Goal: Task Accomplishment & Management: Use online tool/utility

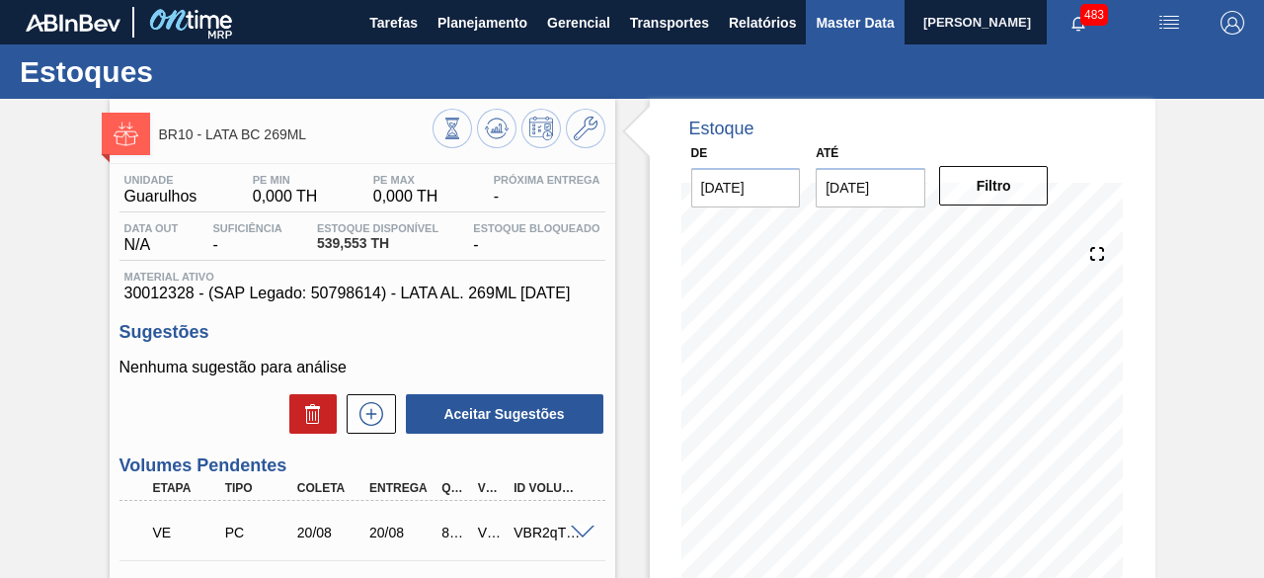
click at [826, 21] on span "Master Data" at bounding box center [855, 23] width 78 height 24
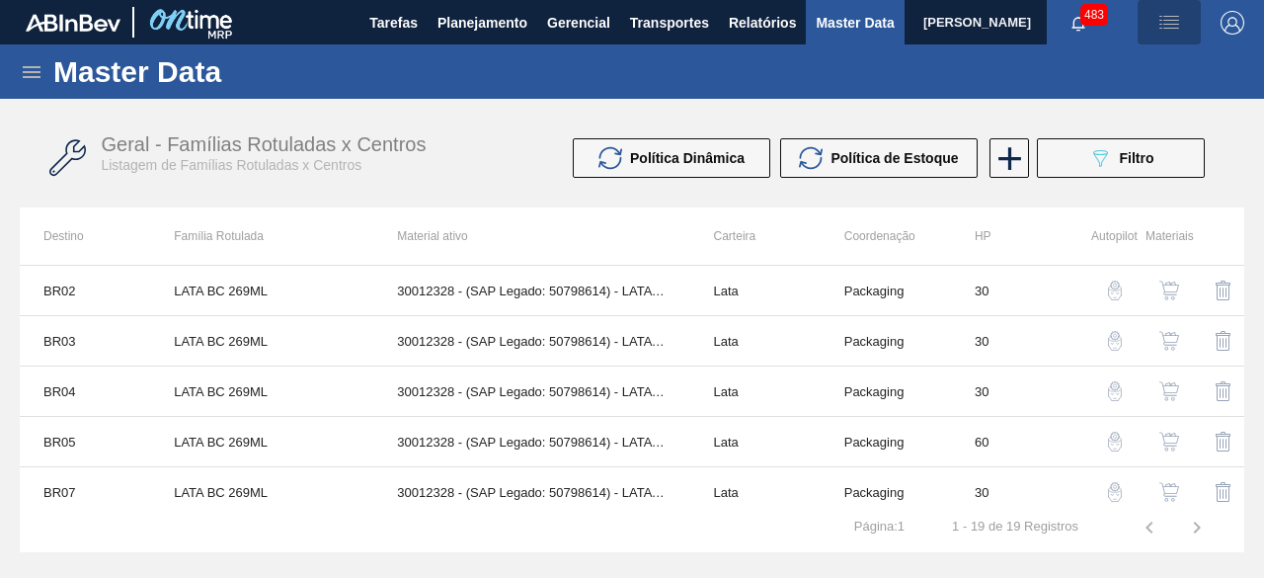
click at [1164, 20] on img "button" at bounding box center [1170, 23] width 24 height 24
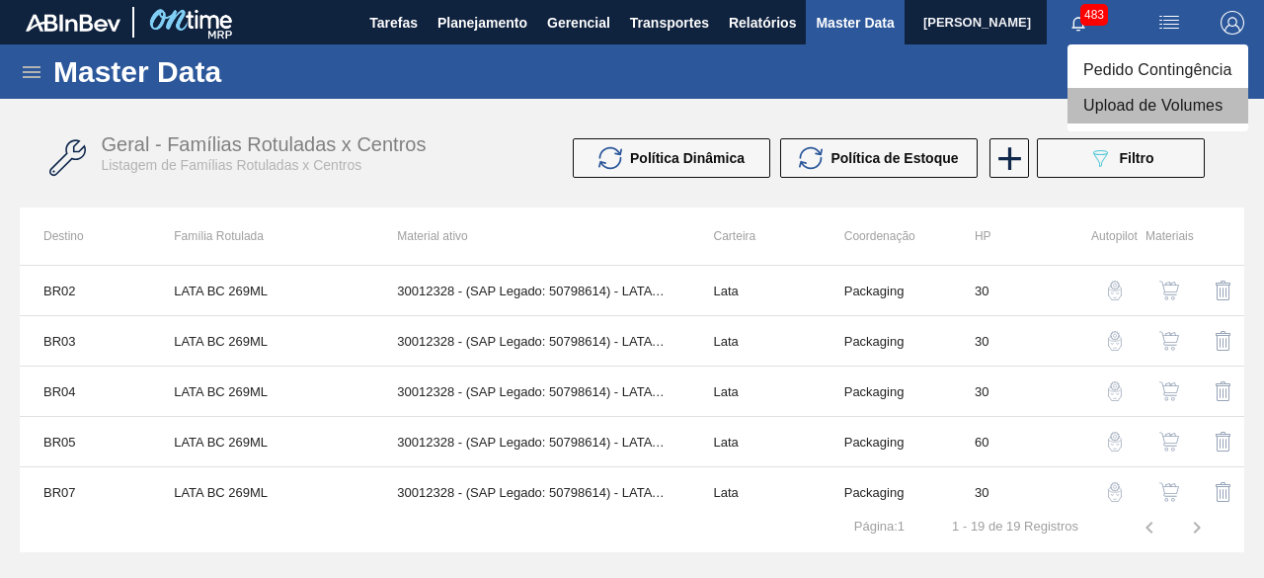
click at [1152, 114] on li "Upload de Volumes" at bounding box center [1158, 106] width 181 height 36
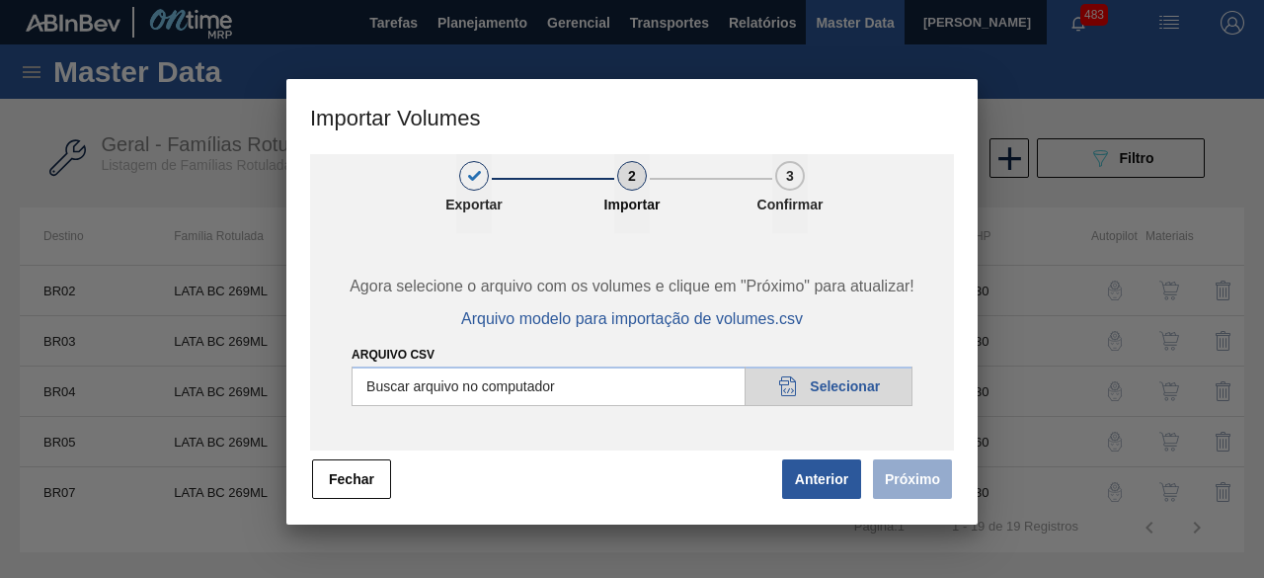
click at [858, 402] on input "Arquivo csv" at bounding box center [632, 386] width 561 height 40
type input "C:\fakepath\Subida fort. + itumb 26.08.csv"
click at [897, 471] on button "Próximo" at bounding box center [912, 479] width 79 height 40
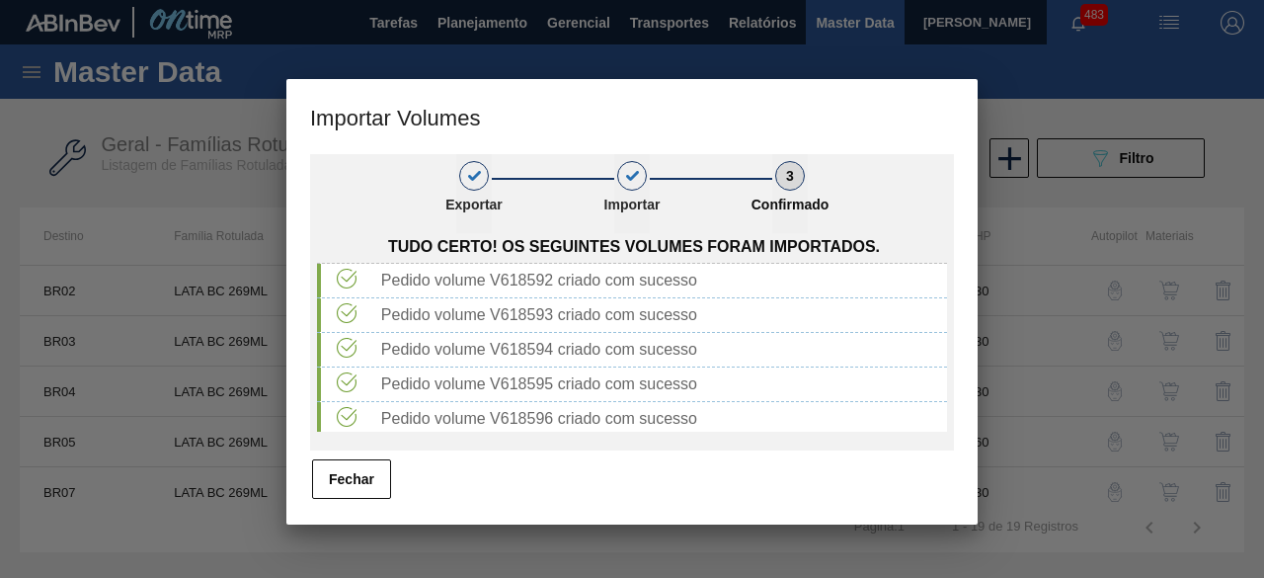
drag, startPoint x: 369, startPoint y: 493, endPoint x: 427, endPoint y: 476, distance: 59.7
click at [369, 493] on button "Fechar" at bounding box center [351, 479] width 79 height 40
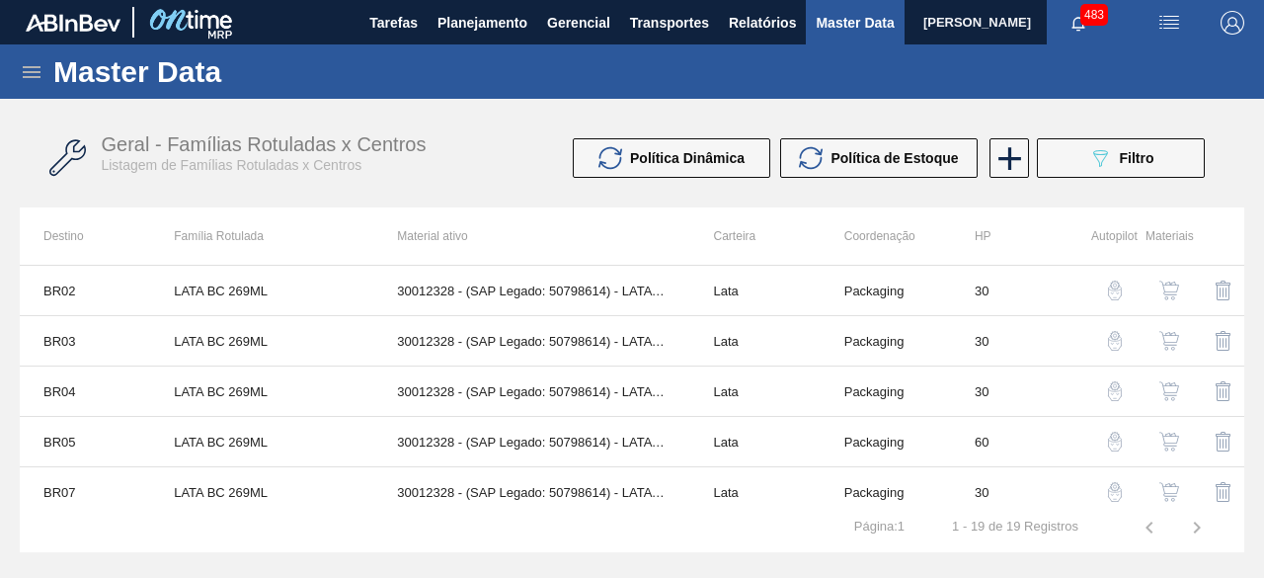
click at [23, 80] on icon at bounding box center [32, 72] width 24 height 24
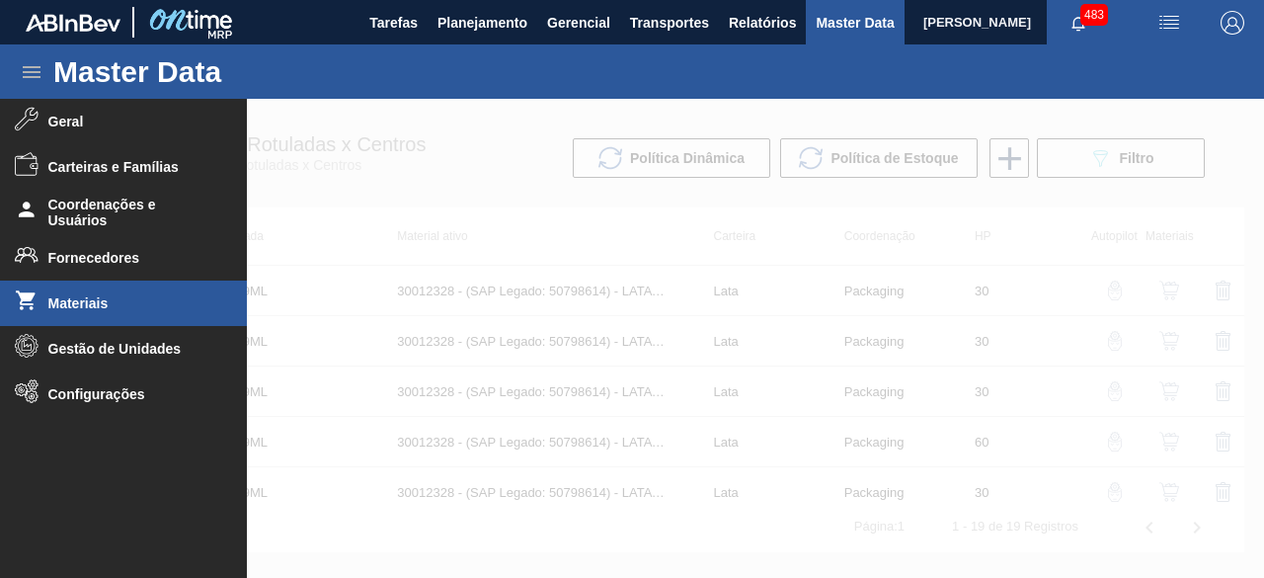
click at [124, 302] on span "Materiais" at bounding box center [129, 303] width 163 height 16
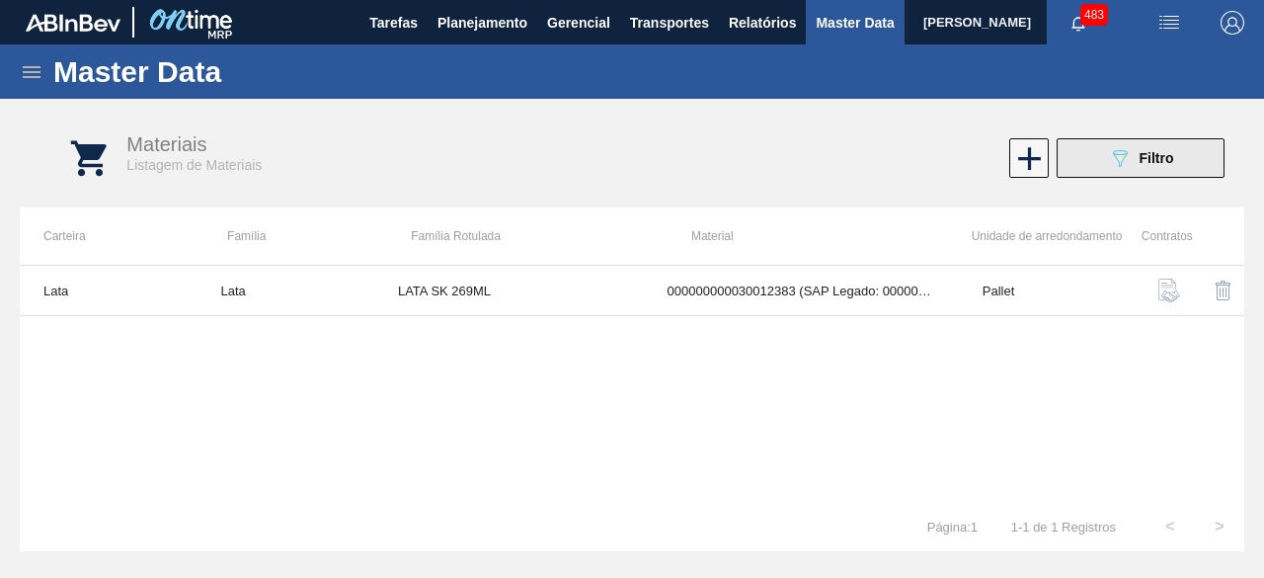
click at [1148, 171] on button "089F7B8B-B2A5-4AFE-B5C0-19BA573D28AC Filtro" at bounding box center [1141, 158] width 168 height 40
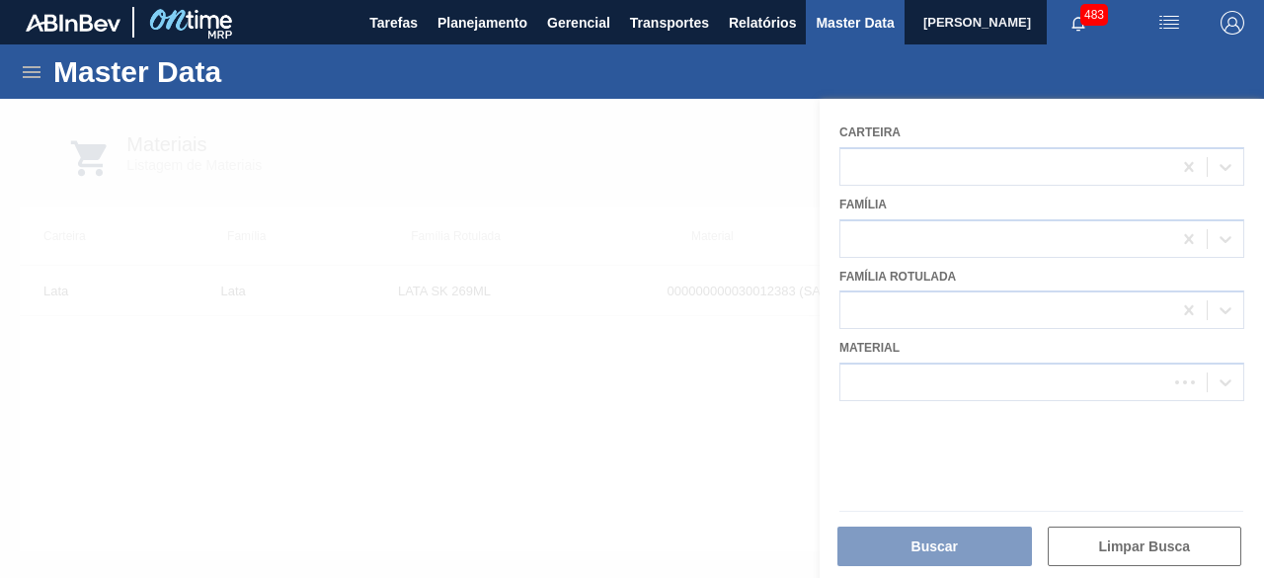
click at [1018, 382] on div at bounding box center [632, 338] width 1264 height 479
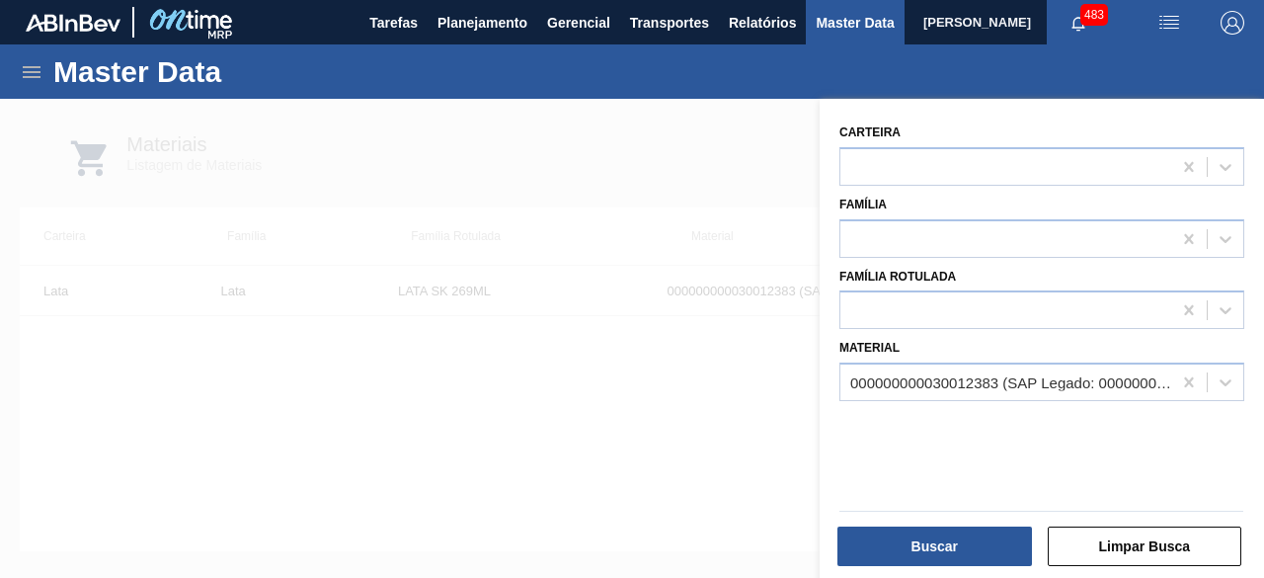
click at [1016, 376] on div "000000000030012383 (SAP Legado: 000000000050798712) - LATA AL. 269ML SK 429" at bounding box center [1011, 382] width 323 height 17
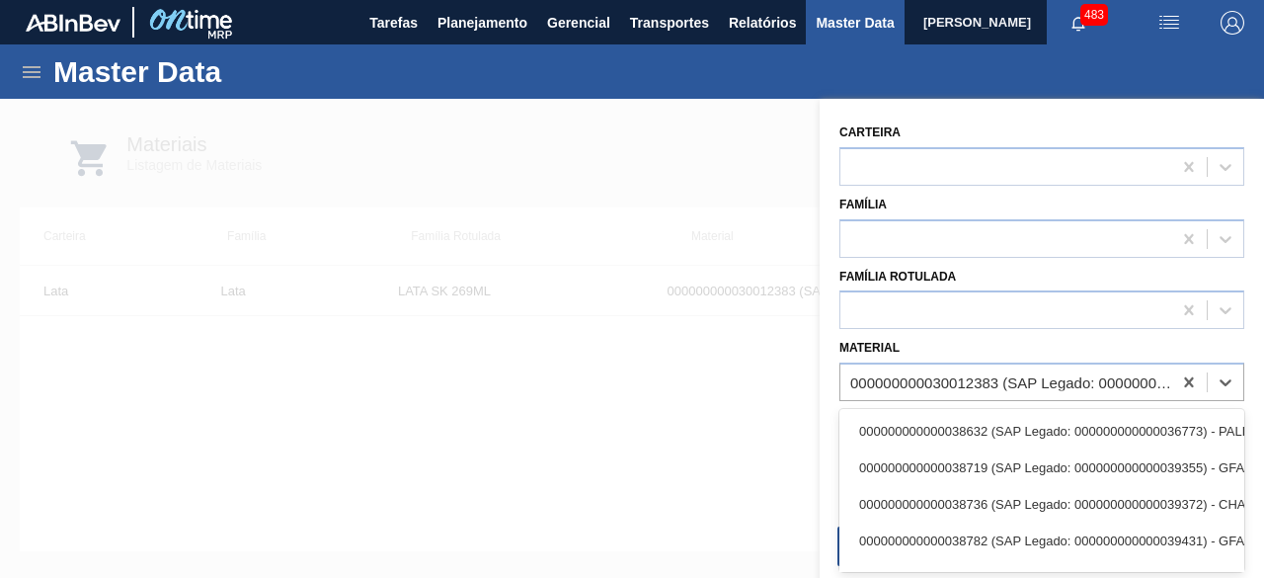
paste input "30034002"
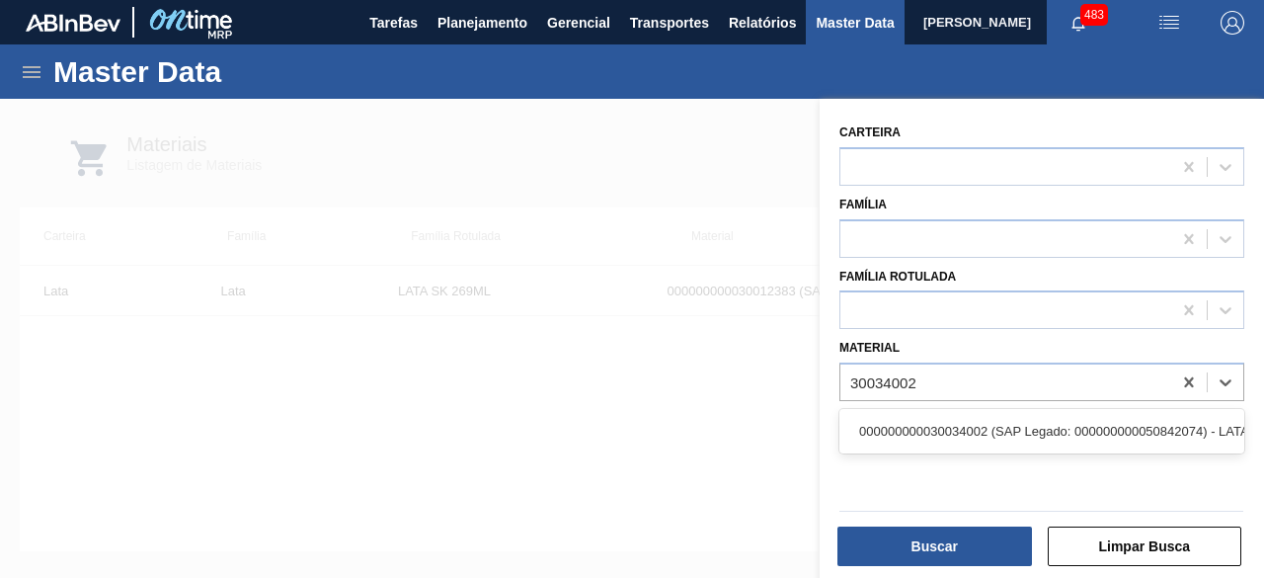
type input "30034002"
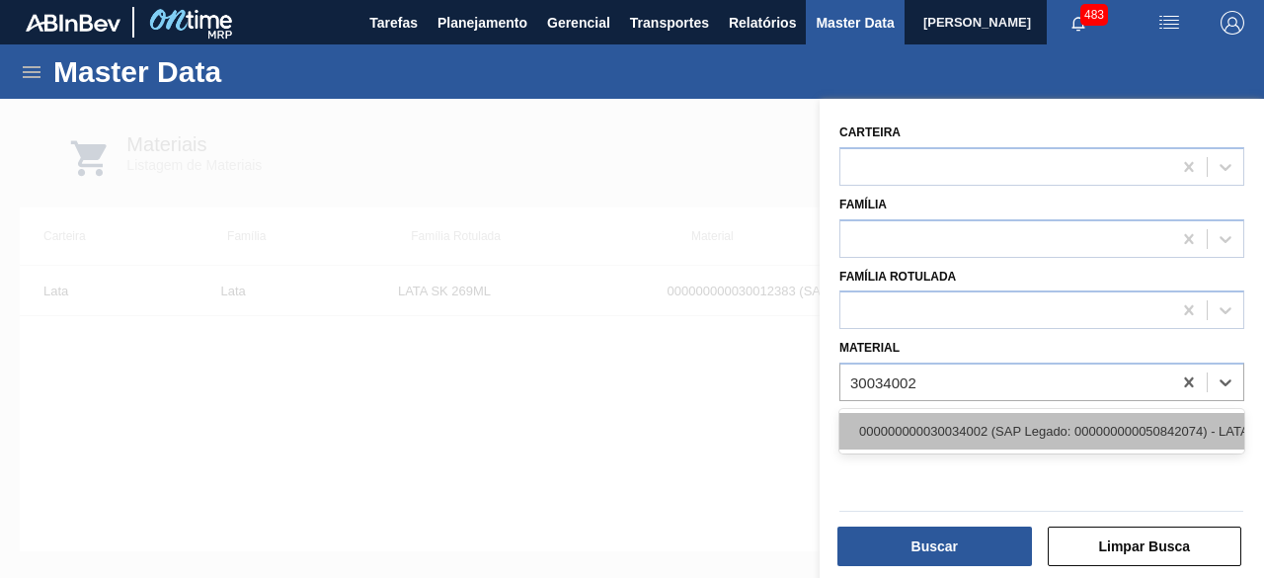
click at [1010, 413] on div "000000000030034002 (SAP Legado: 000000000050842074) - LATA ORIGINAL 350 ML MP" at bounding box center [1042, 431] width 405 height 37
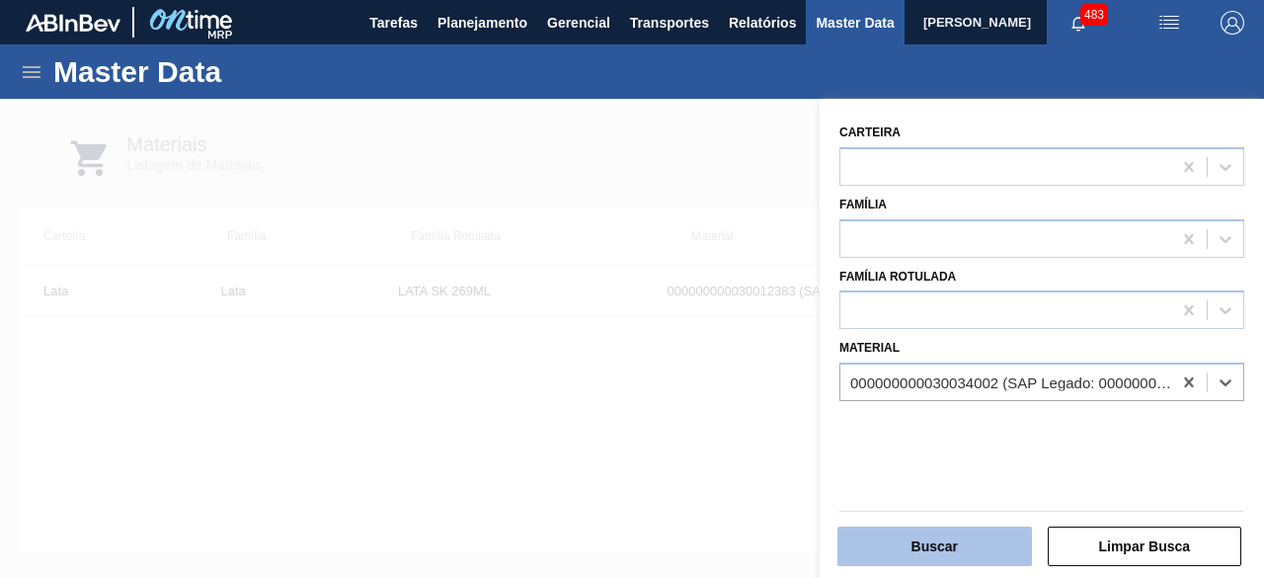
click at [1004, 540] on button "Buscar" at bounding box center [935, 546] width 195 height 40
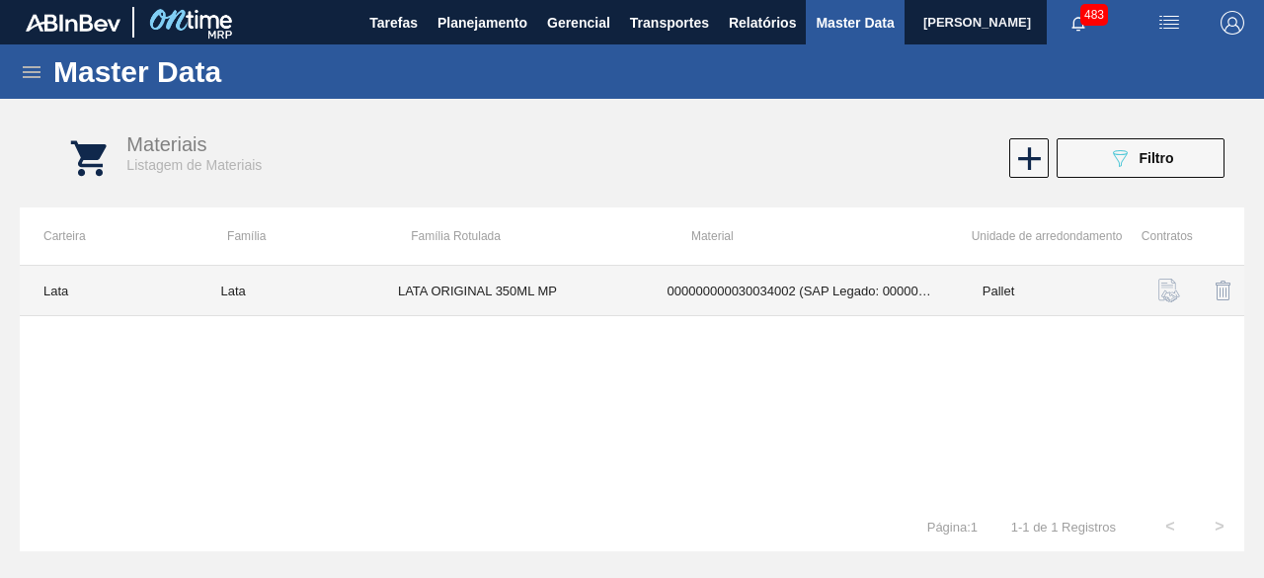
click at [571, 284] on td "LATA ORIGINAL 350ML MP" at bounding box center [509, 291] width 270 height 50
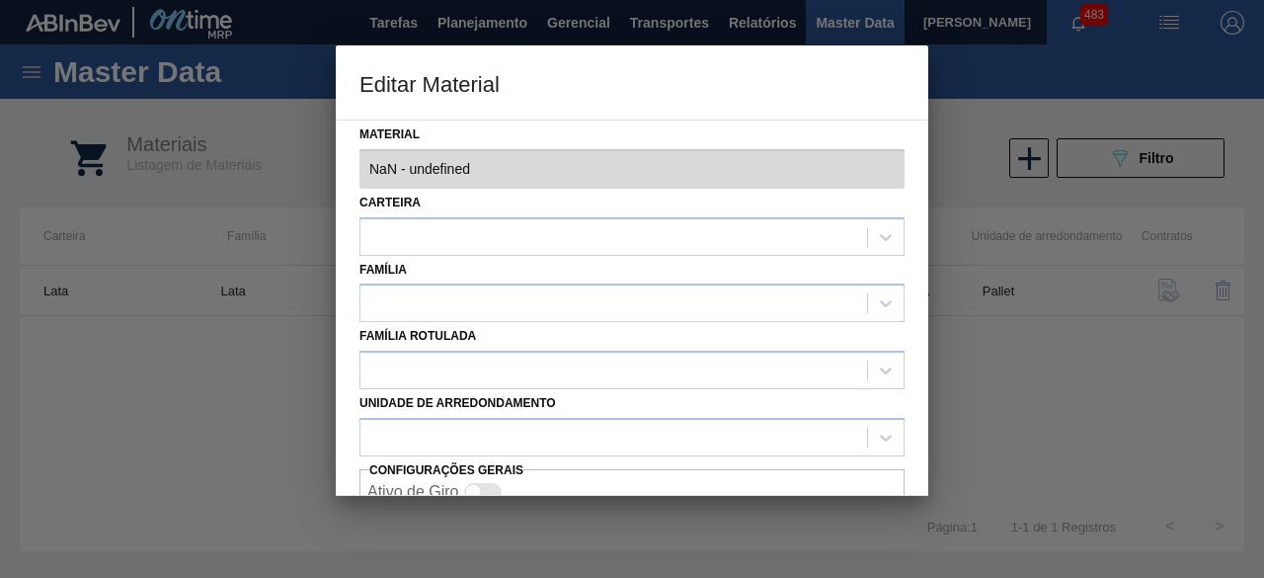
type input "30034002 - 000000000030034002 (SAP Legado: 000000000050842074) - LATA ORIGINAL …"
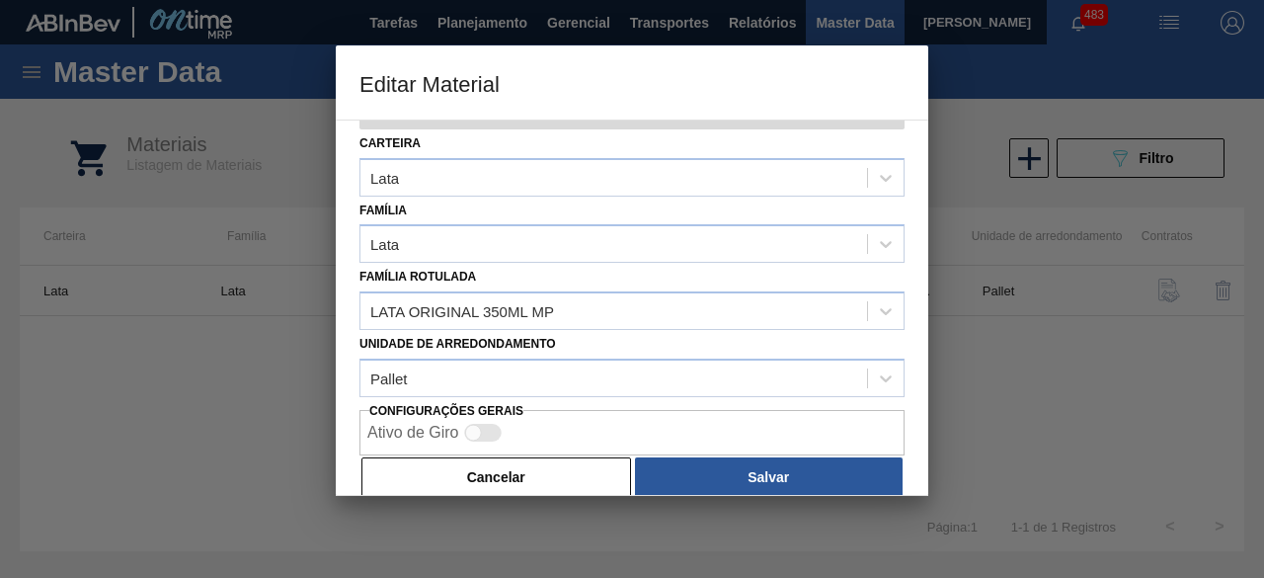
scroll to position [83, 0]
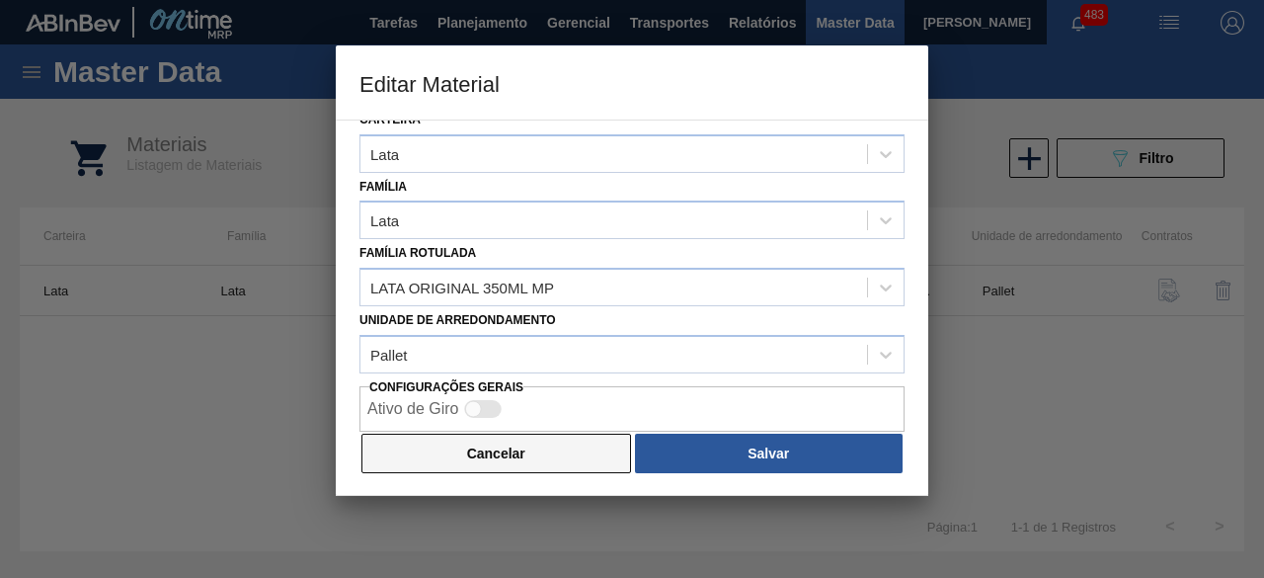
click at [517, 449] on button "Cancelar" at bounding box center [497, 454] width 270 height 40
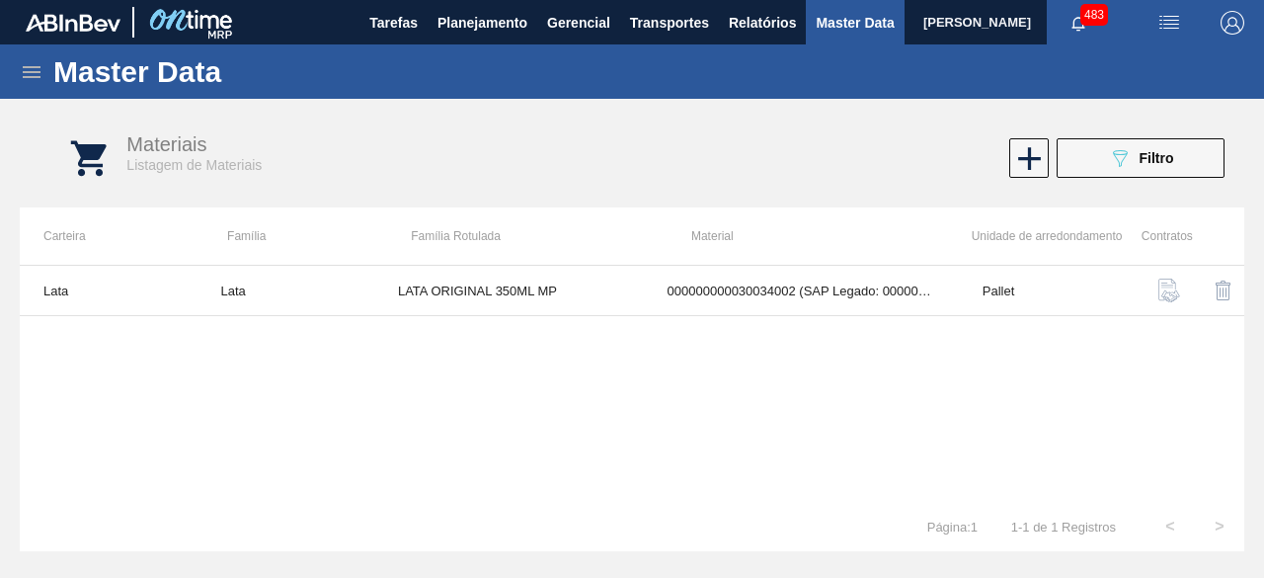
click at [1163, 17] on img "button" at bounding box center [1170, 23] width 24 height 24
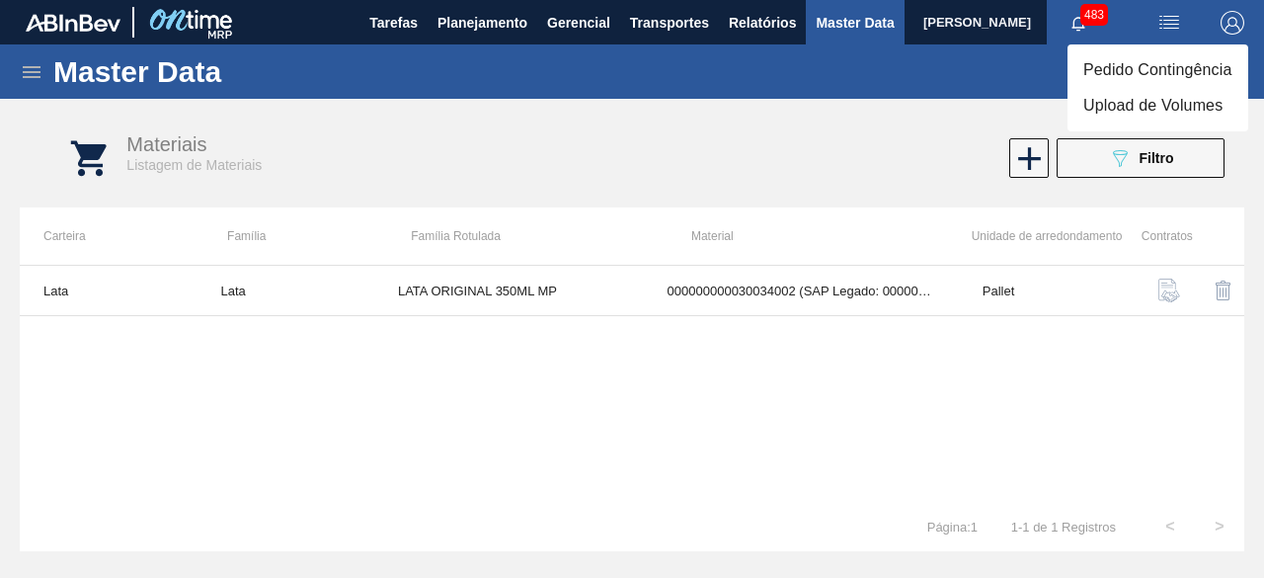
click at [1138, 112] on li "Upload de Volumes" at bounding box center [1158, 106] width 181 height 36
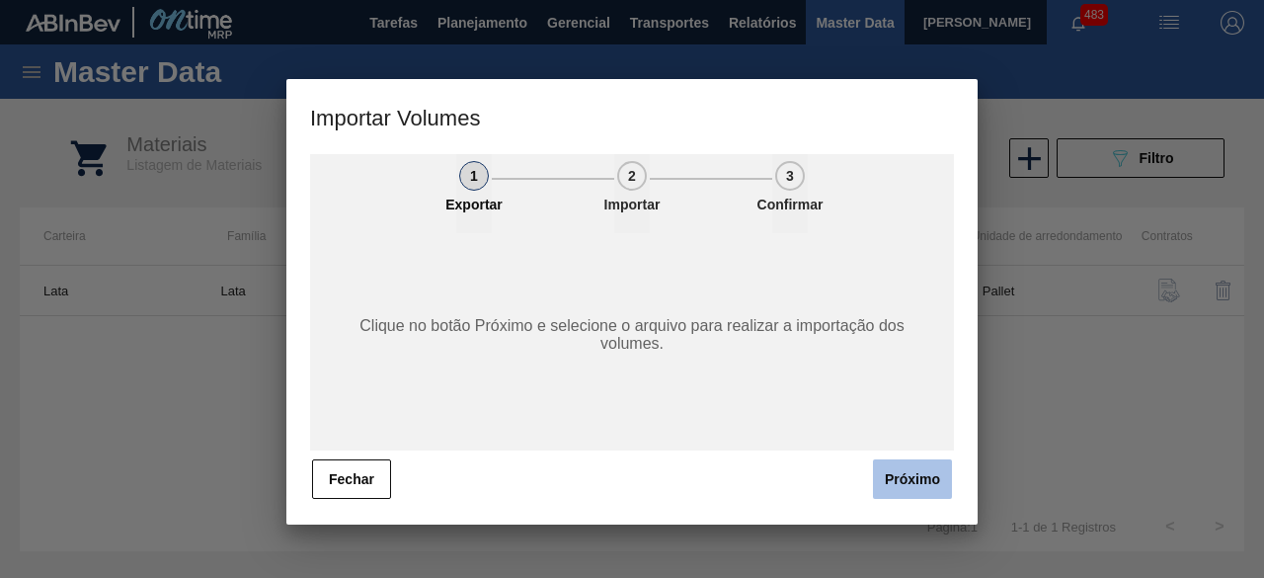
click at [912, 469] on button "Próximo" at bounding box center [912, 479] width 79 height 40
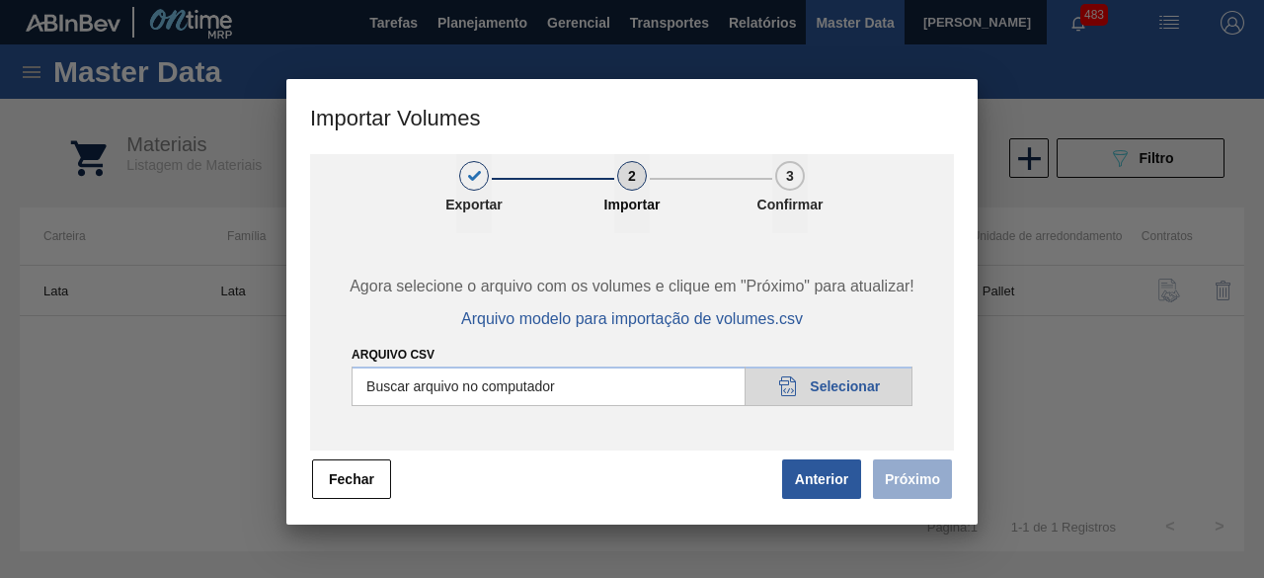
click at [885, 380] on input "Arquivo csv" at bounding box center [632, 386] width 561 height 40
type input "C:\fakepath\Subida Crown 26.08.csv"
click at [901, 475] on button "Próximo" at bounding box center [912, 479] width 79 height 40
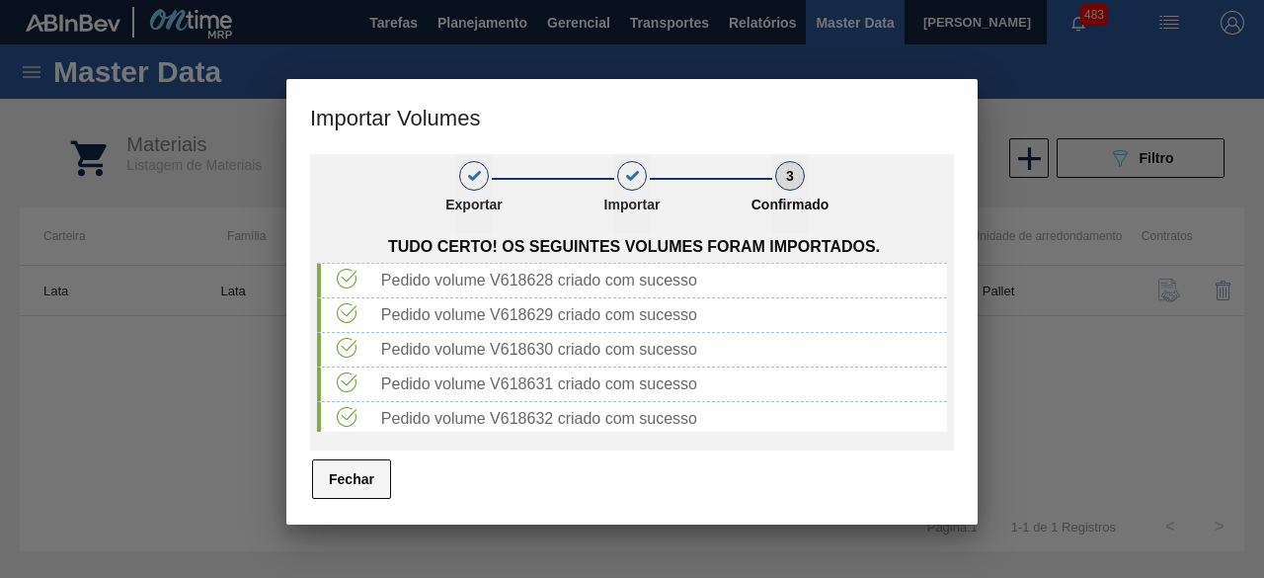
click at [369, 480] on button "Fechar" at bounding box center [351, 479] width 79 height 40
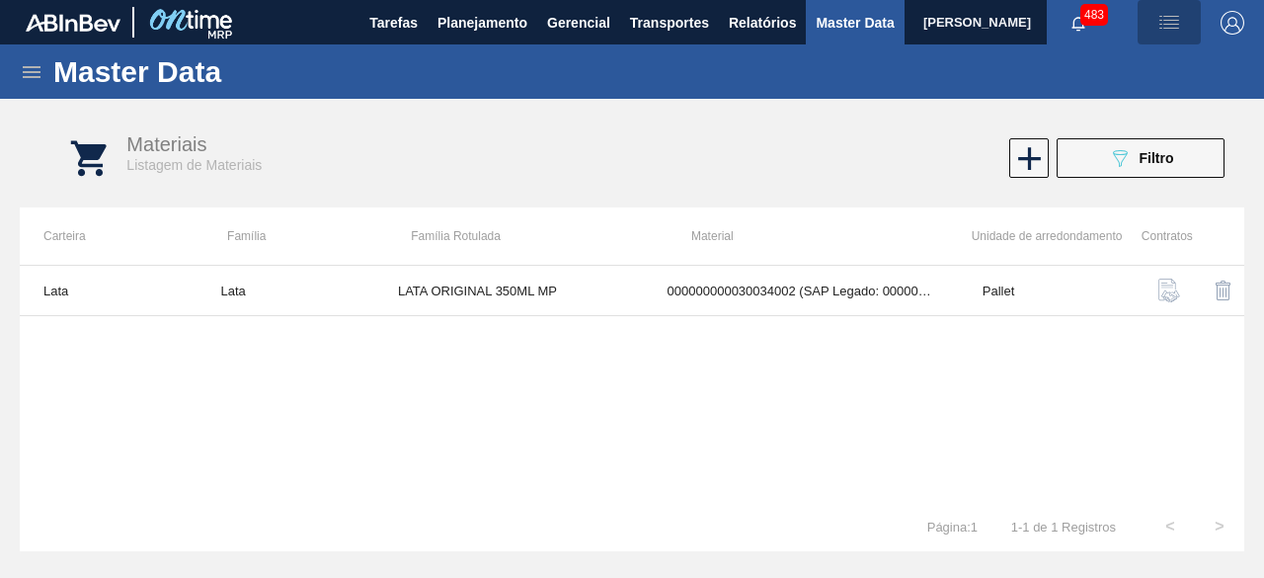
click at [1177, 27] on img "button" at bounding box center [1170, 23] width 24 height 24
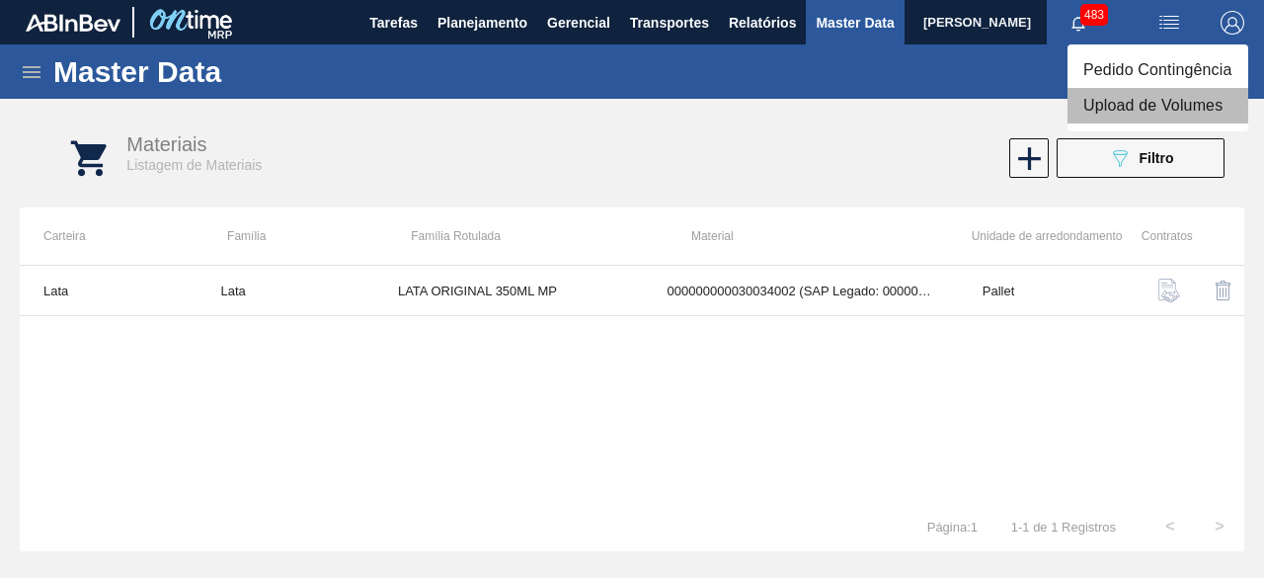
click at [1138, 106] on li "Upload de Volumes" at bounding box center [1158, 106] width 181 height 36
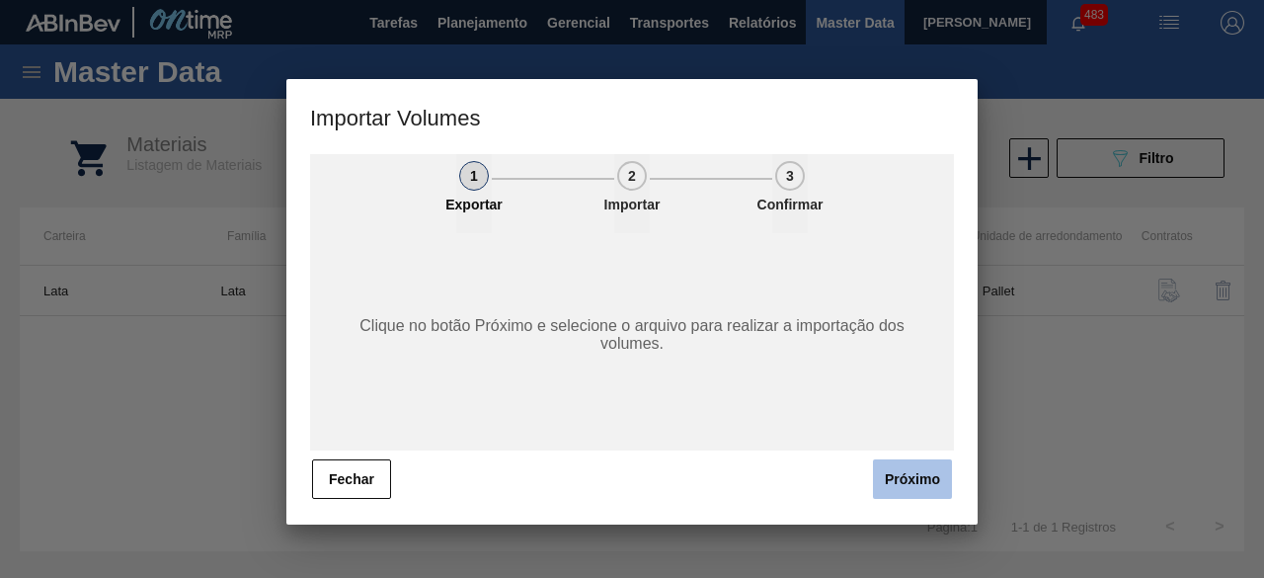
click at [899, 476] on button "Próximo" at bounding box center [912, 479] width 79 height 40
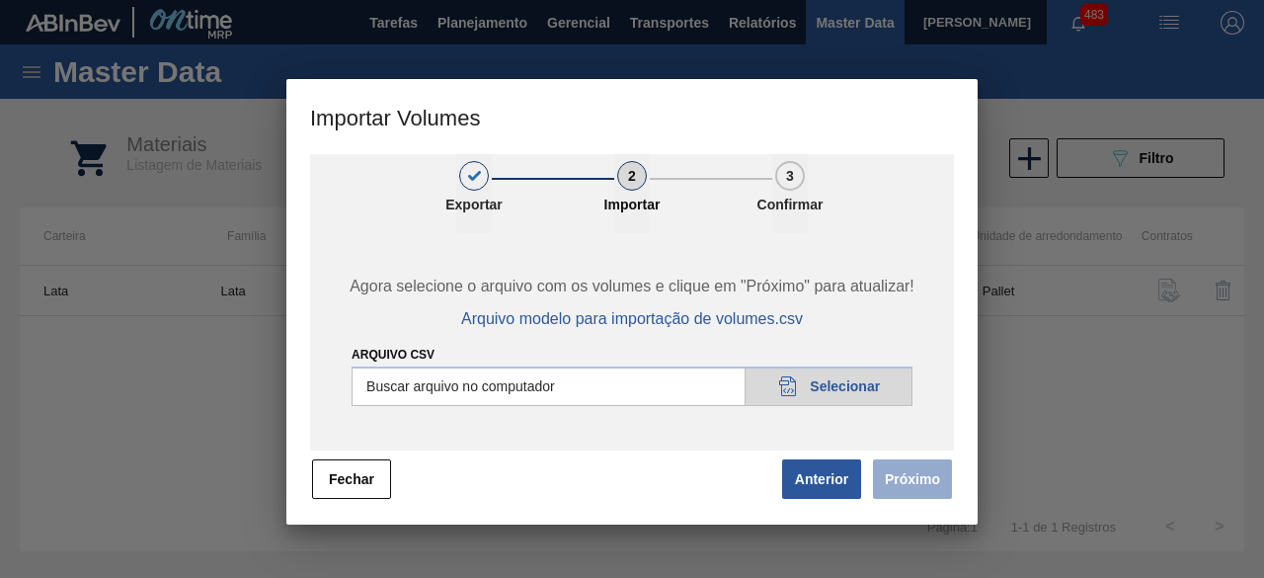
click at [856, 384] on input "Arquivo csv" at bounding box center [632, 386] width 561 height 40
type input "C:\fakepath\Subida Ball D0 + D3 26.08.csv"
click at [921, 472] on button "Próximo" at bounding box center [912, 479] width 79 height 40
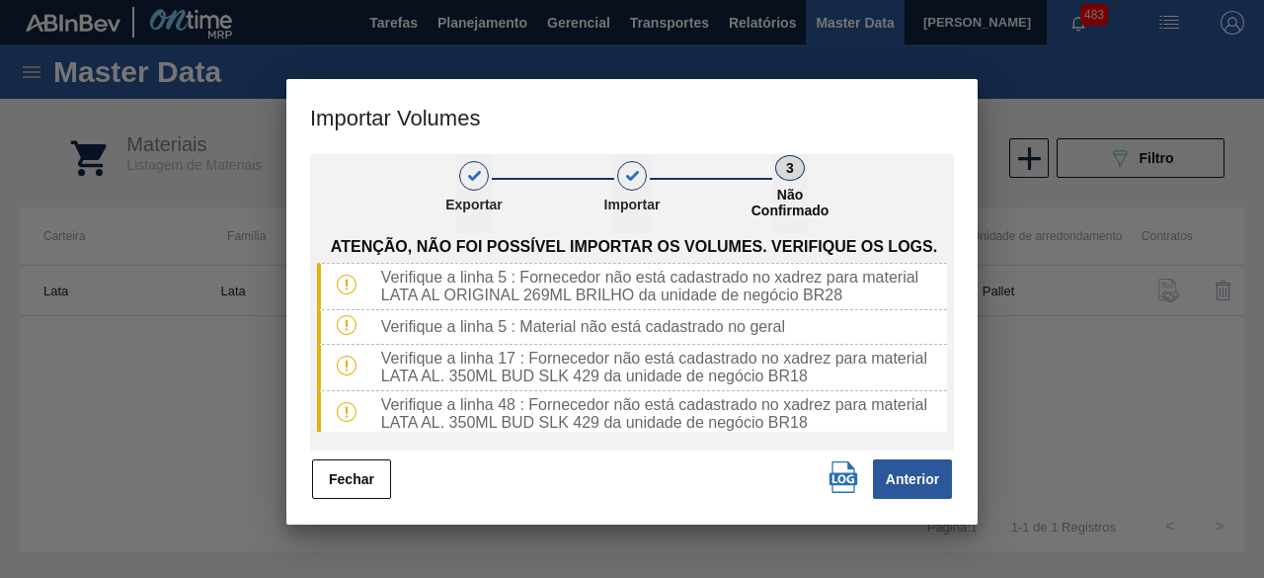
click at [848, 477] on img "button" at bounding box center [844, 477] width 32 height 32
drag, startPoint x: 366, startPoint y: 475, endPoint x: 727, endPoint y: 216, distance: 443.8
click at [398, 453] on div "1 Exportar 2 Importar 3 Não Confirmado Atenção, não foi possível importar os vo…" at bounding box center [632, 327] width 644 height 347
click at [373, 475] on button "Fechar" at bounding box center [351, 479] width 79 height 40
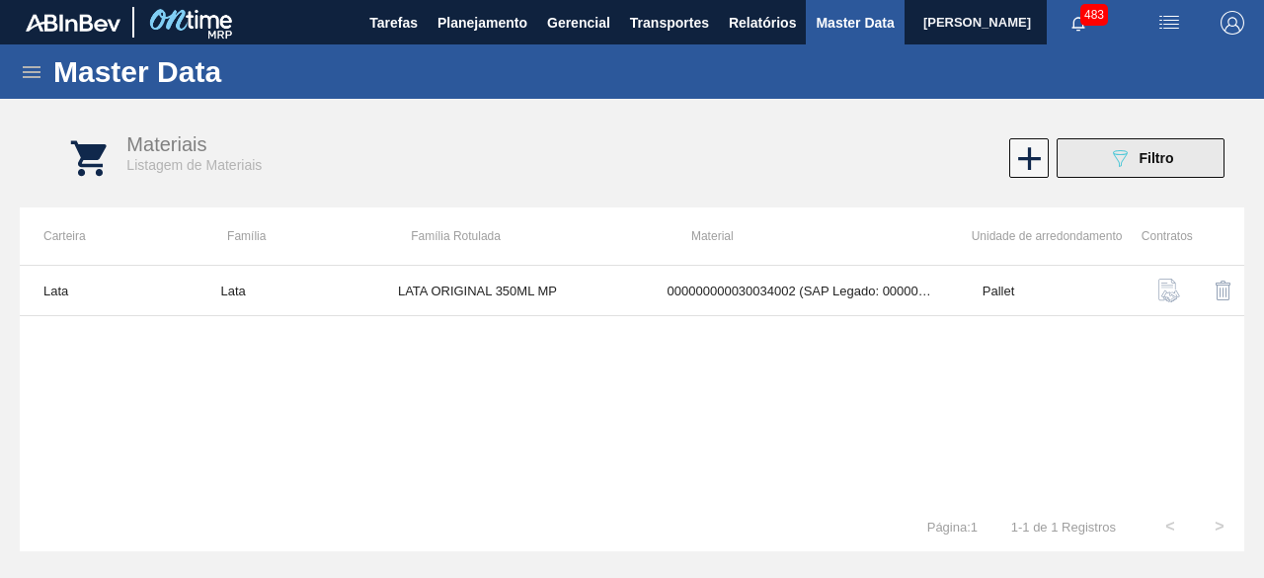
click at [1136, 160] on div "089F7B8B-B2A5-4AFE-B5C0-19BA573D28AC Filtro" at bounding box center [1141, 158] width 66 height 24
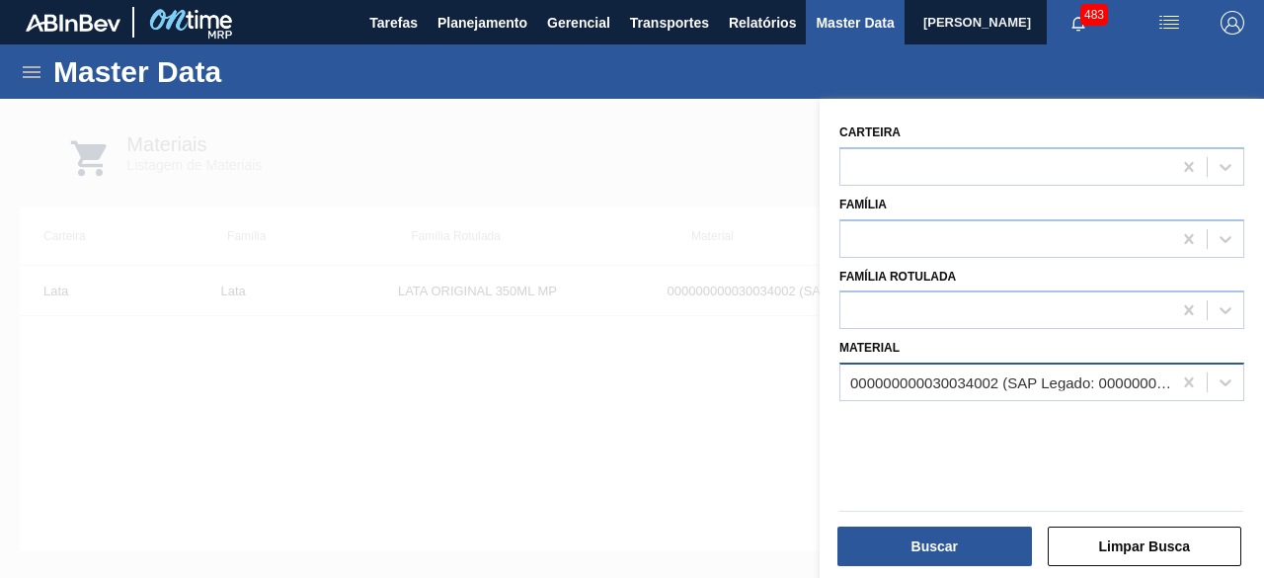
click at [1051, 390] on div "000000000030034002 (SAP Legado: 000000000050842074) - LATA ORIGINAL 350 ML MP" at bounding box center [1006, 382] width 331 height 29
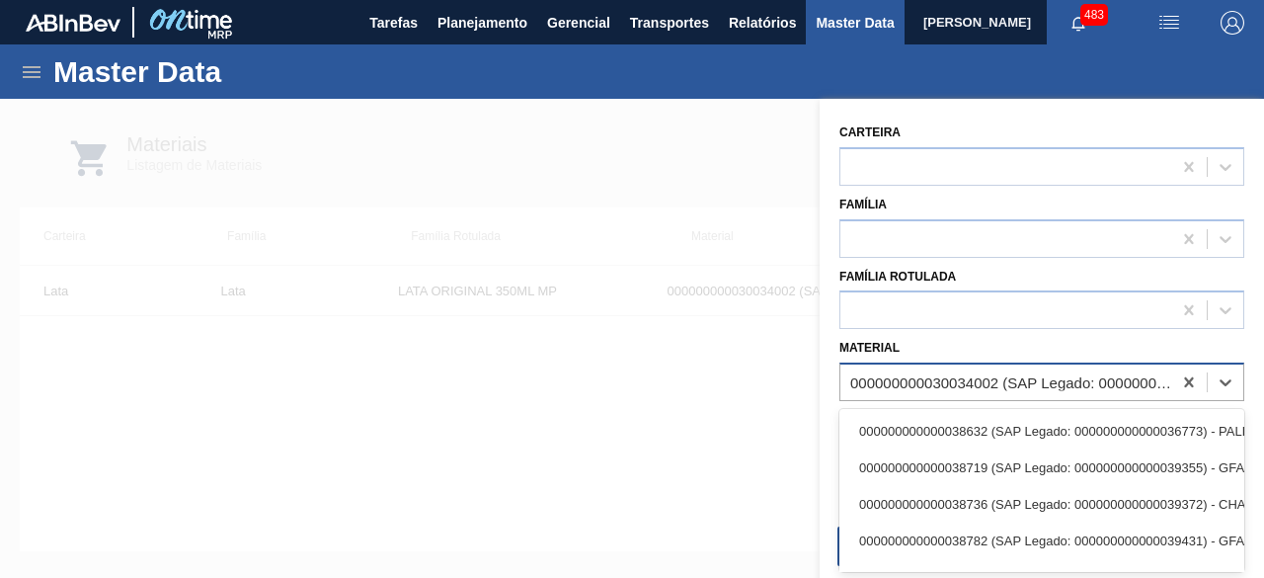
paste input "30012350"
type input "30012350"
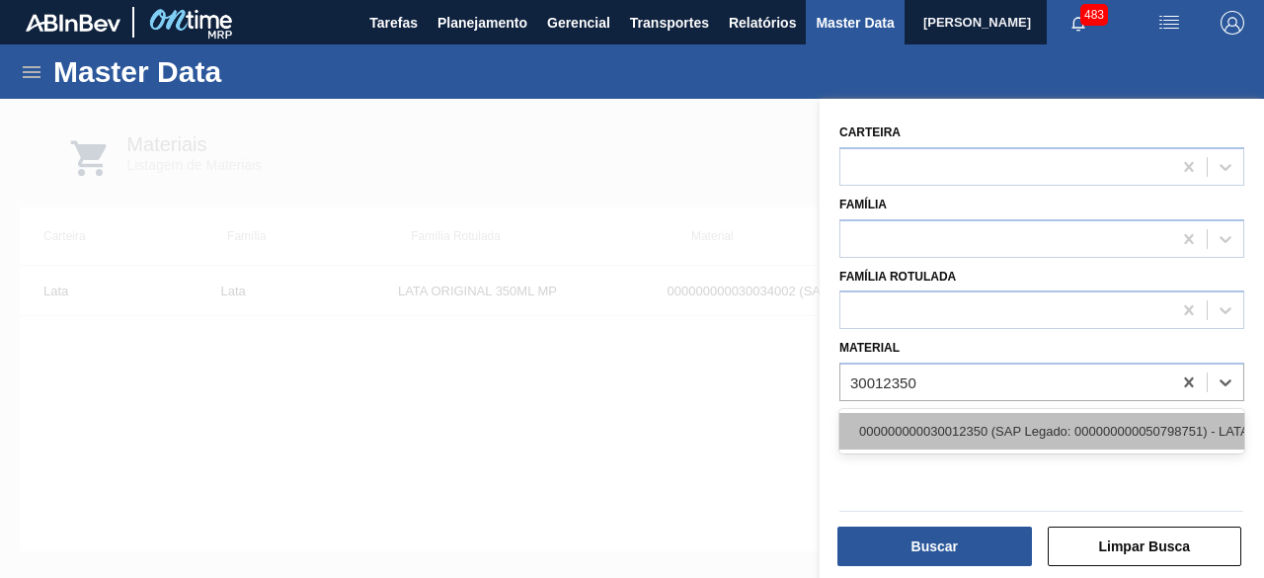
click at [1010, 427] on div "000000000030012350 (SAP Legado: 000000000050798751) - LATA AL. 350ML BUD SLK 429" at bounding box center [1042, 431] width 405 height 37
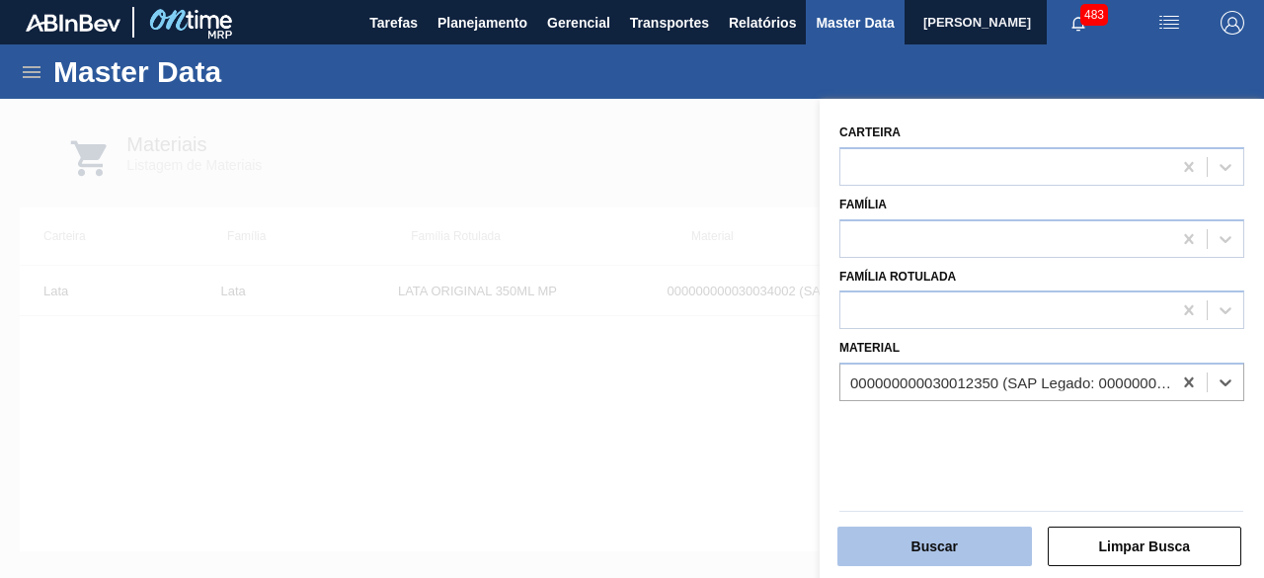
click at [990, 546] on button "Buscar" at bounding box center [935, 546] width 195 height 40
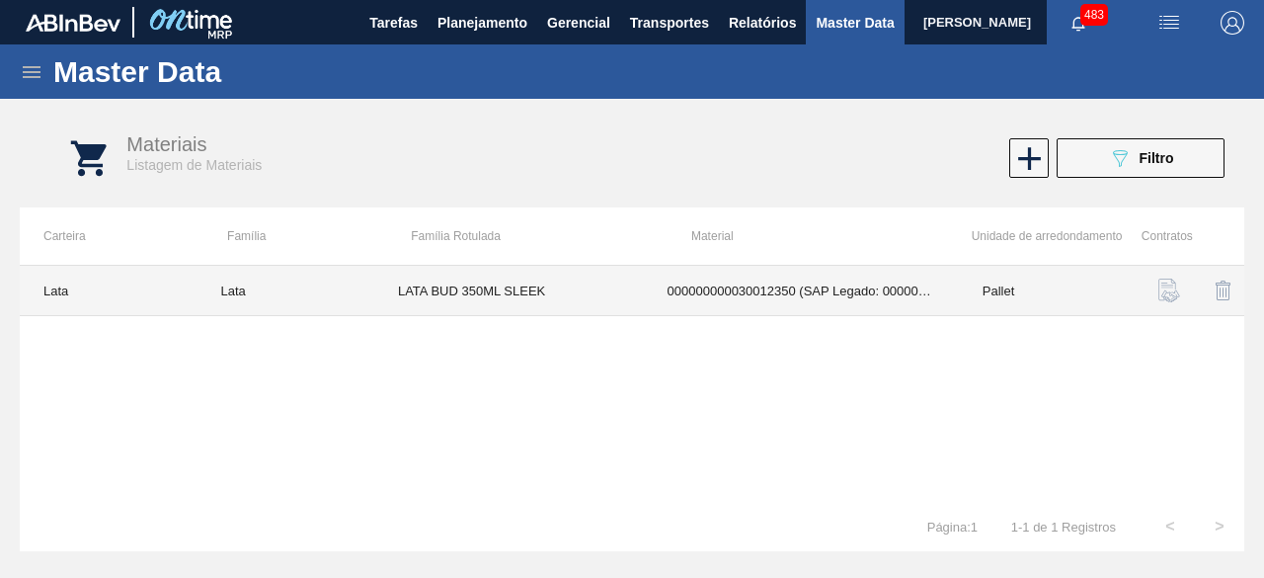
click at [587, 296] on td "LATA BUD 350ML SLEEK" at bounding box center [509, 291] width 270 height 50
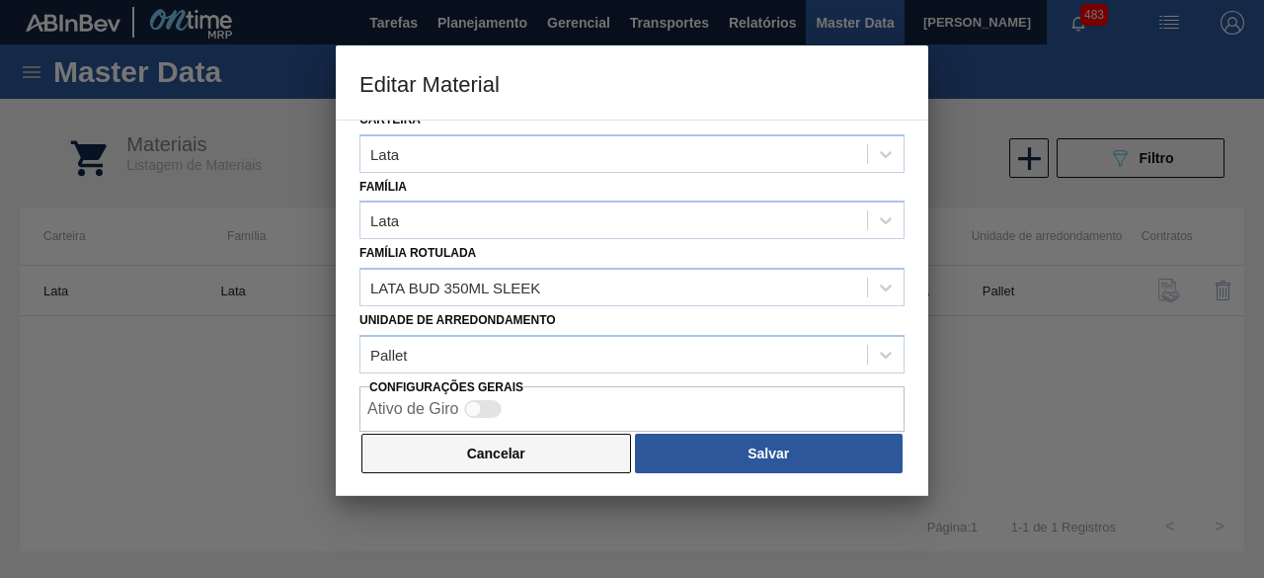
click at [565, 437] on button "Cancelar" at bounding box center [497, 454] width 270 height 40
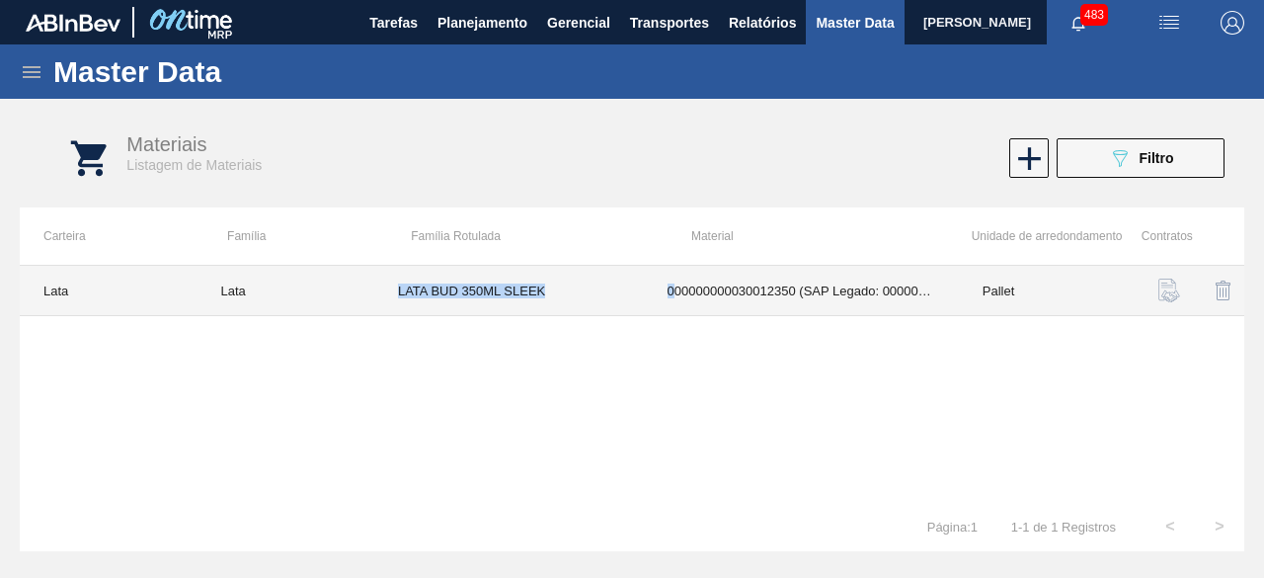
drag, startPoint x: 396, startPoint y: 287, endPoint x: 672, endPoint y: 289, distance: 275.6
click at [672, 289] on tr "Lata Lata LATA BUD 350ML SLEEK 000000000030012350 (SAP Legado: 0000000000507987…" at bounding box center [632, 291] width 1225 height 50
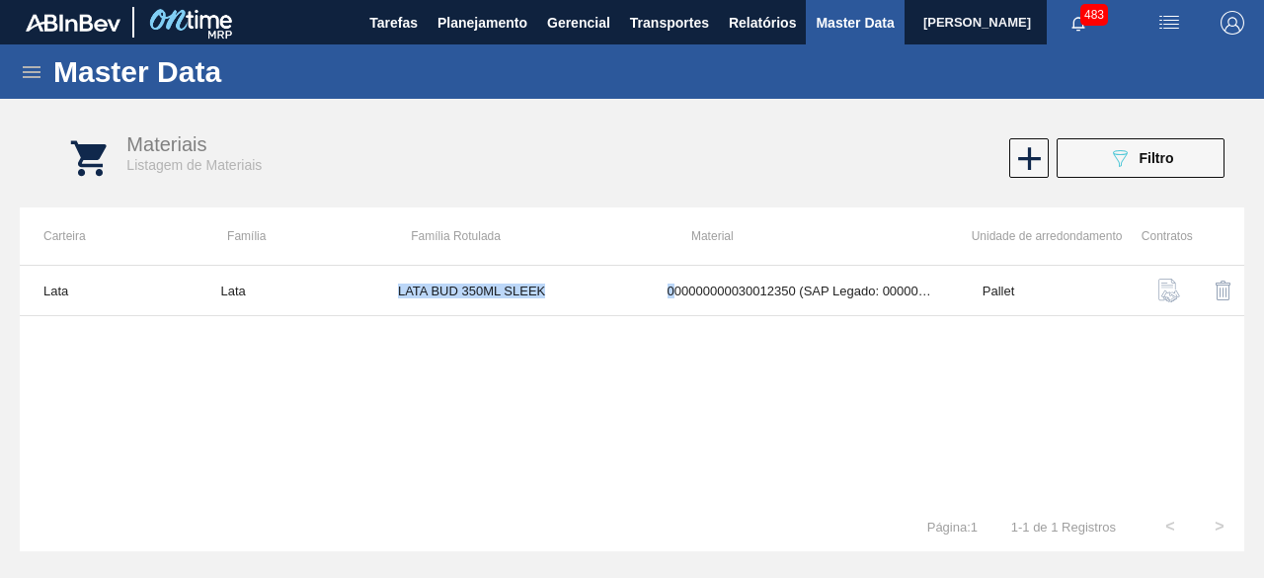
copy tr "LATA BUD 350ML SLEEK 0"
click at [1122, 173] on button "089F7B8B-B2A5-4AFE-B5C0-19BA573D28AC Filtro" at bounding box center [1141, 158] width 168 height 40
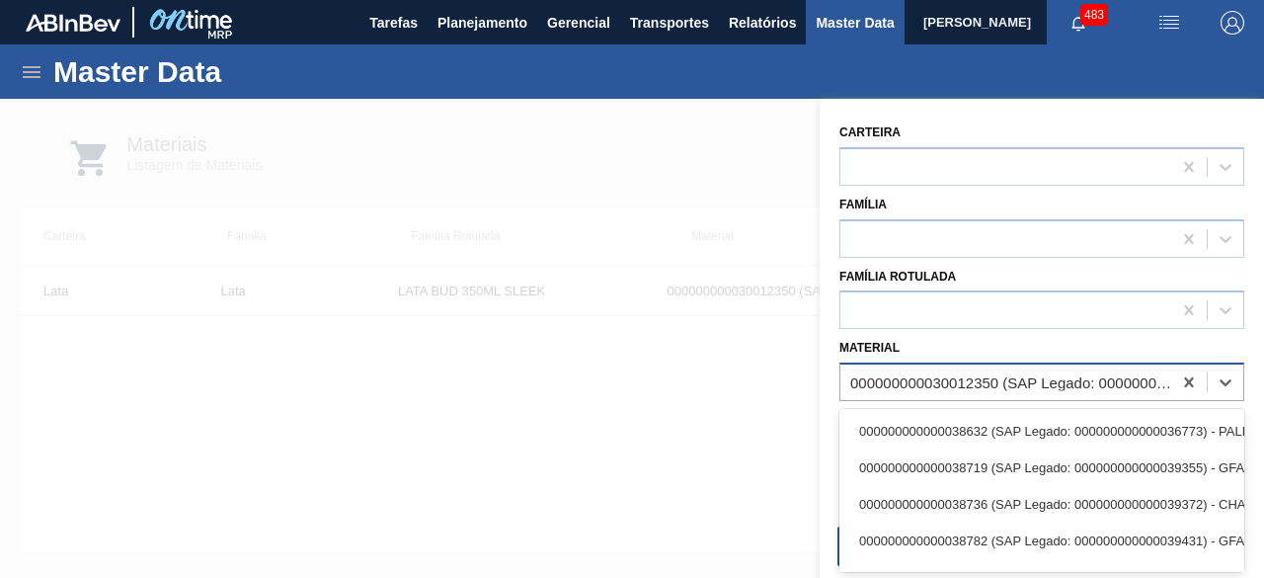
click at [1041, 398] on div "000000000030012350 (SAP Legado: 000000000050798751) - LATA AL. 350ML BUD SLK 429" at bounding box center [1042, 381] width 405 height 39
paste input "30034234"
type input "30034234"
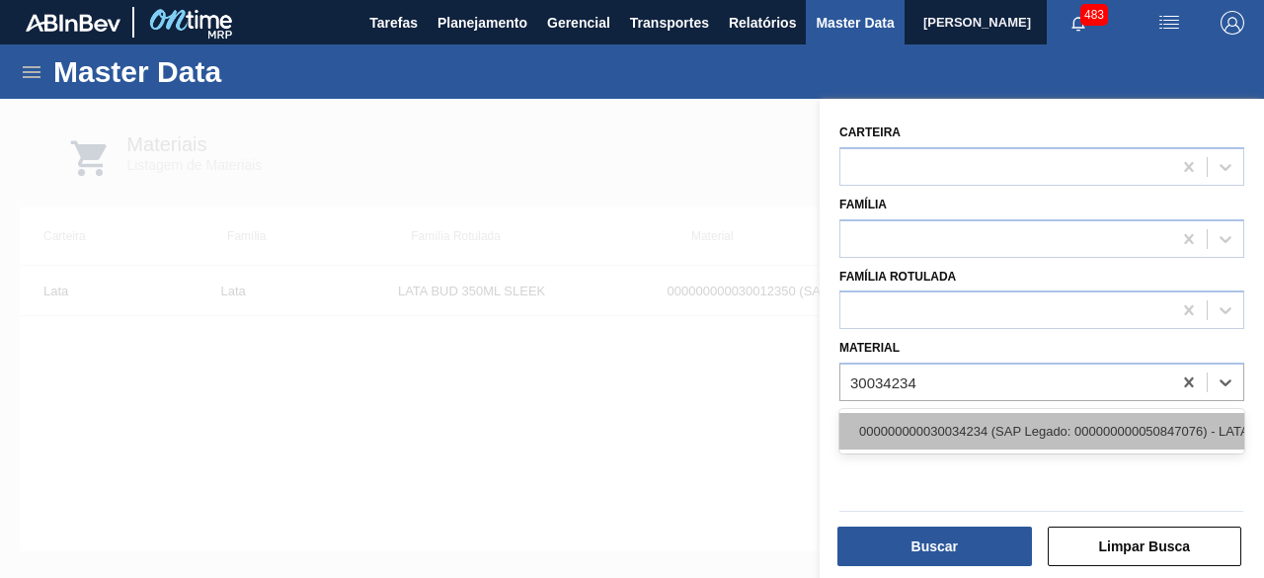
click at [1031, 428] on div "000000000030034234 (SAP Legado: 000000000050847076) - LATA AL ORIGINAL 269ML BR…" at bounding box center [1042, 431] width 405 height 37
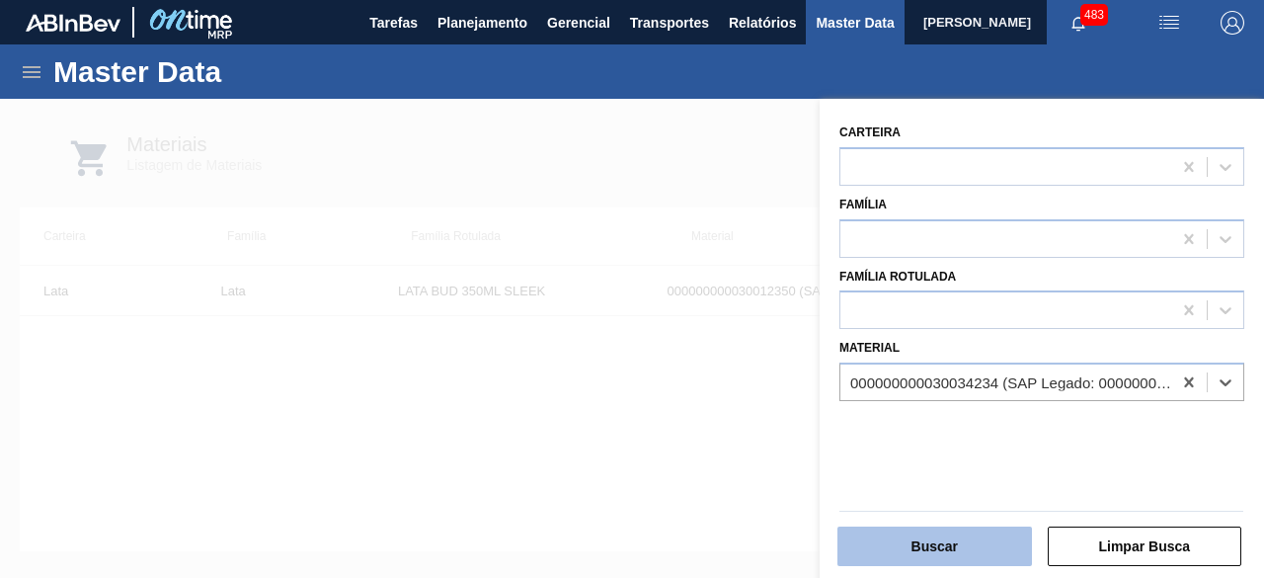
click at [1002, 536] on button "Buscar" at bounding box center [935, 546] width 195 height 40
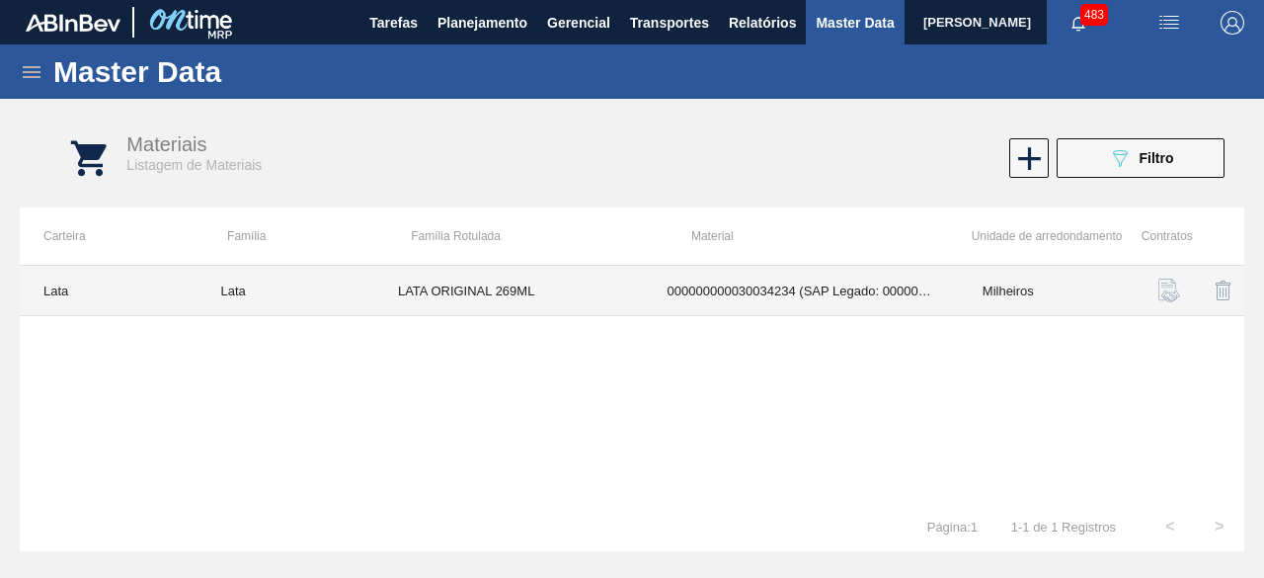
click at [610, 301] on td "LATA ORIGINAL 269ML" at bounding box center [509, 291] width 270 height 50
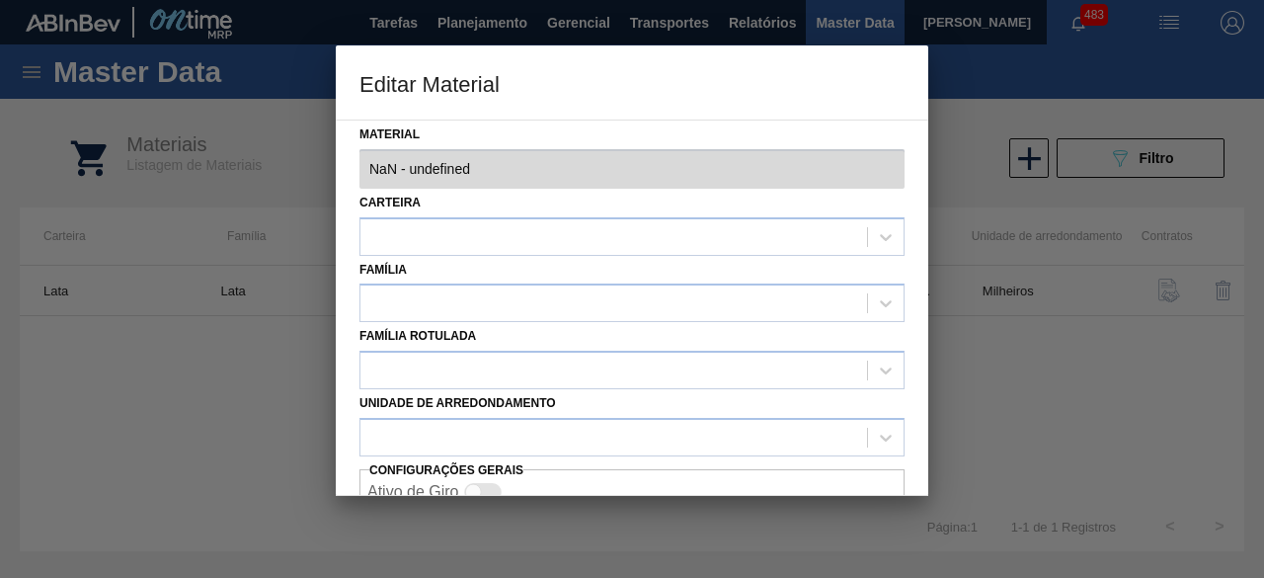
type input "30034234 - 000000000030034234 (SAP Legado: 000000000050847076) - LATA AL ORIGIN…"
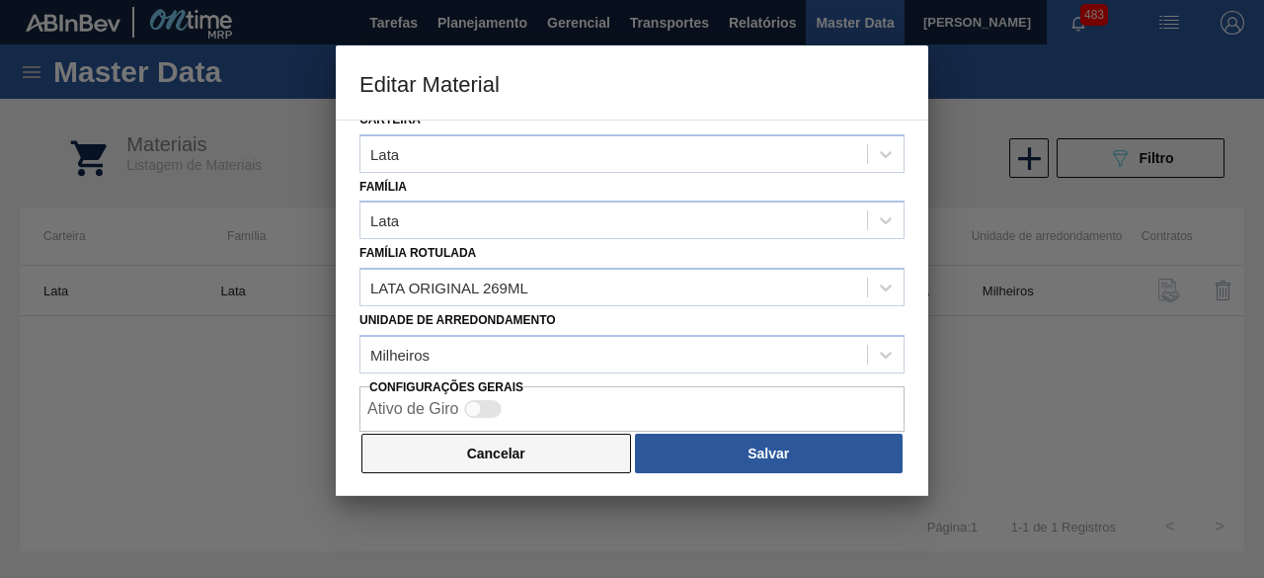
click at [581, 453] on button "Cancelar" at bounding box center [497, 454] width 270 height 40
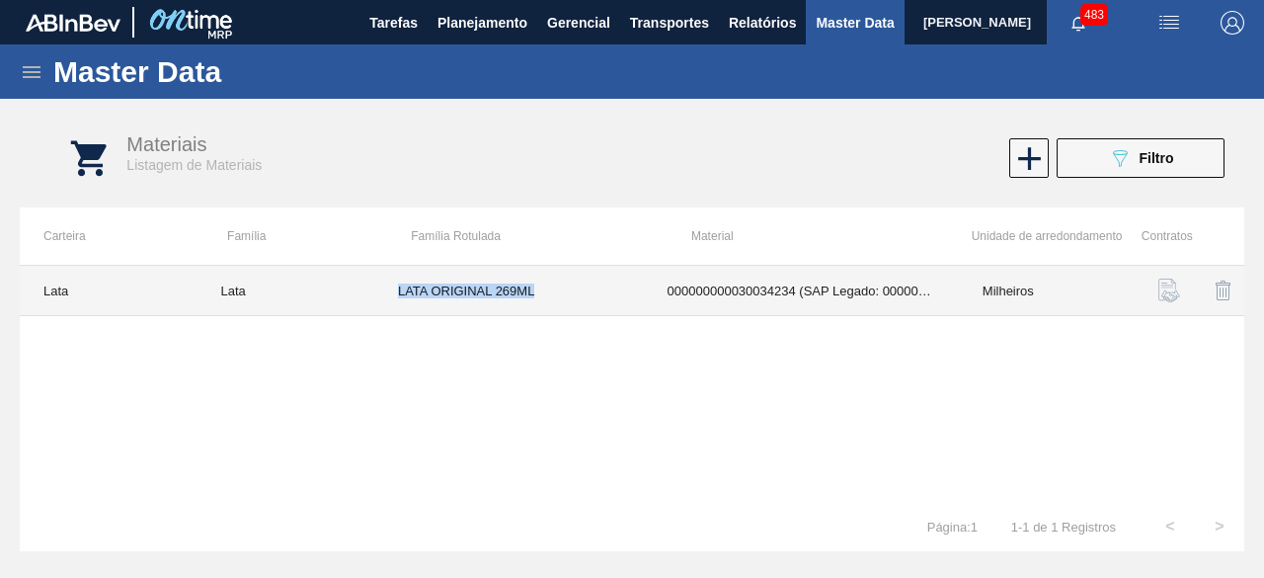
drag, startPoint x: 395, startPoint y: 288, endPoint x: 552, endPoint y: 283, distance: 157.1
click at [552, 283] on td "LATA ORIGINAL 269ML" at bounding box center [509, 291] width 270 height 50
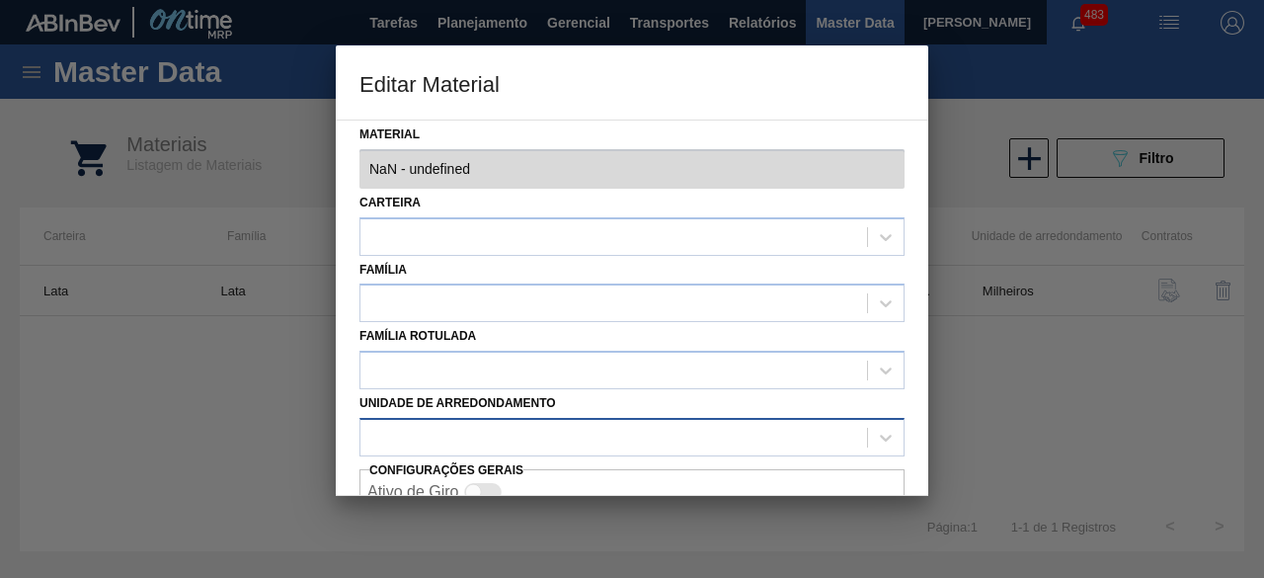
type input "30034234 - 000000000030034234 (SAP Legado: 000000000050847076) - LATA AL ORIGIN…"
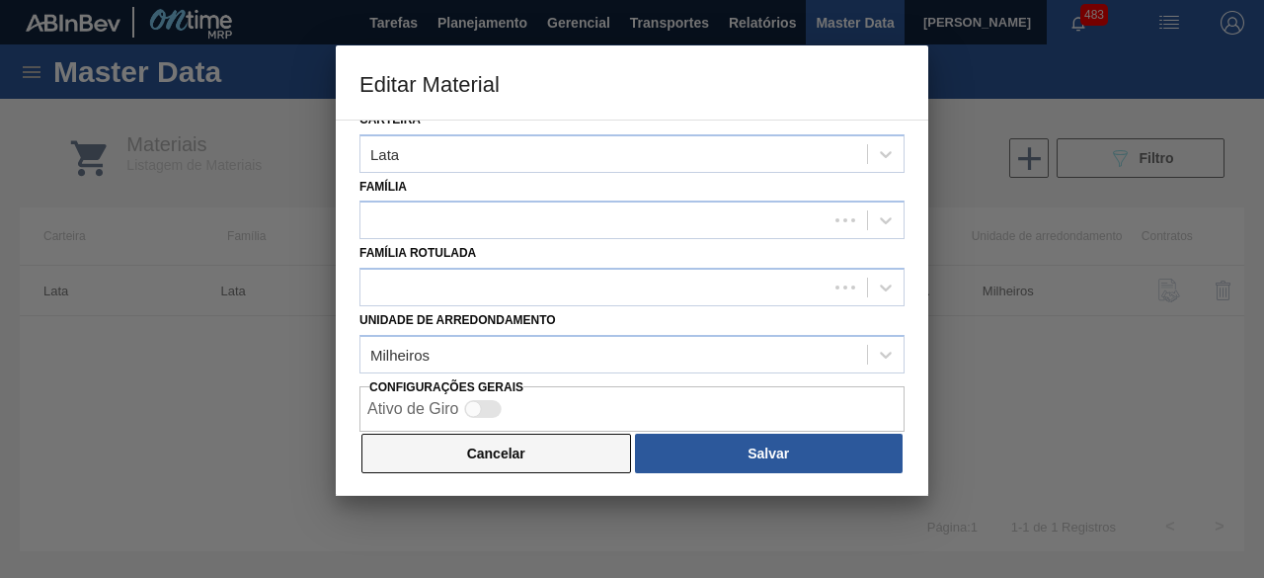
click at [543, 459] on button "Cancelar" at bounding box center [497, 454] width 270 height 40
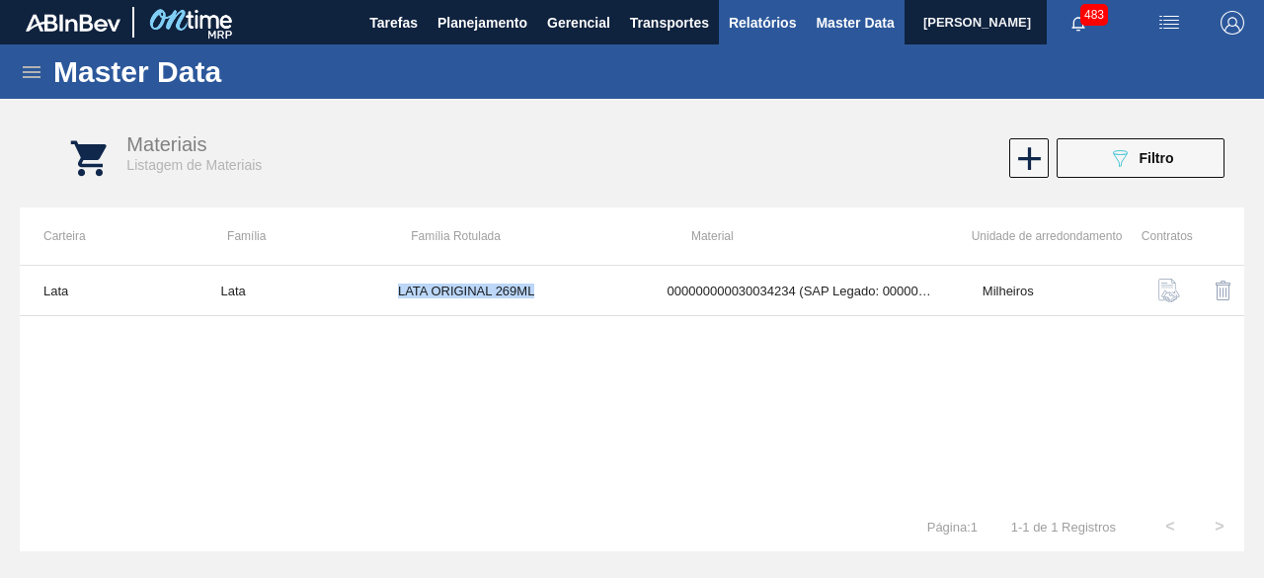
copy td "LATA ORIGINAL 269ML"
click at [1172, 15] on img "button" at bounding box center [1170, 23] width 24 height 24
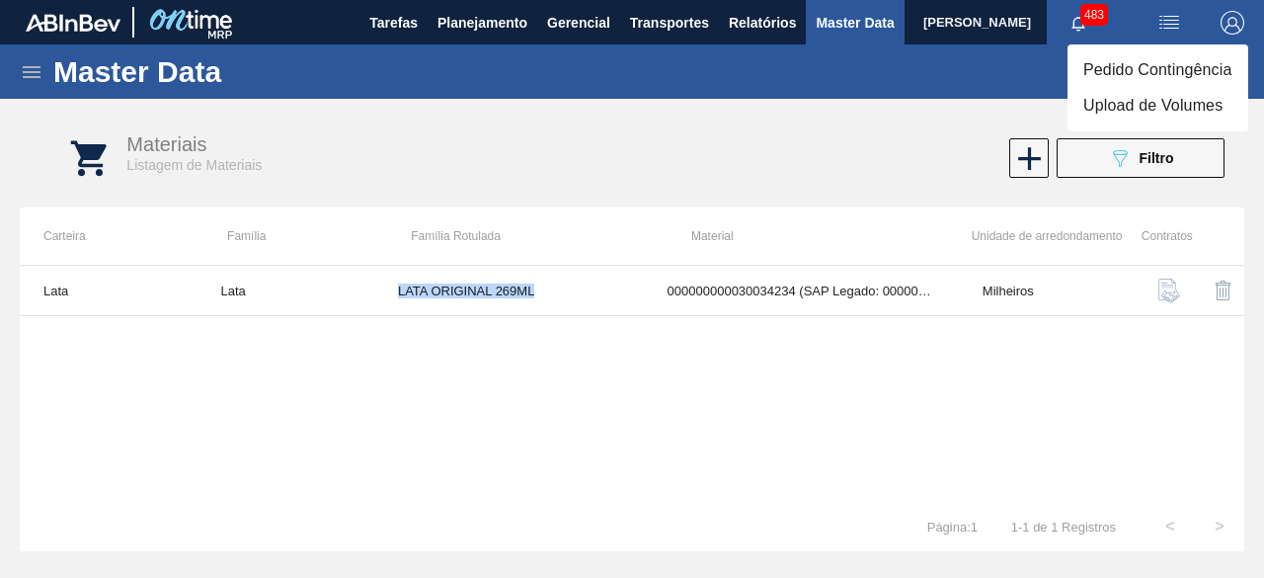
click at [1138, 107] on li "Upload de Volumes" at bounding box center [1158, 106] width 181 height 36
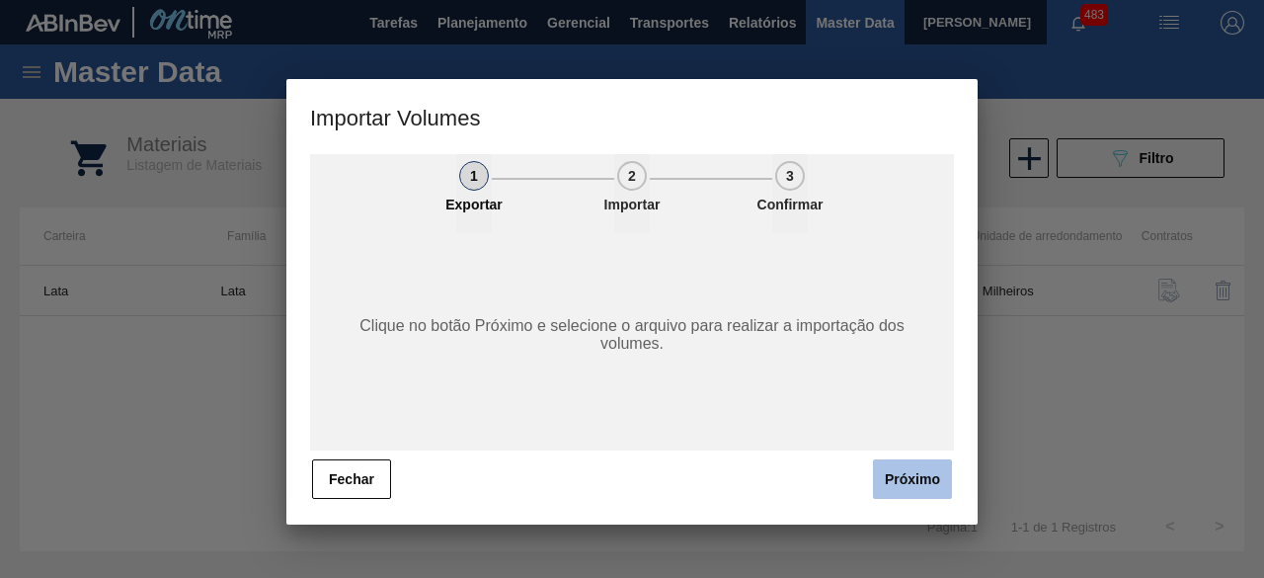
click at [907, 485] on button "Próximo" at bounding box center [912, 479] width 79 height 40
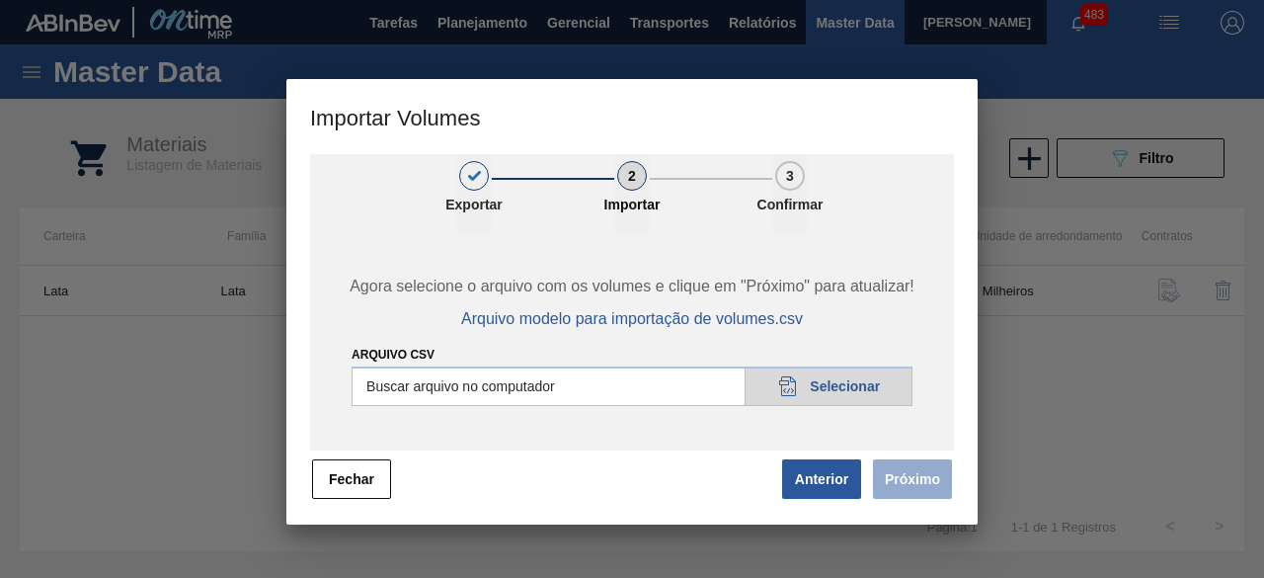
click at [876, 362] on div "Arquivo csv Buscar arquivo no computador 20DAD902-3625-4257-8FDA-0C0CB19E2A3D S…" at bounding box center [632, 374] width 561 height 63
click at [863, 394] on input "Arquivo csv" at bounding box center [632, 386] width 561 height 40
type input "C:\fakepath\Subida Ball D0 + D3 26.08.csv"
click at [905, 474] on button "Próximo" at bounding box center [912, 479] width 79 height 40
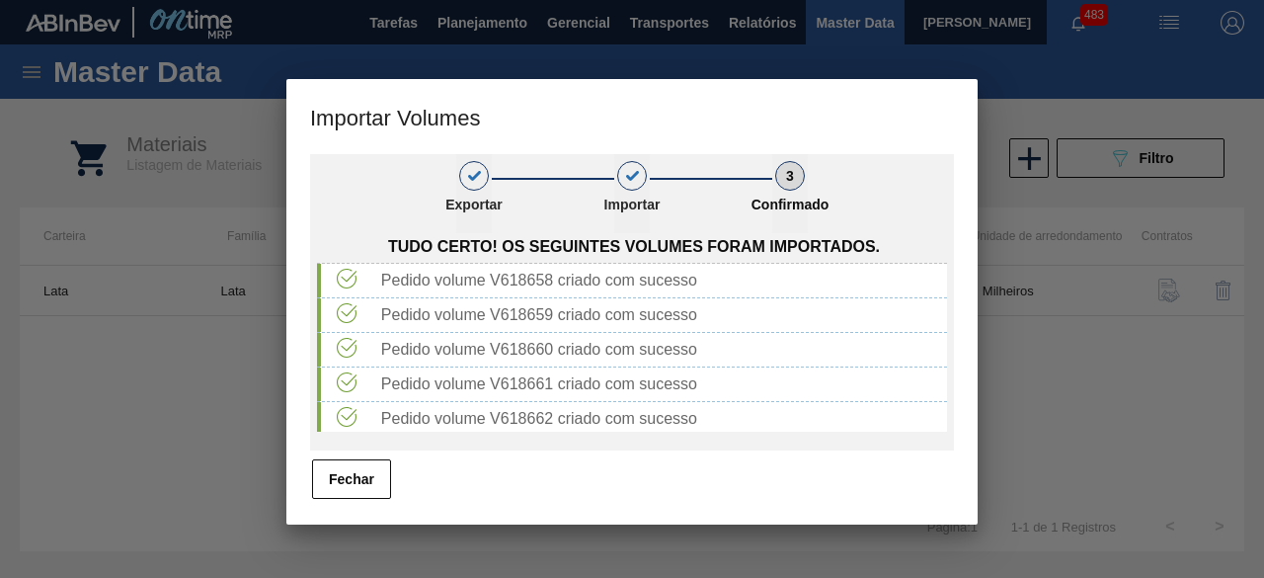
drag, startPoint x: 351, startPoint y: 486, endPoint x: 569, endPoint y: 156, distance: 395.6
click at [352, 485] on button "Fechar" at bounding box center [351, 479] width 79 height 40
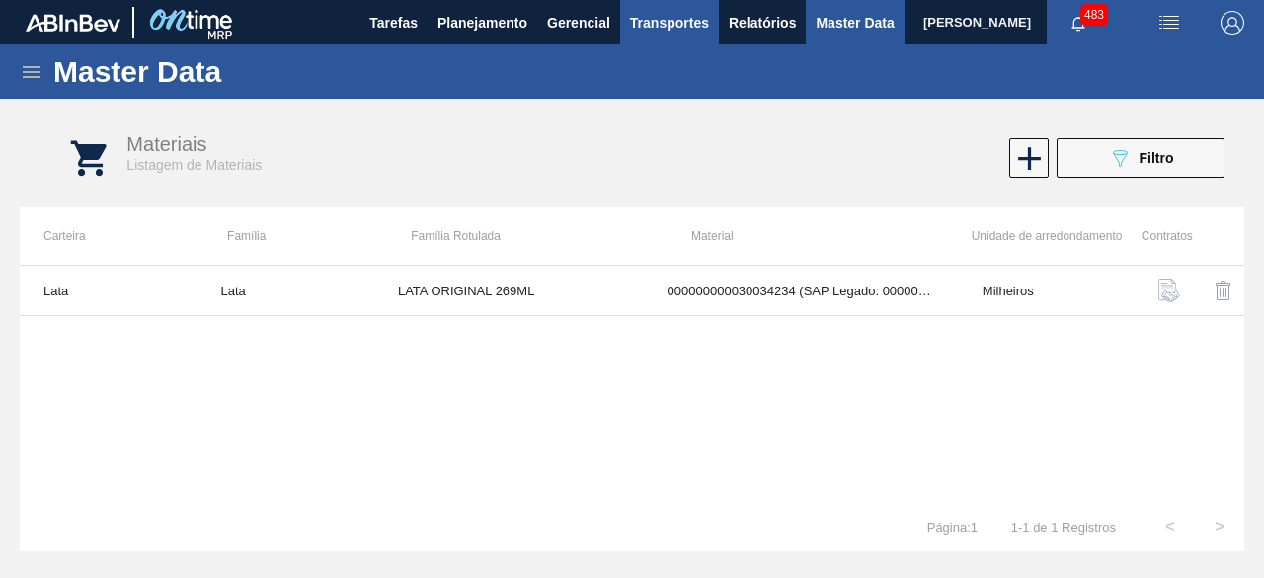
click at [680, 17] on span "Transportes" at bounding box center [669, 23] width 79 height 24
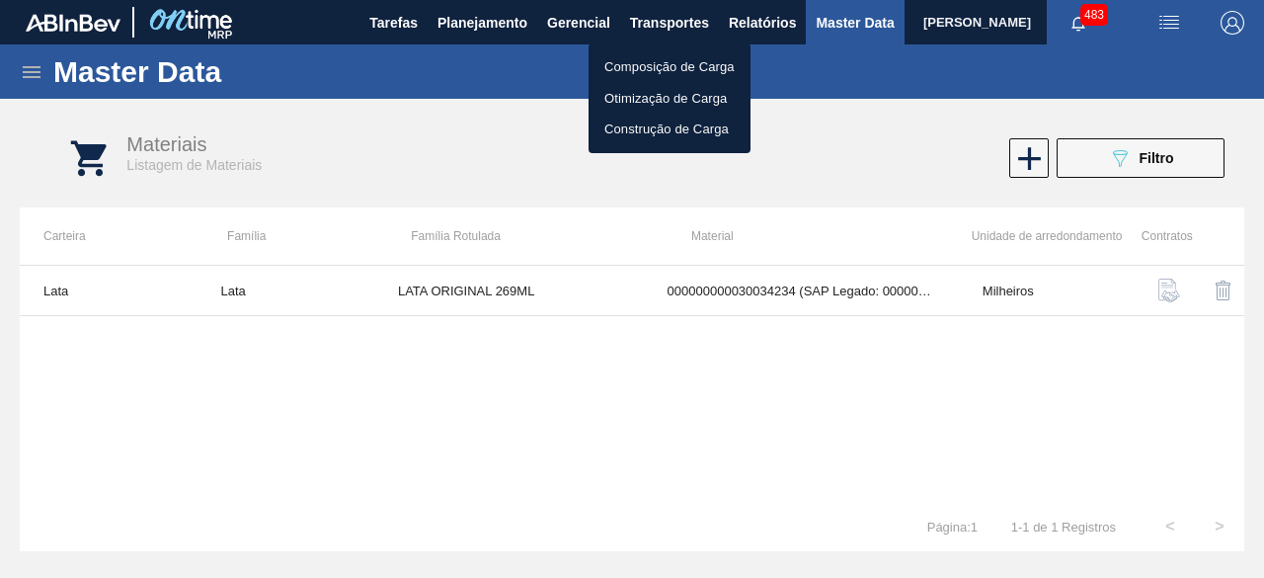
click at [660, 89] on li "Otimização de Carga" at bounding box center [670, 99] width 162 height 32
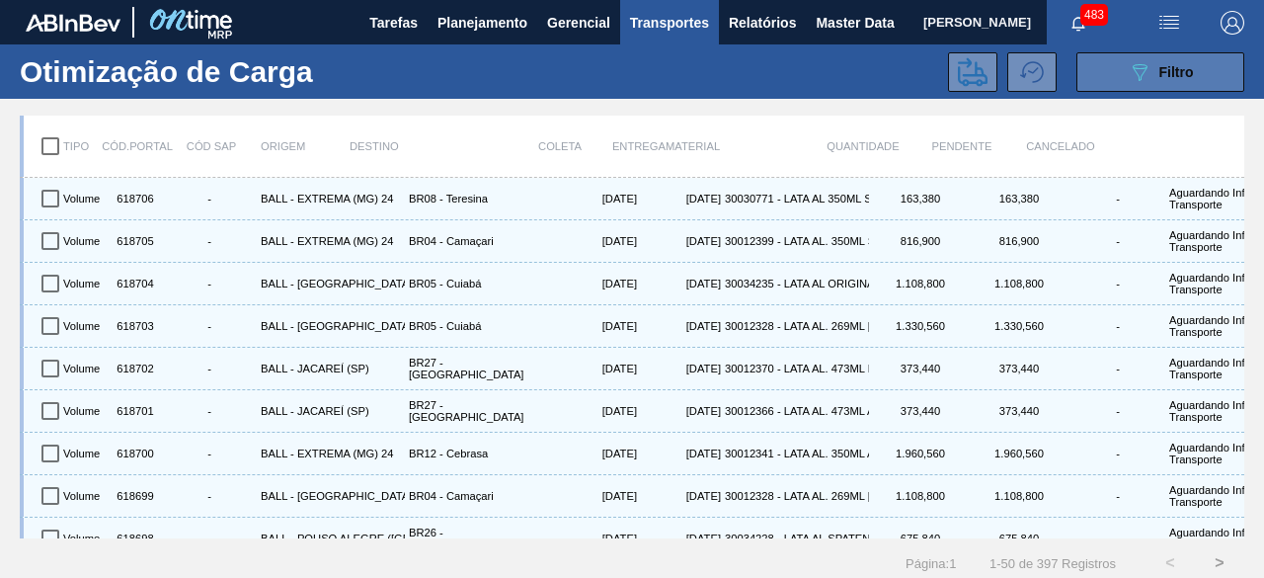
click at [1134, 62] on icon "089F7B8B-B2A5-4AFE-B5C0-19BA573D28AC" at bounding box center [1140, 72] width 24 height 24
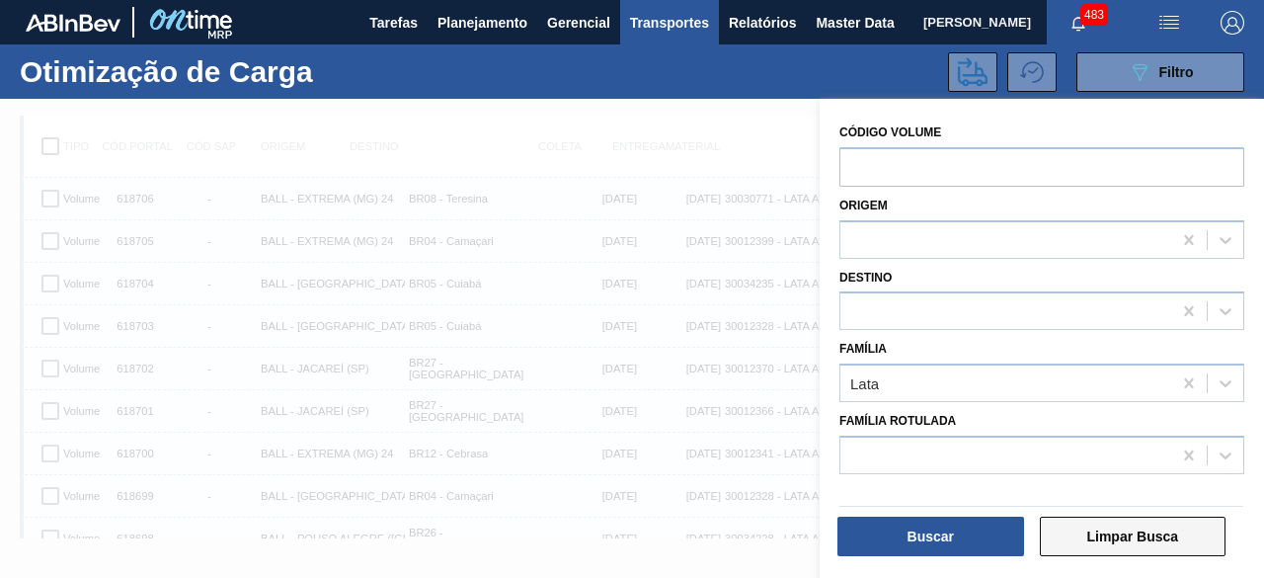
click at [1112, 534] on button "Limpar Busca" at bounding box center [1133, 537] width 187 height 40
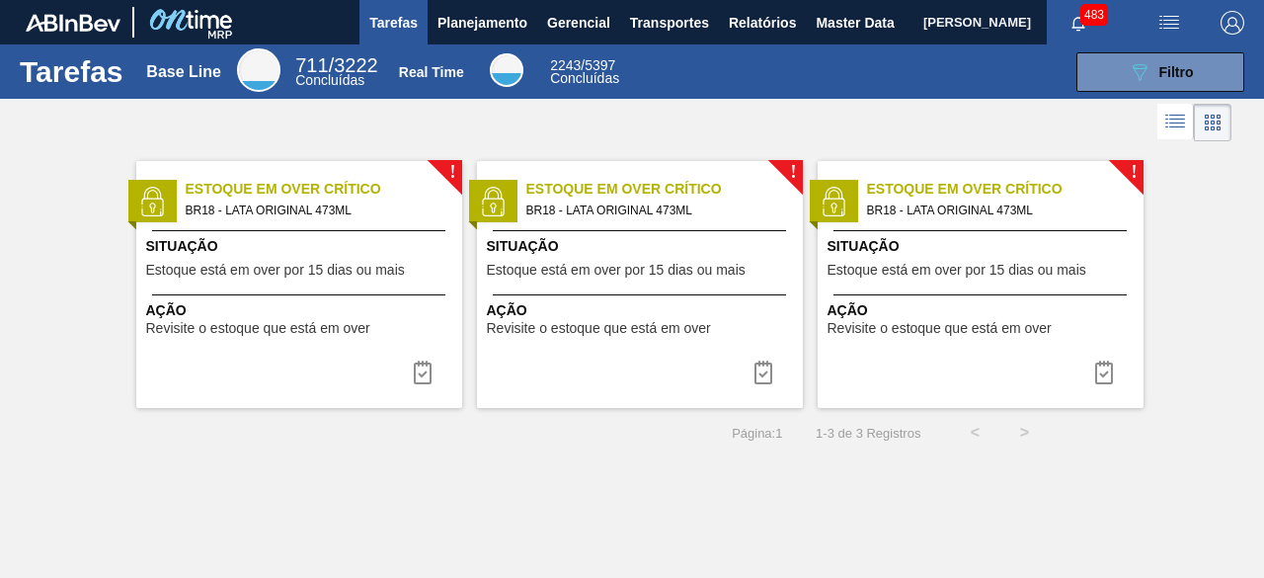
drag, startPoint x: 844, startPoint y: 19, endPoint x: 878, endPoint y: 33, distance: 37.2
click at [844, 19] on span "Master Data" at bounding box center [855, 23] width 78 height 24
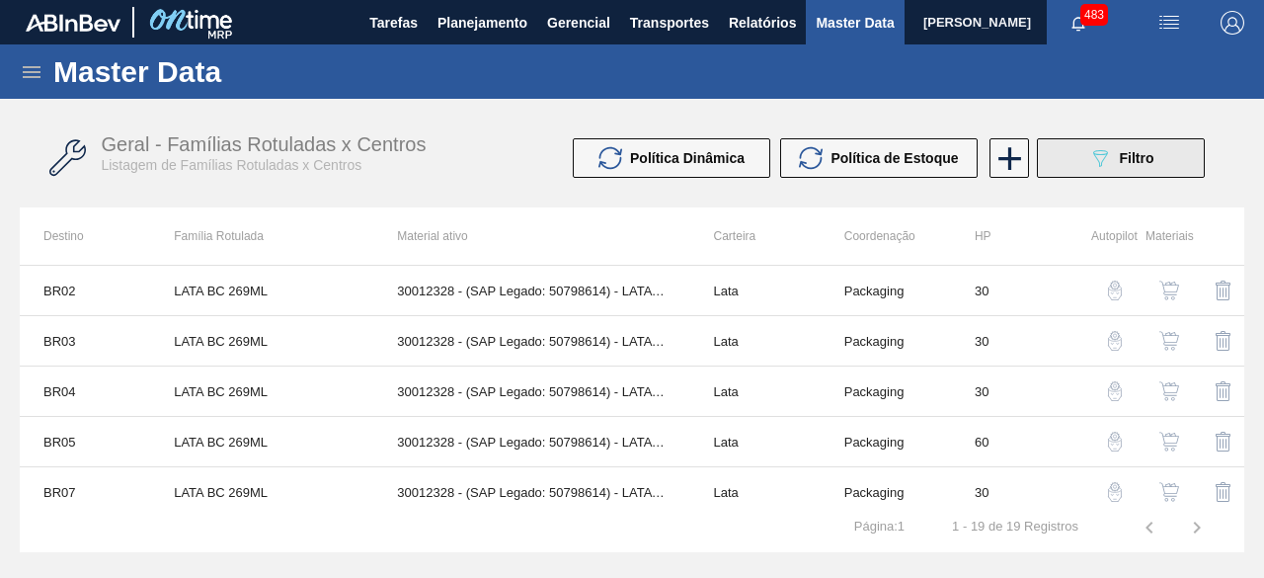
click at [1099, 146] on icon "089F7B8B-B2A5-4AFE-B5C0-19BA573D28AC" at bounding box center [1100, 158] width 24 height 24
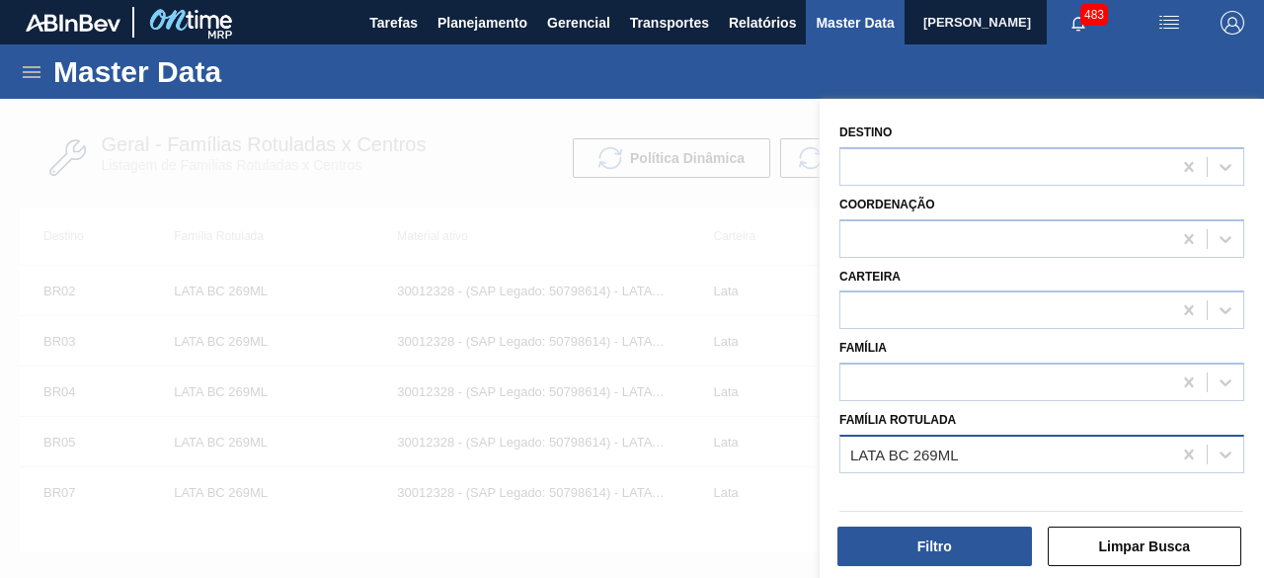
click at [971, 451] on div "LATA BC 269ML" at bounding box center [1006, 454] width 331 height 29
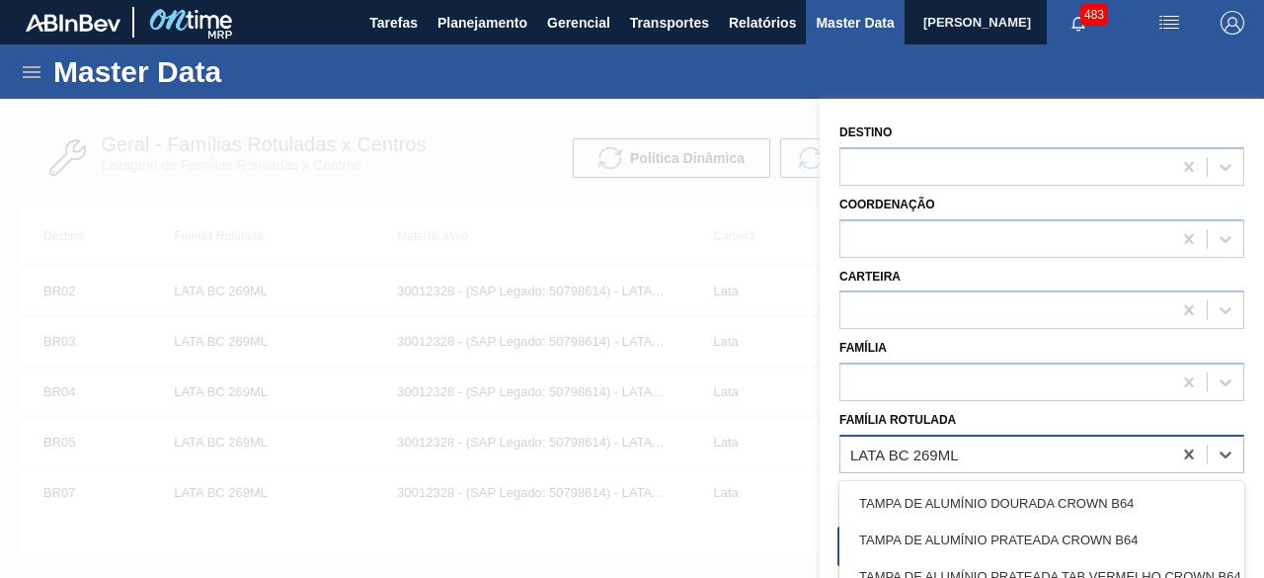
paste Rotulada "LATA BUD 350ML SLEEK 0"
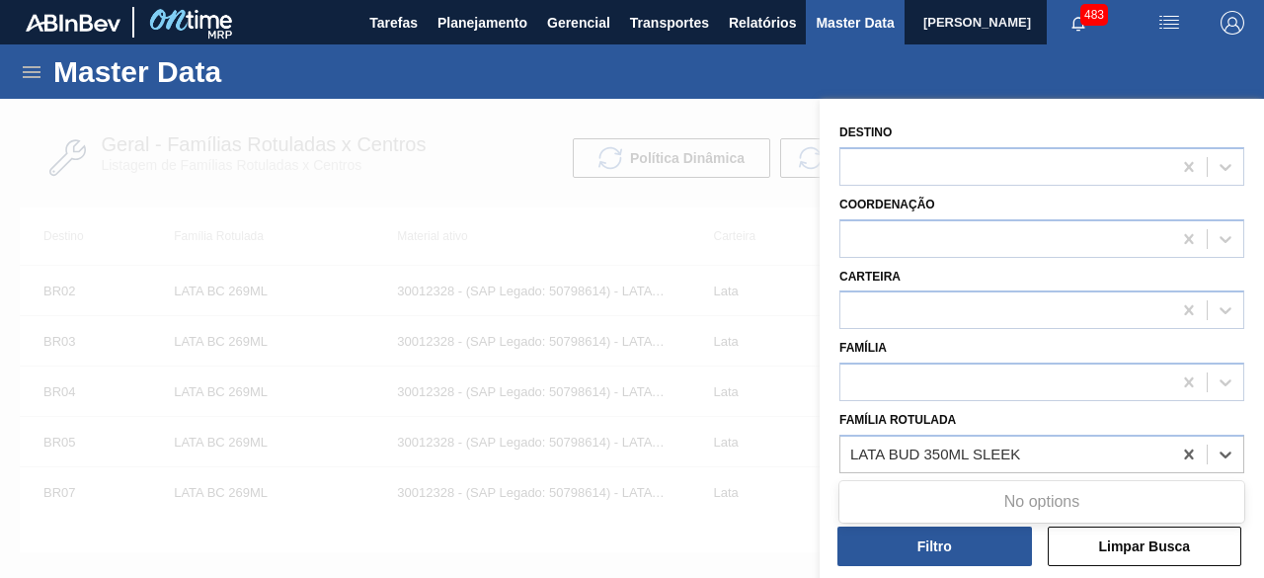
type Rotulada "LATA BUD 350ML SLEE"
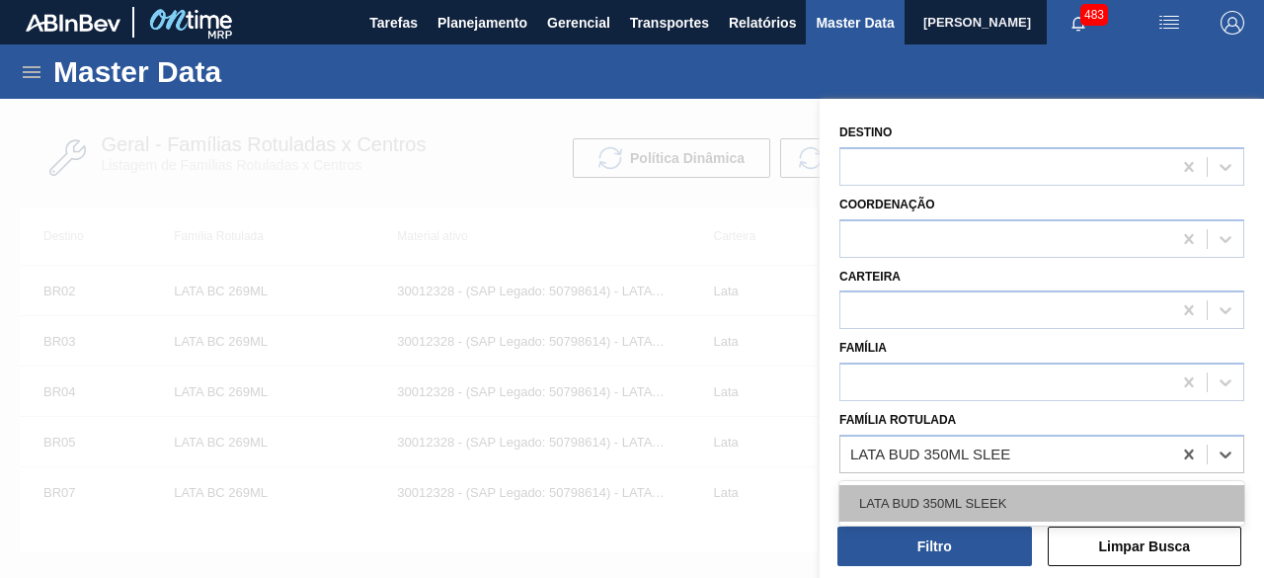
click at [1018, 491] on div "LATA BUD 350ML SLEEK" at bounding box center [1042, 503] width 405 height 37
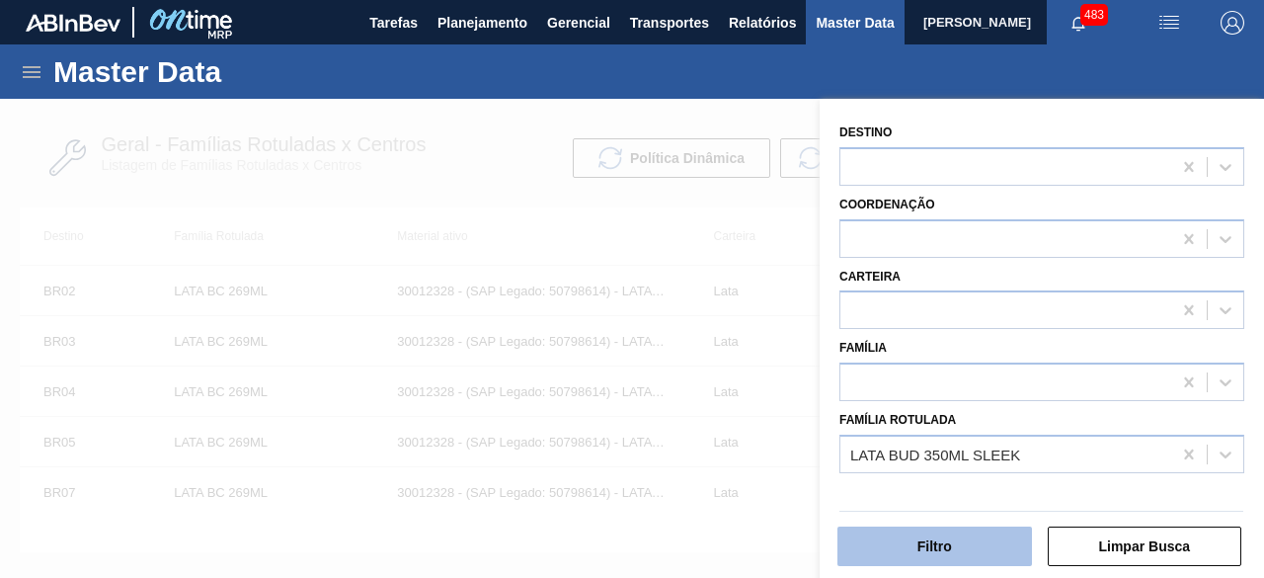
click at [1000, 546] on button "Filtro" at bounding box center [935, 546] width 195 height 40
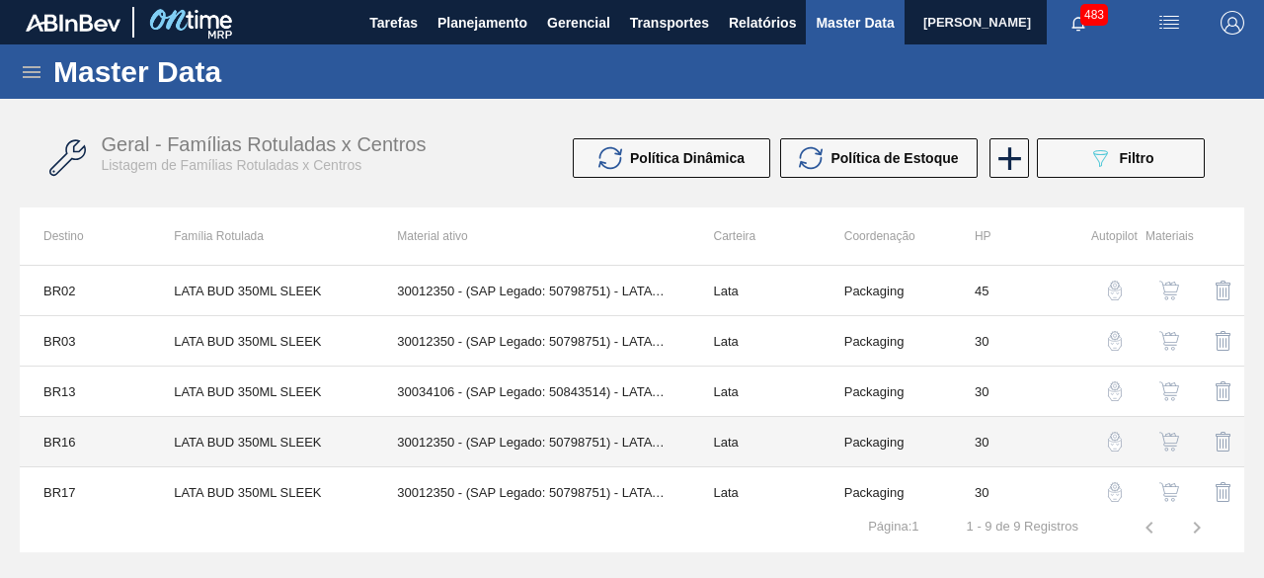
scroll to position [99, 0]
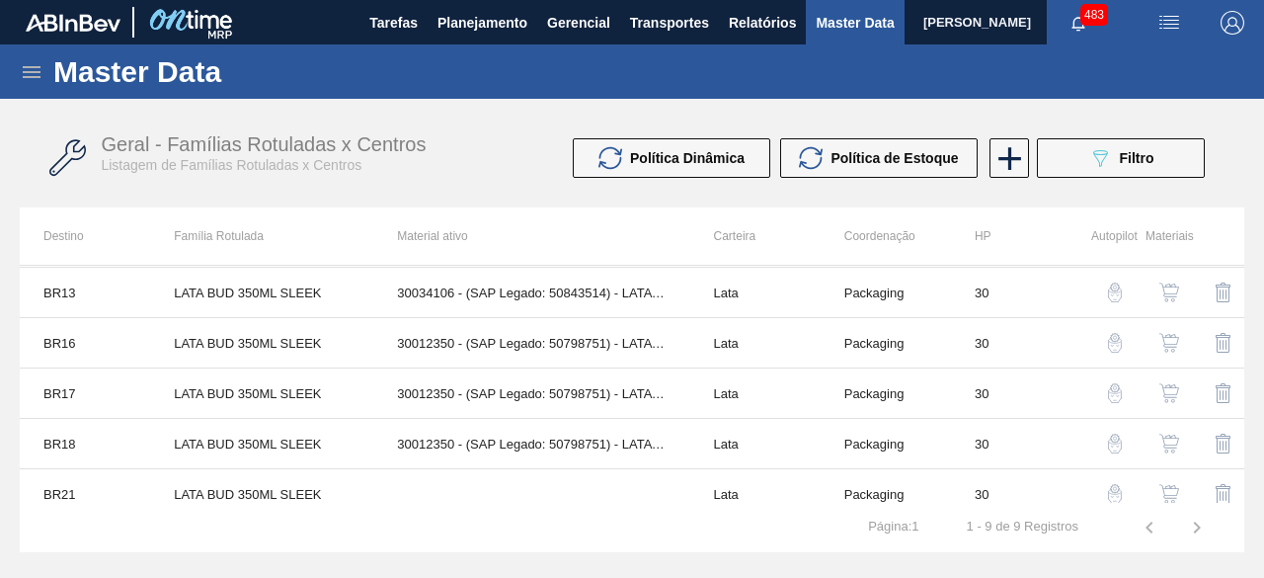
click at [1173, 435] on img "button" at bounding box center [1170, 444] width 20 height 20
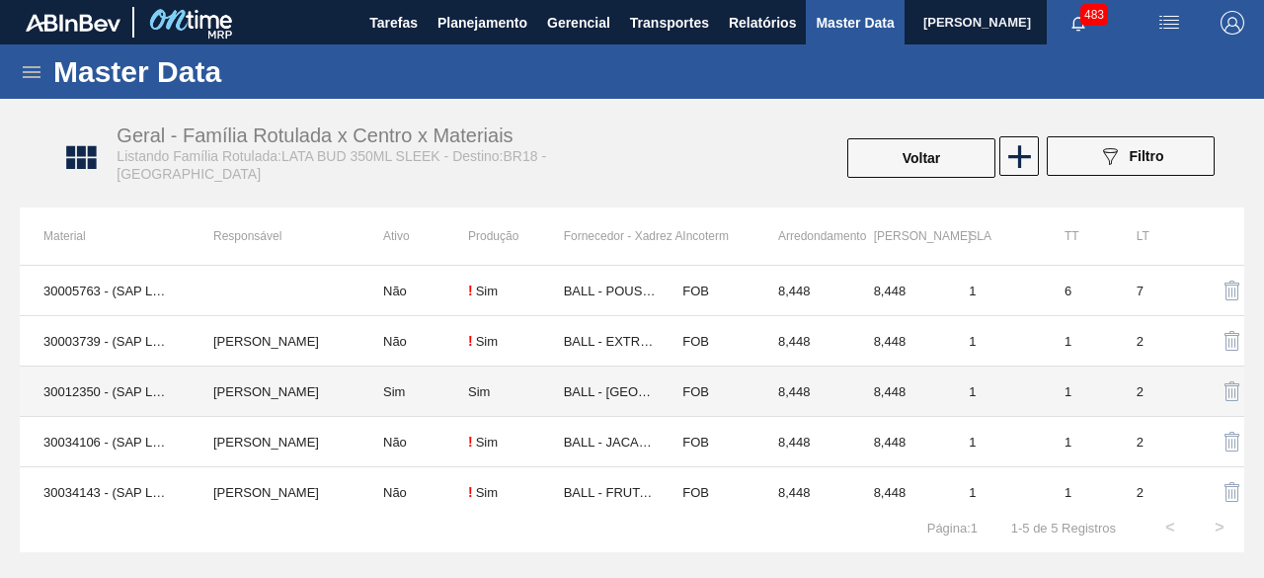
click at [338, 377] on td "IGOR FERREIRA MOURA" at bounding box center [275, 391] width 170 height 50
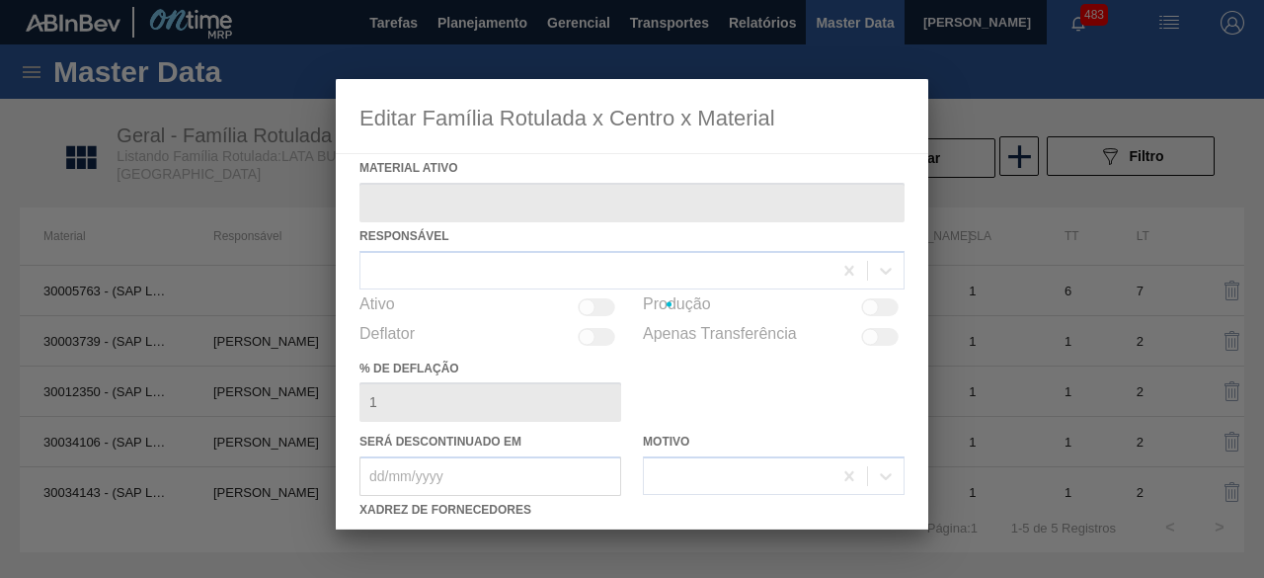
type ativo "30012350 - (SAP Legado: 50798751) - LATA AL. 350ML BUD SLK 429"
checkbox input "true"
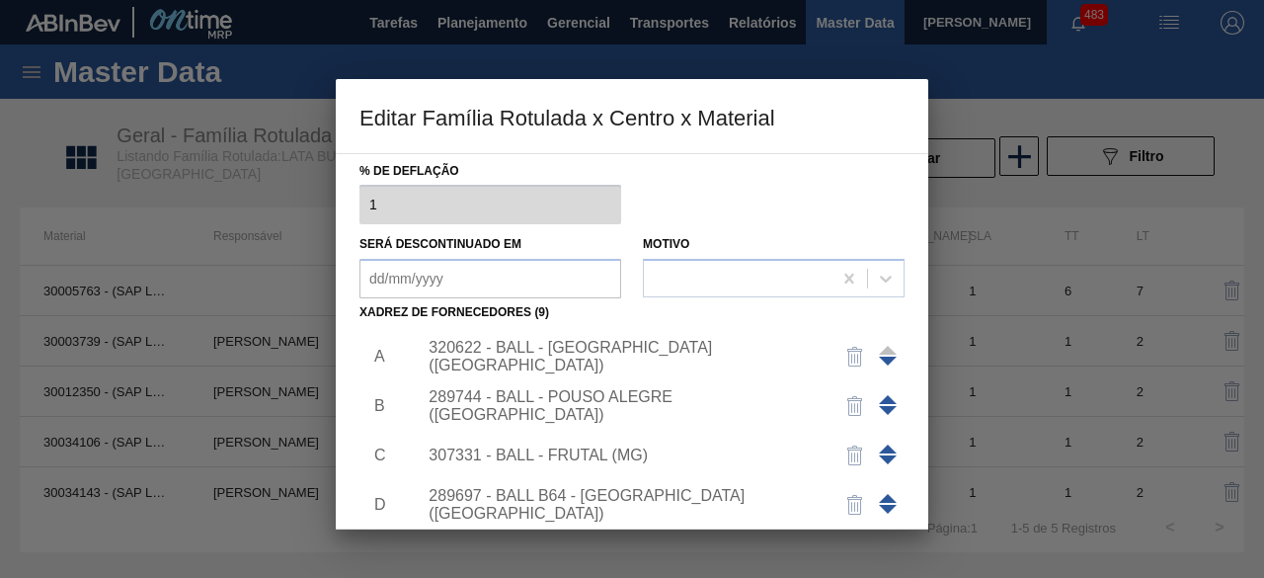
click at [649, 355] on div "320622 - BALL - RECIFE (PE)" at bounding box center [622, 357] width 387 height 36
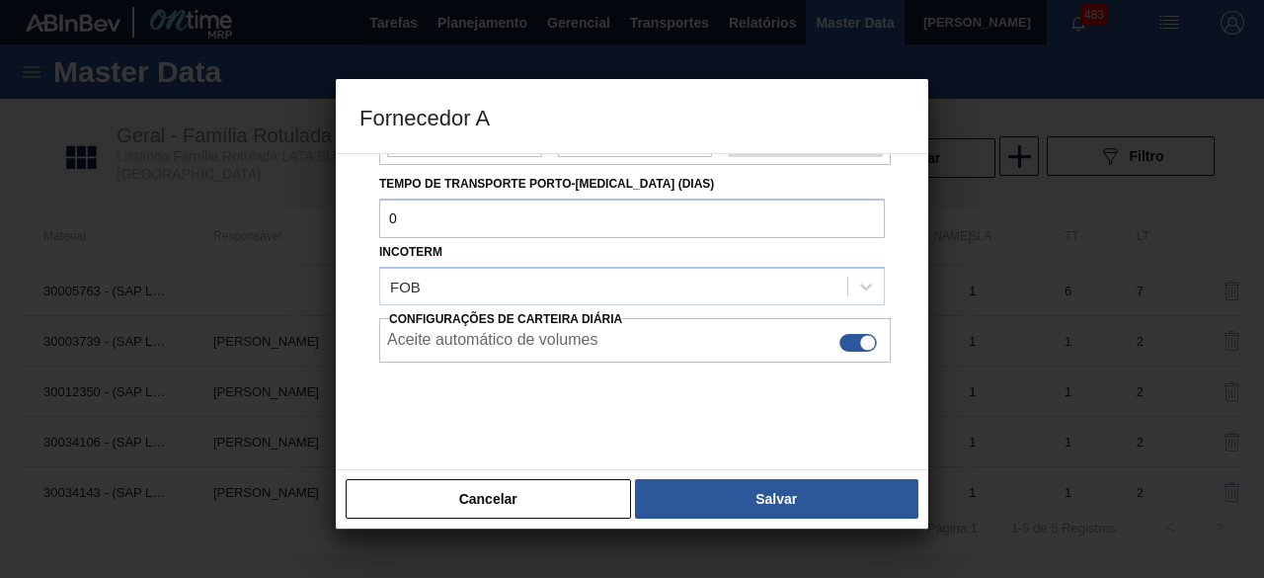
scroll to position [331, 0]
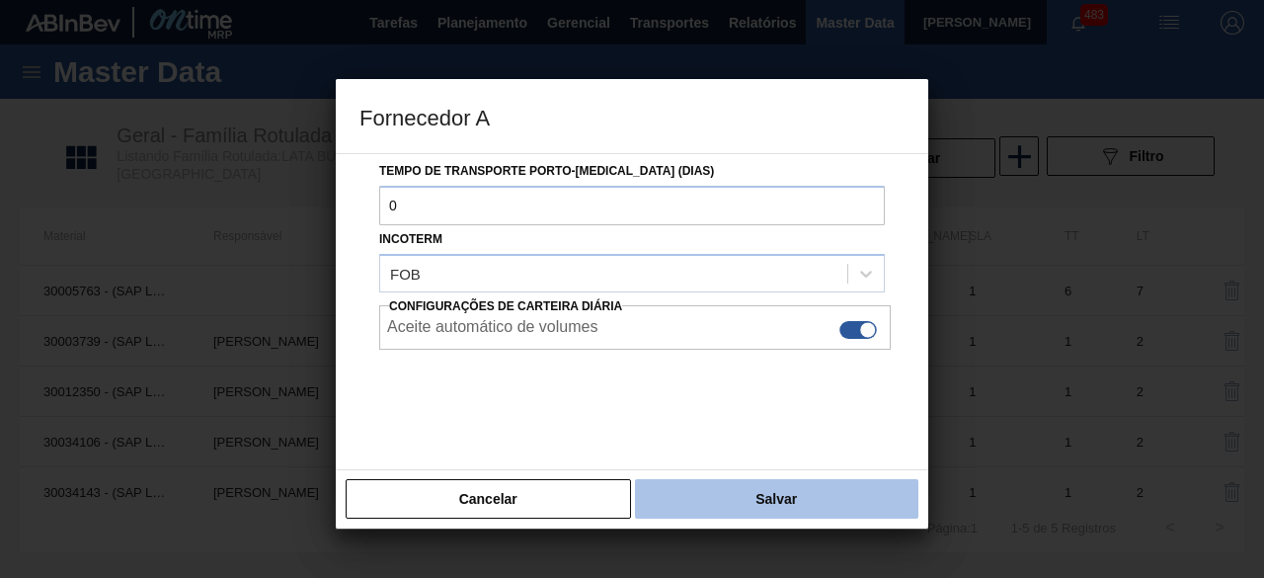
click at [779, 505] on button "Salvar" at bounding box center [776, 499] width 283 height 40
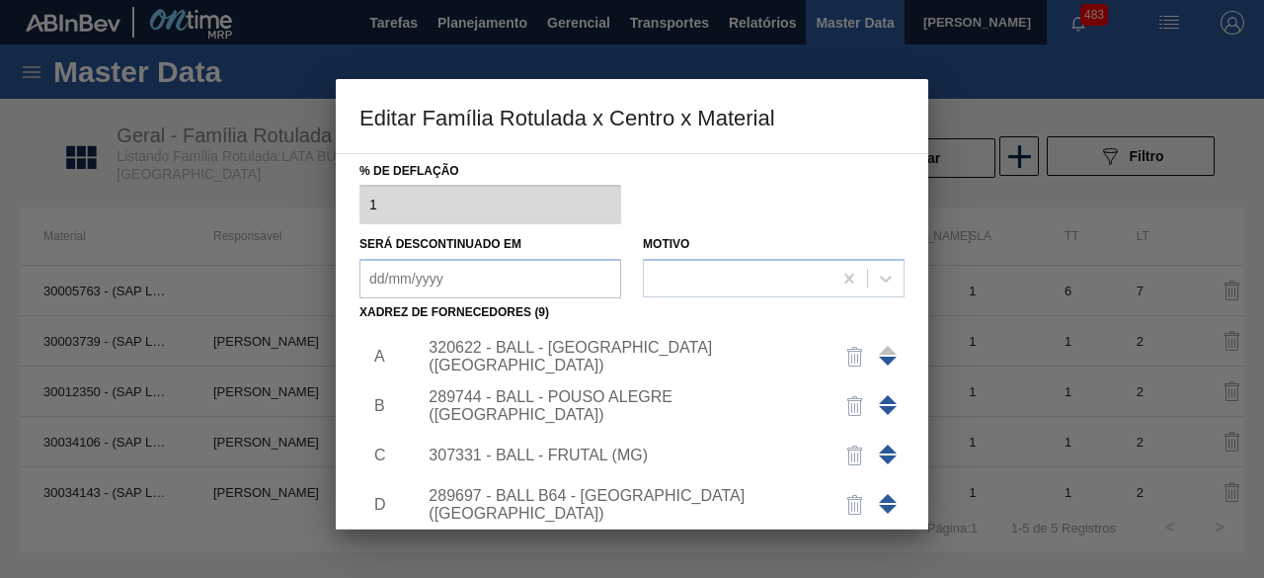
click at [652, 394] on div "289744 - BALL - POUSO ALEGRE (MG)" at bounding box center [655, 405] width 499 height 49
click at [698, 406] on div "289744 - BALL - POUSO ALEGRE (MG)" at bounding box center [622, 406] width 387 height 36
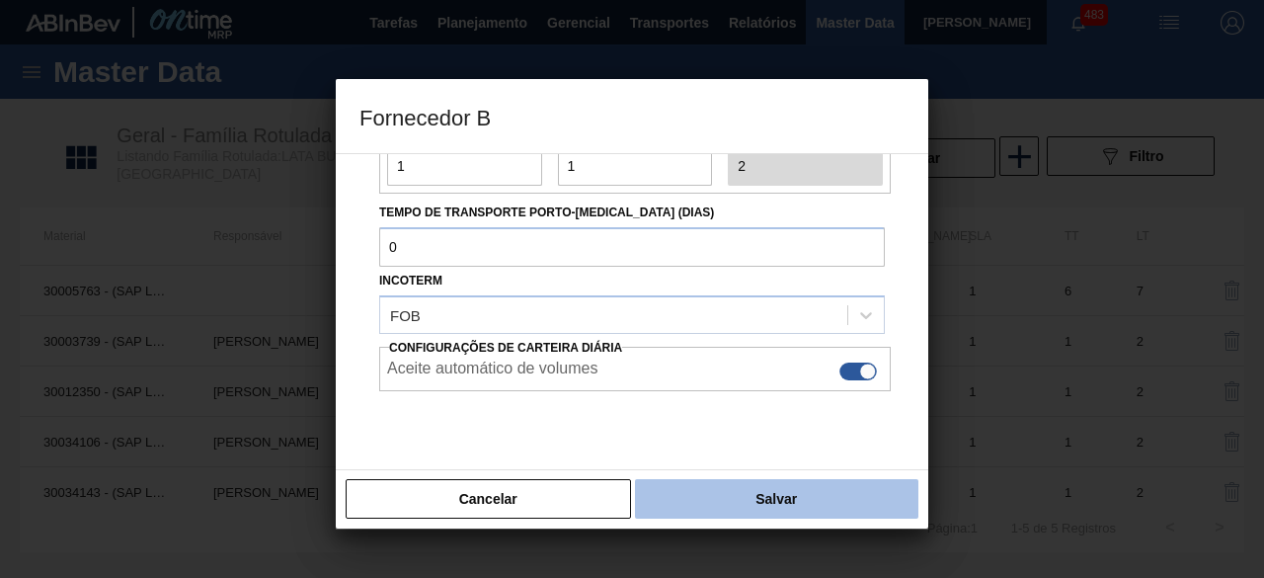
scroll to position [296, 0]
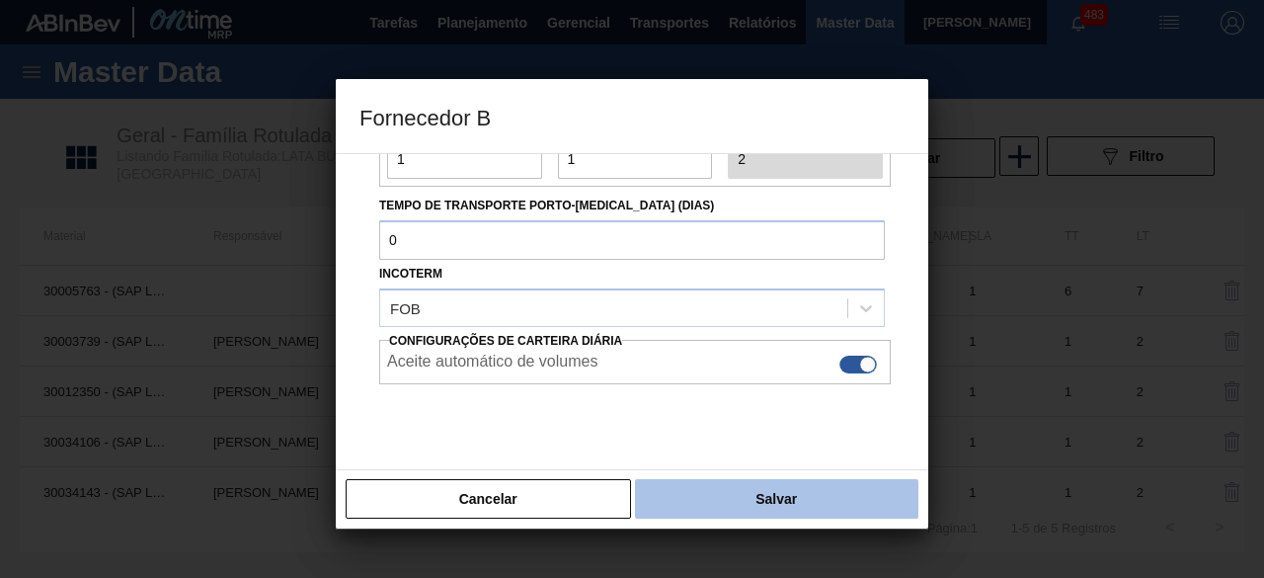
click at [802, 491] on button "Salvar" at bounding box center [776, 499] width 283 height 40
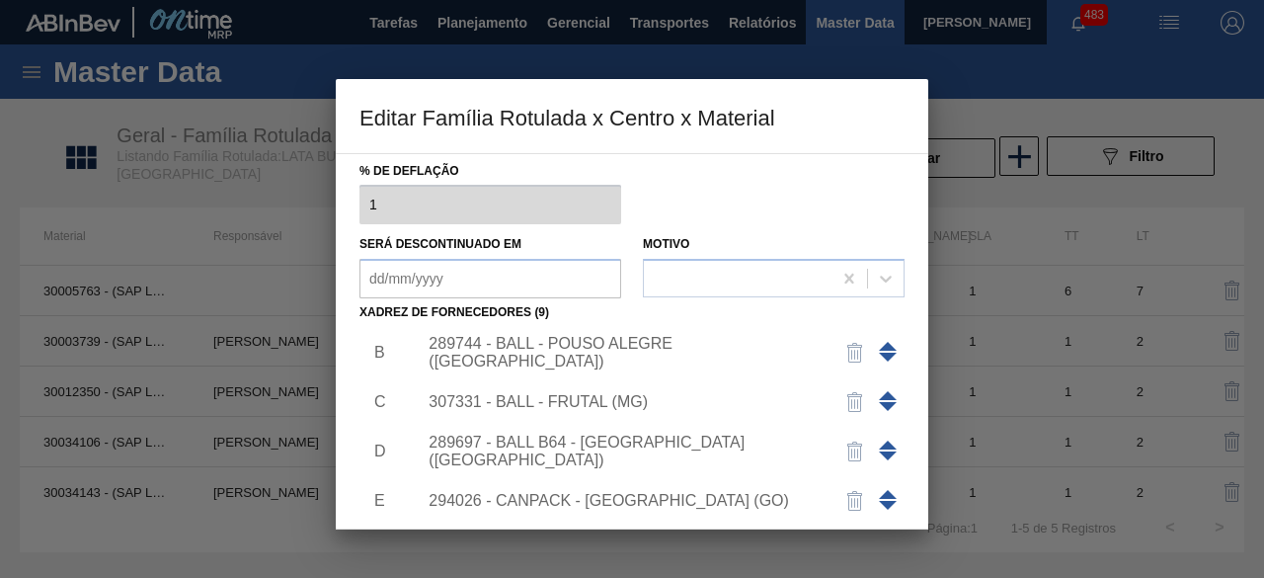
scroll to position [99, 0]
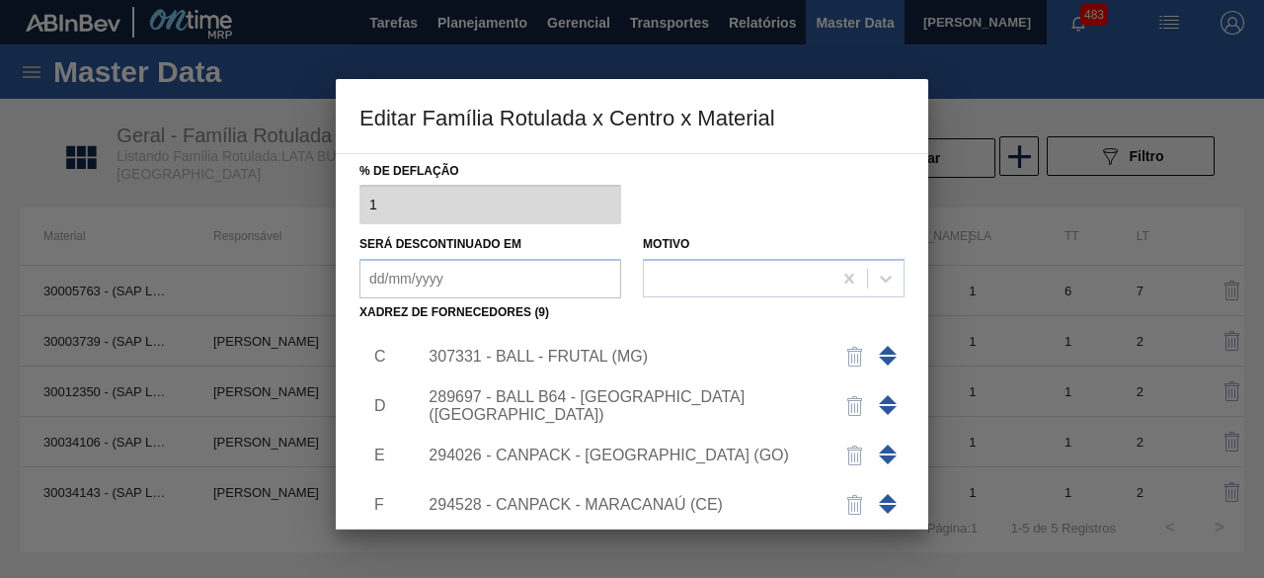
click at [612, 353] on div "307331 - BALL - FRUTAL (MG)" at bounding box center [622, 357] width 387 height 18
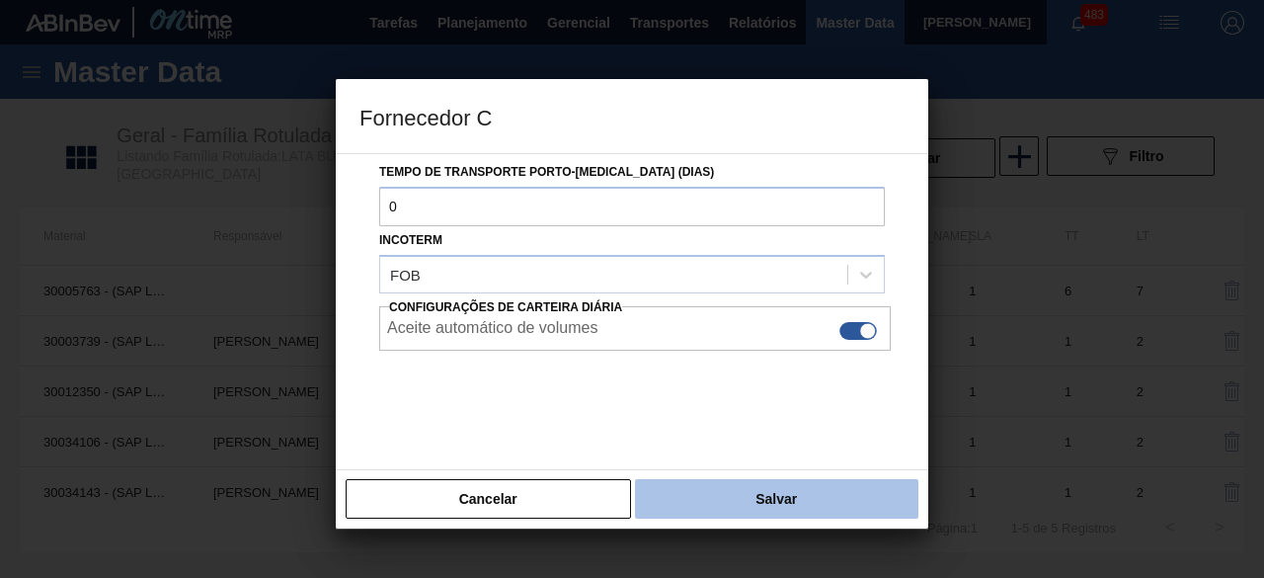
scroll to position [331, 0]
click at [781, 496] on button "Salvar" at bounding box center [776, 499] width 283 height 40
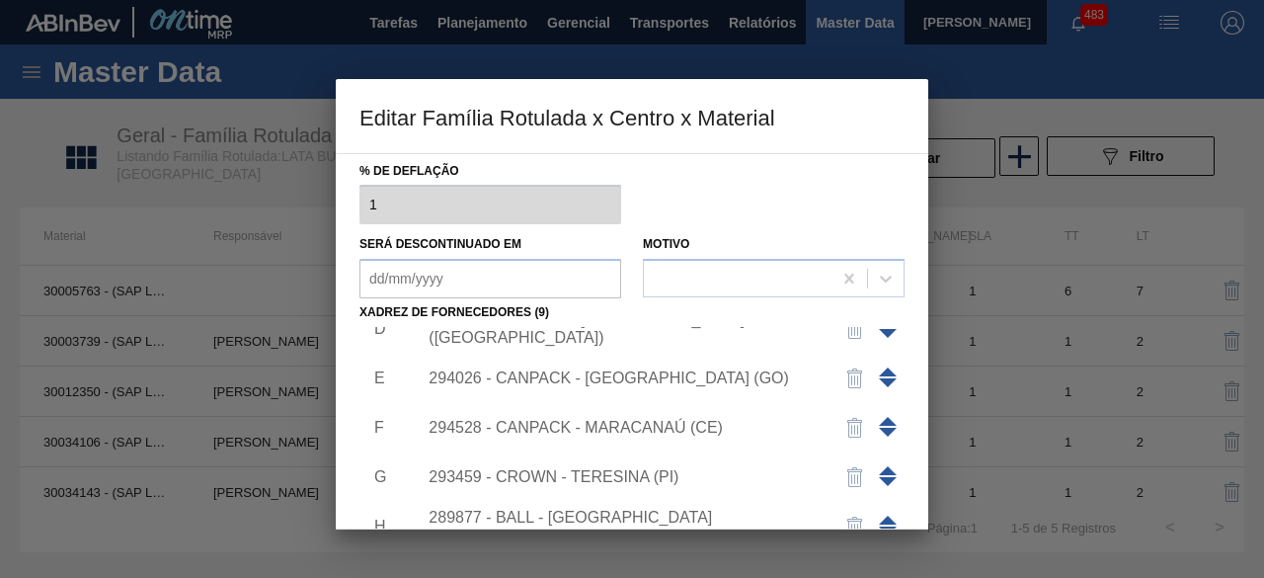
scroll to position [267, 0]
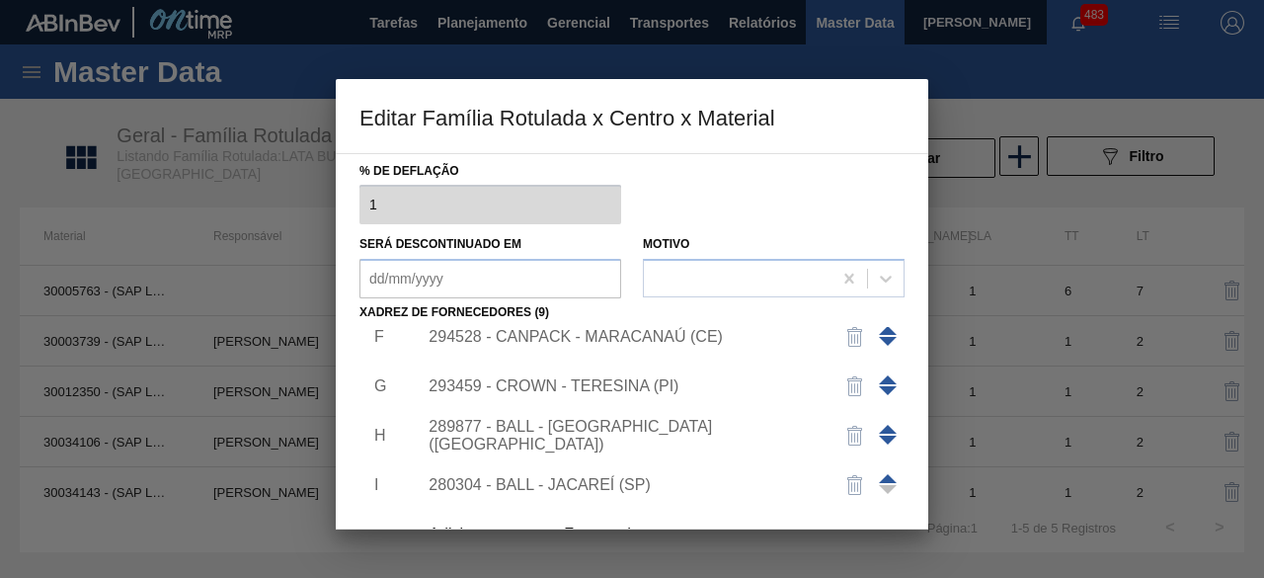
click at [641, 434] on div "289877 - BALL - TRÊS RIOS (RJ)" at bounding box center [622, 436] width 387 height 36
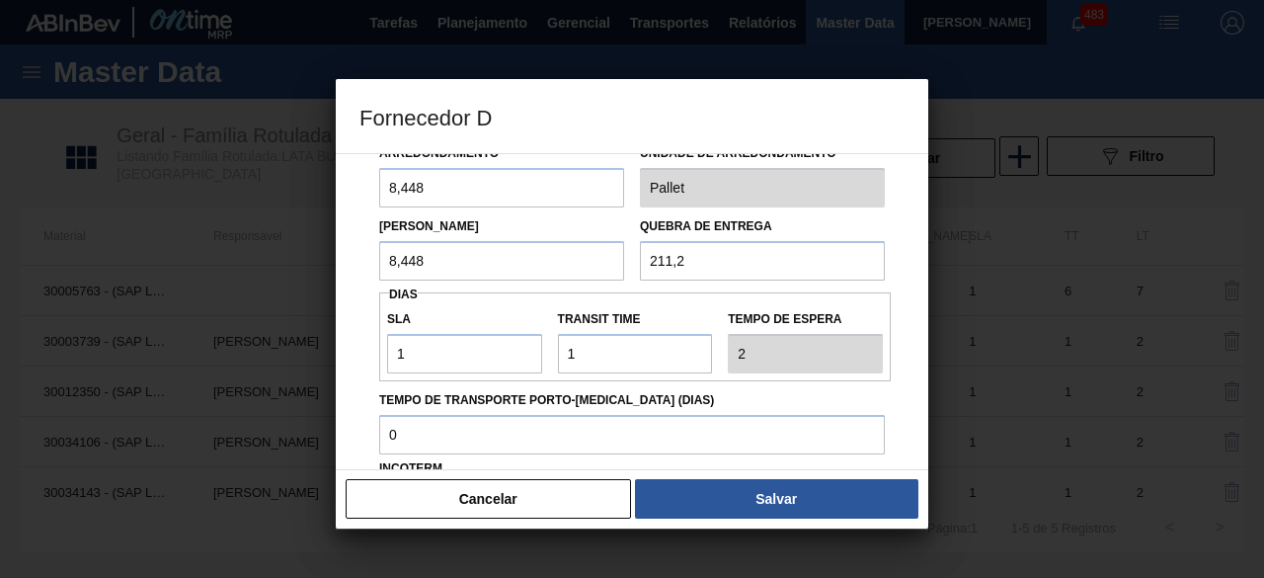
scroll to position [198, 0]
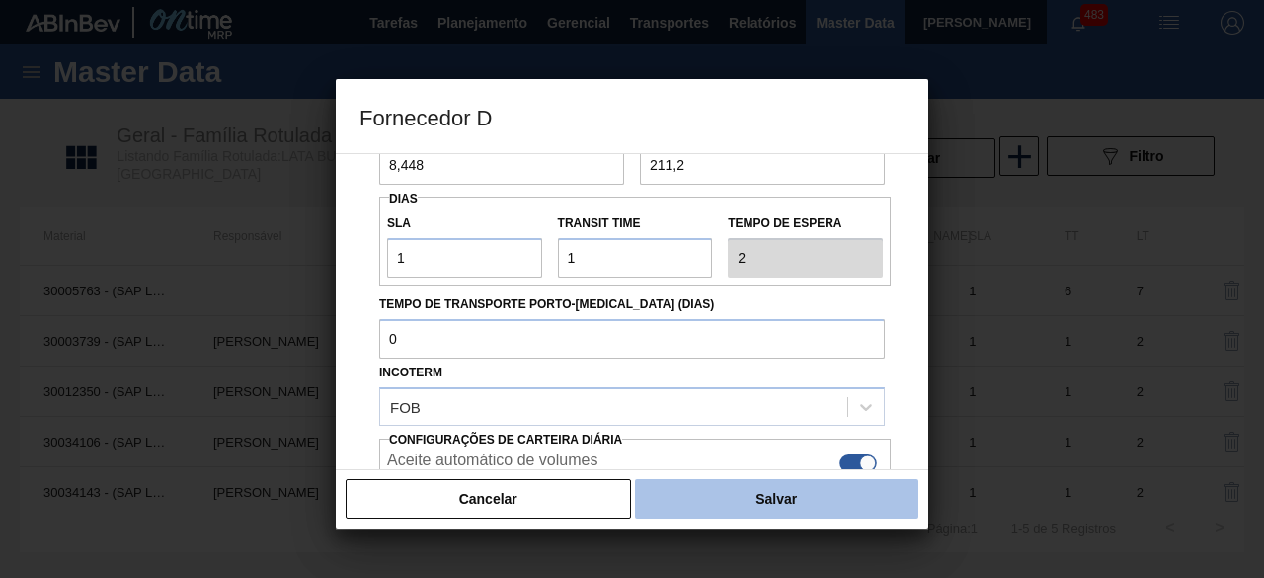
click at [800, 496] on button "Salvar" at bounding box center [776, 499] width 283 height 40
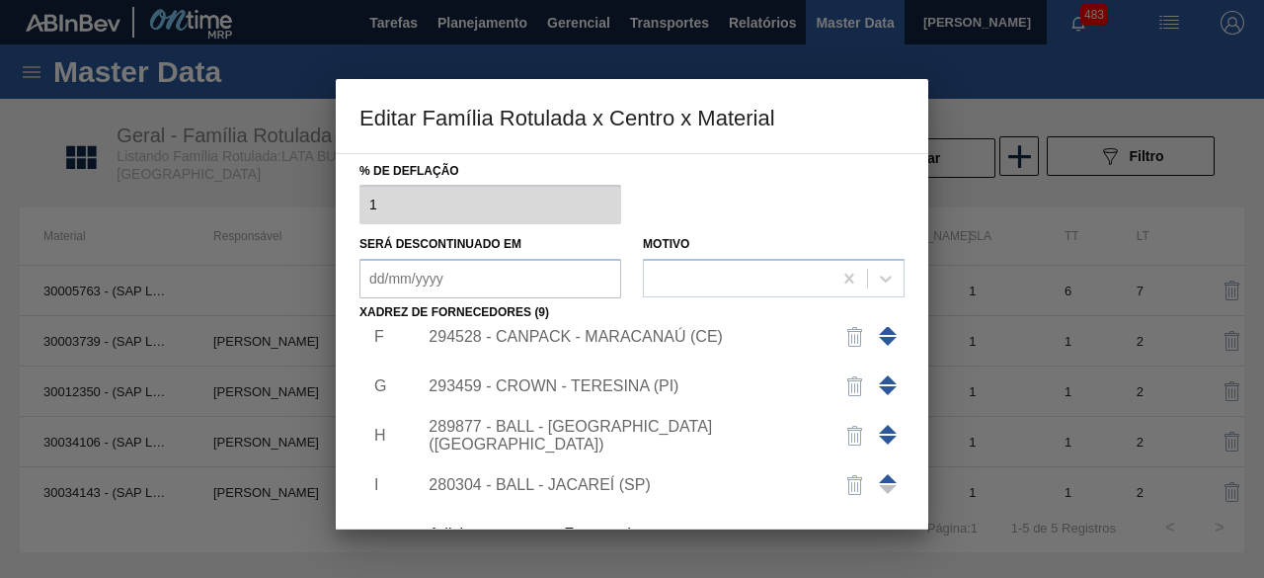
scroll to position [310, 0]
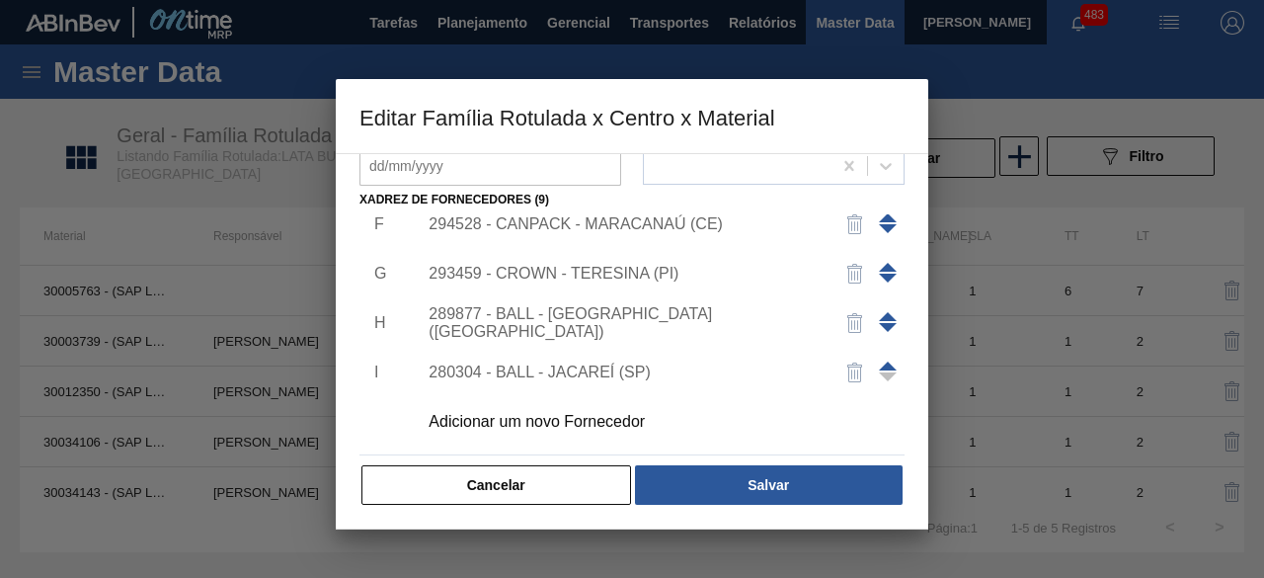
click at [638, 373] on div "280304 - BALL - JACAREÍ (SP)" at bounding box center [622, 372] width 387 height 18
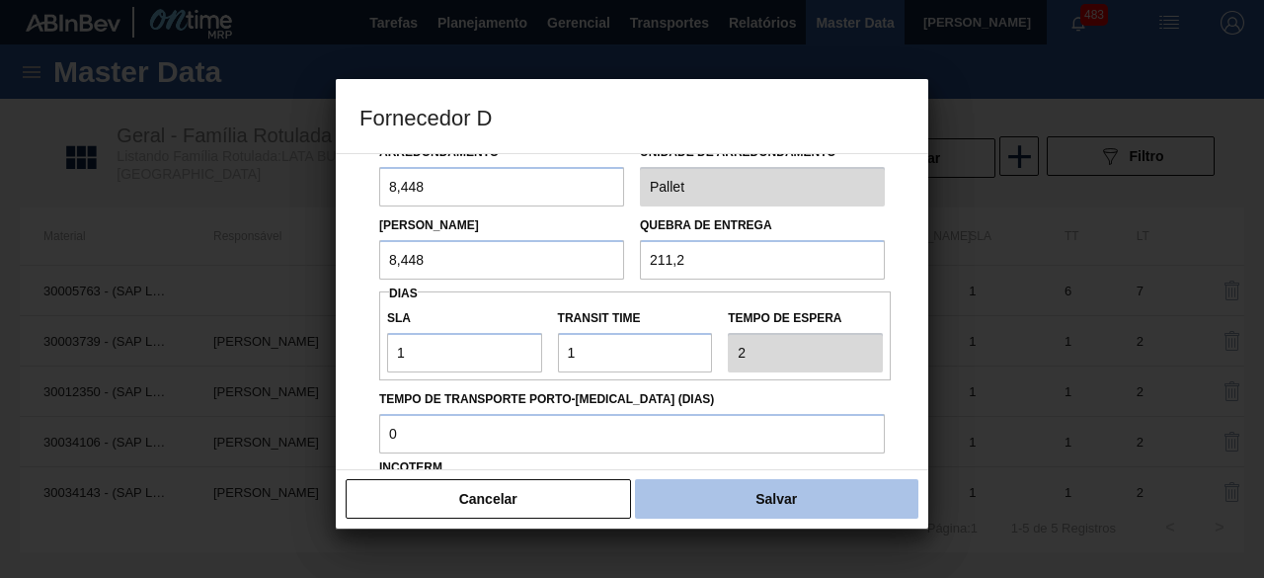
scroll to position [198, 0]
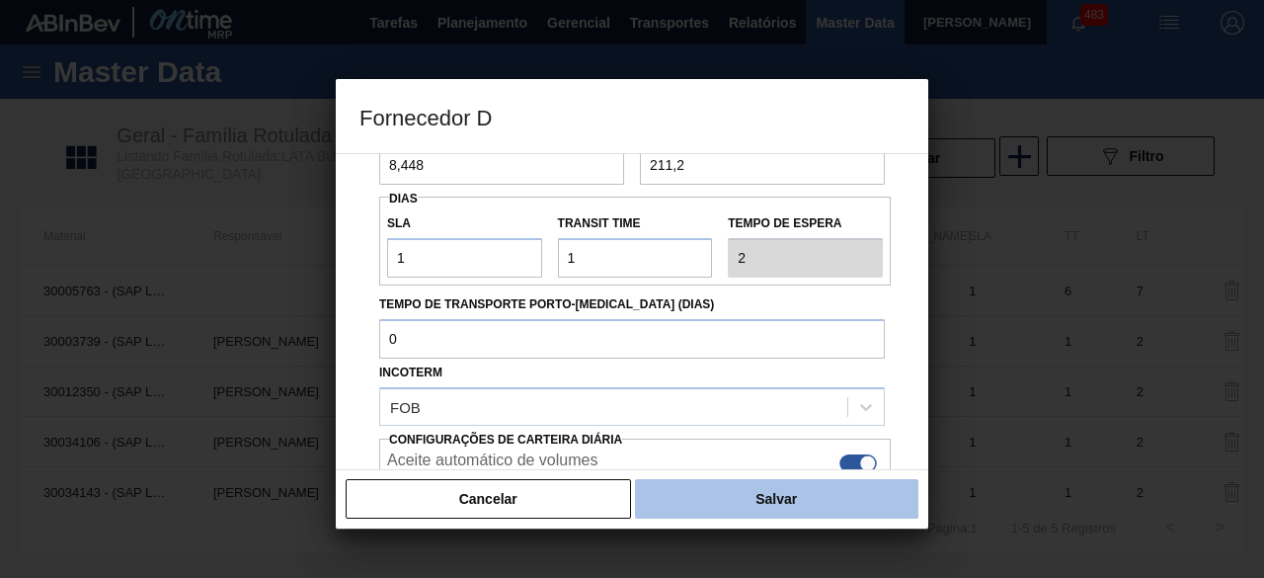
click at [829, 516] on button "Salvar" at bounding box center [776, 499] width 283 height 40
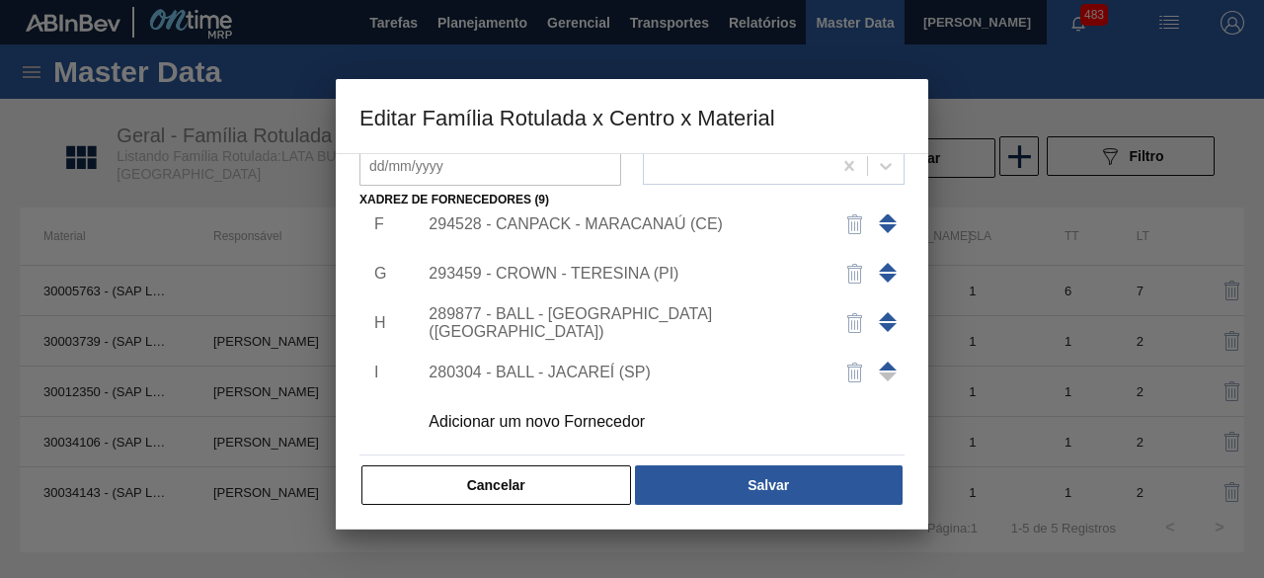
click at [622, 420] on div "Adicionar um novo Fornecedor" at bounding box center [622, 422] width 387 height 18
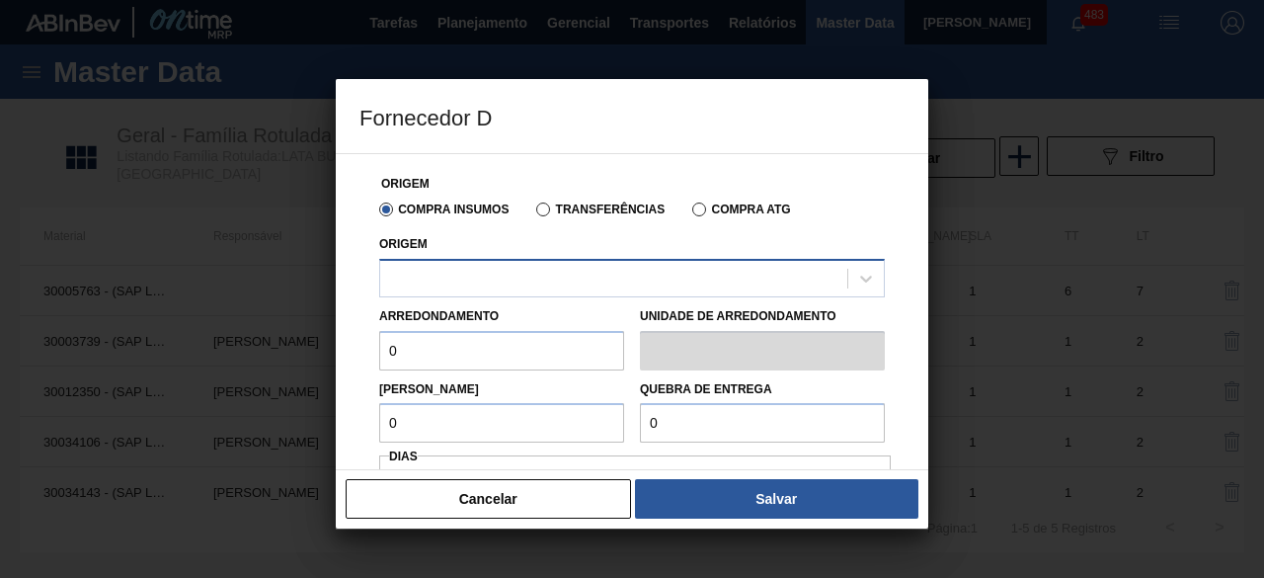
click at [642, 263] on div at bounding box center [632, 278] width 506 height 39
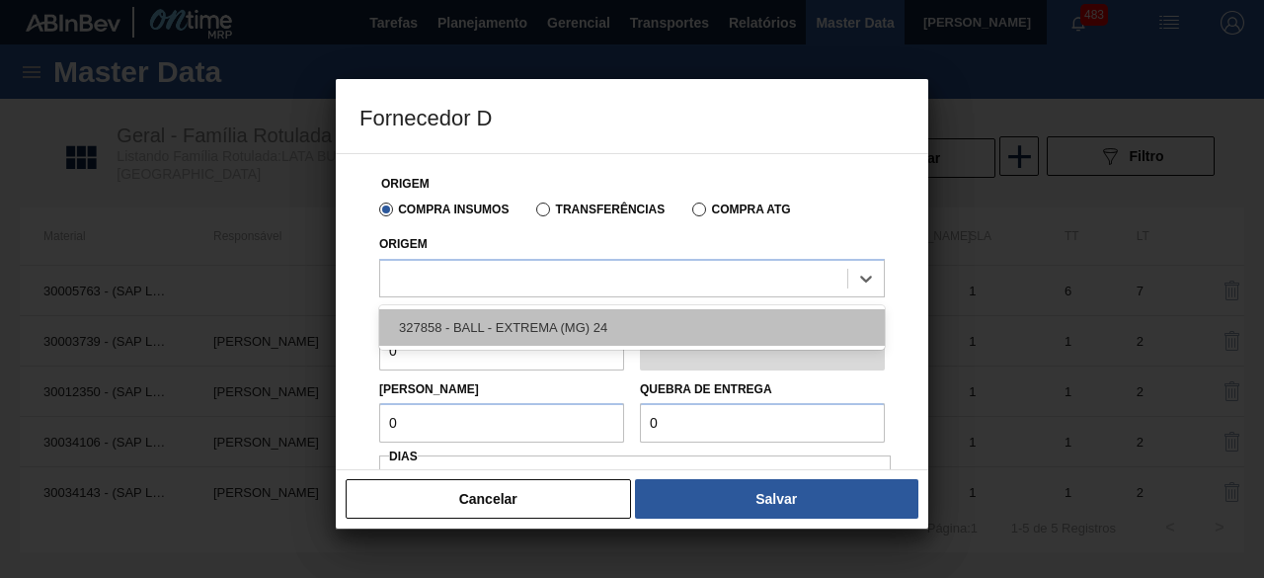
click at [620, 315] on div "327858 - BALL - EXTREMA (MG) 24" at bounding box center [632, 327] width 506 height 37
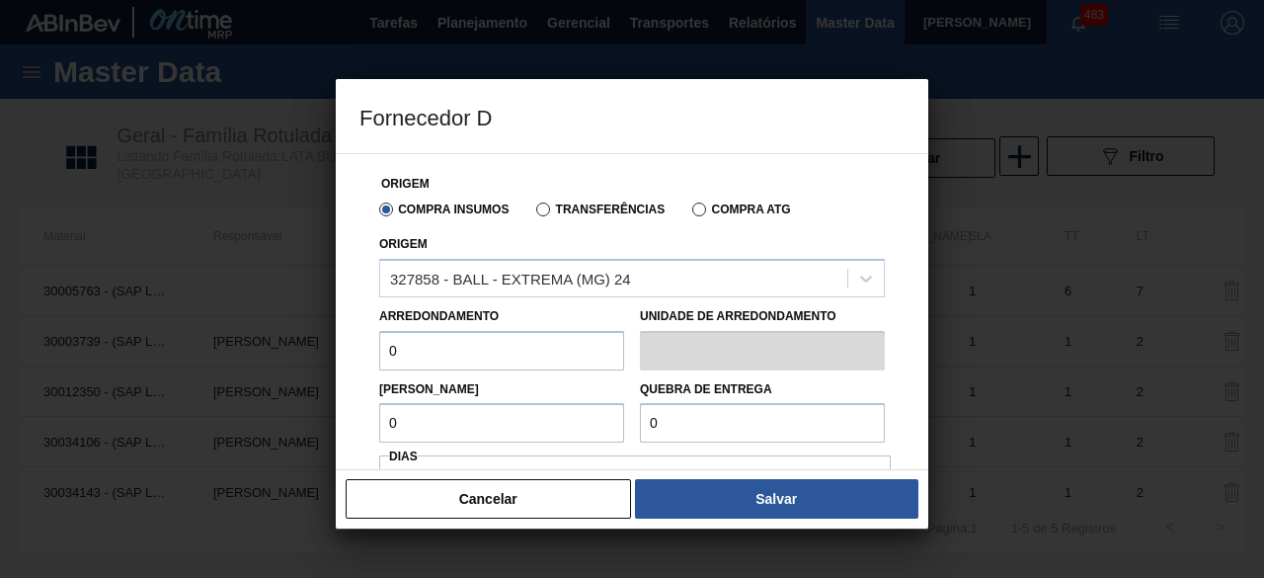
click at [542, 351] on input "0" at bounding box center [501, 351] width 245 height 40
type input "8,448"
click at [516, 425] on input "0" at bounding box center [501, 423] width 245 height 40
type input "8,448"
click at [681, 421] on input "0" at bounding box center [762, 423] width 245 height 40
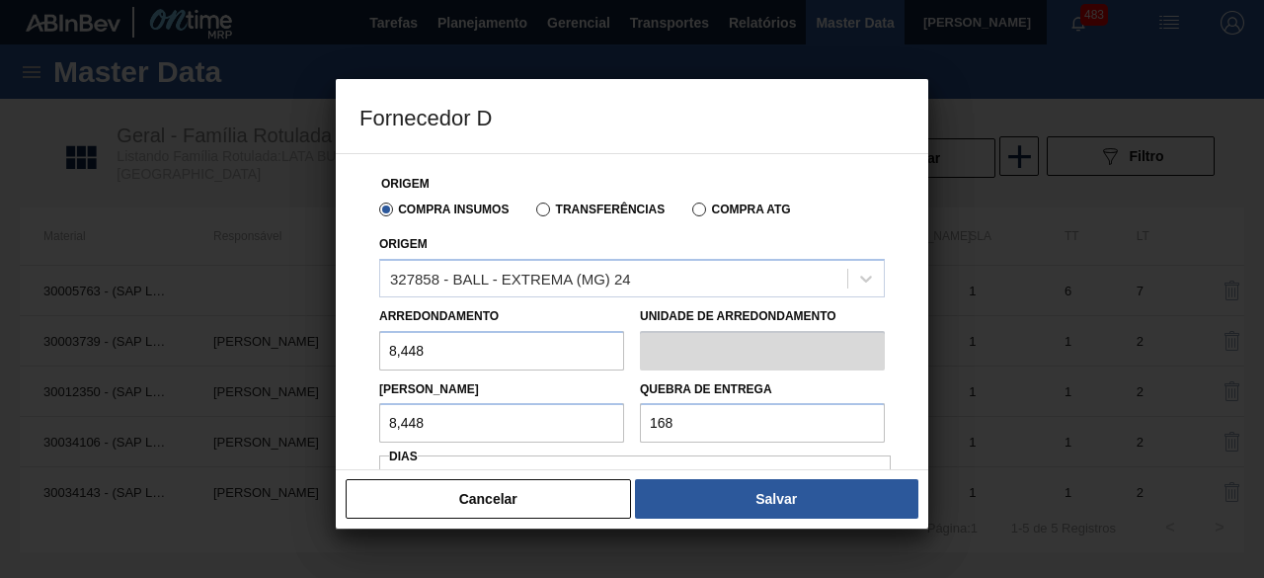
type input "168,96"
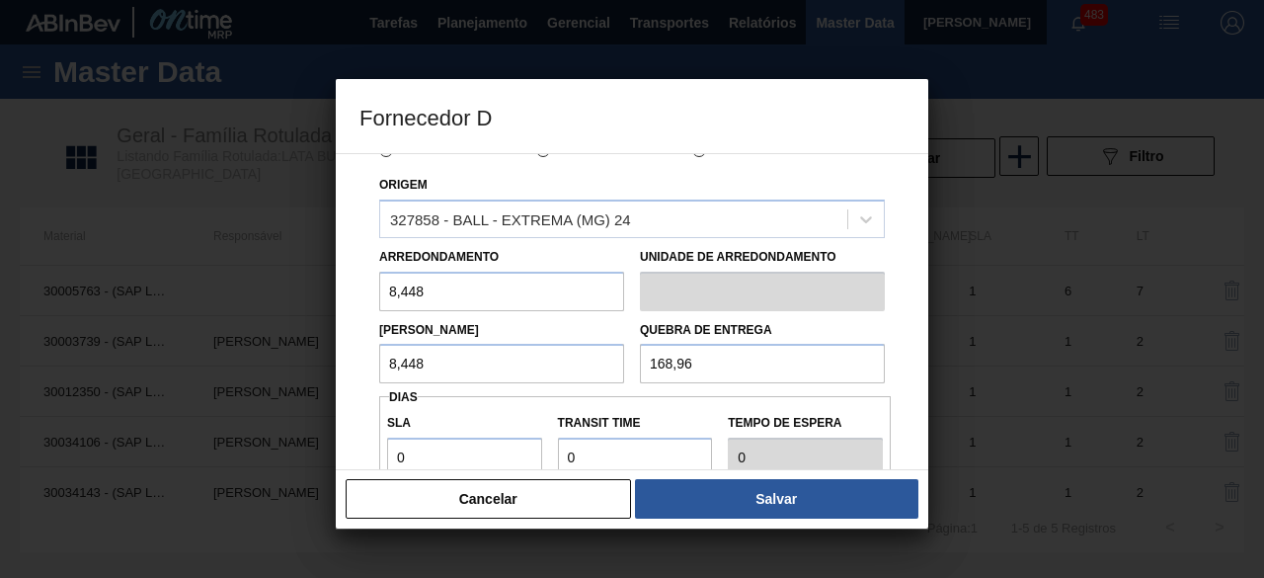
scroll to position [99, 0]
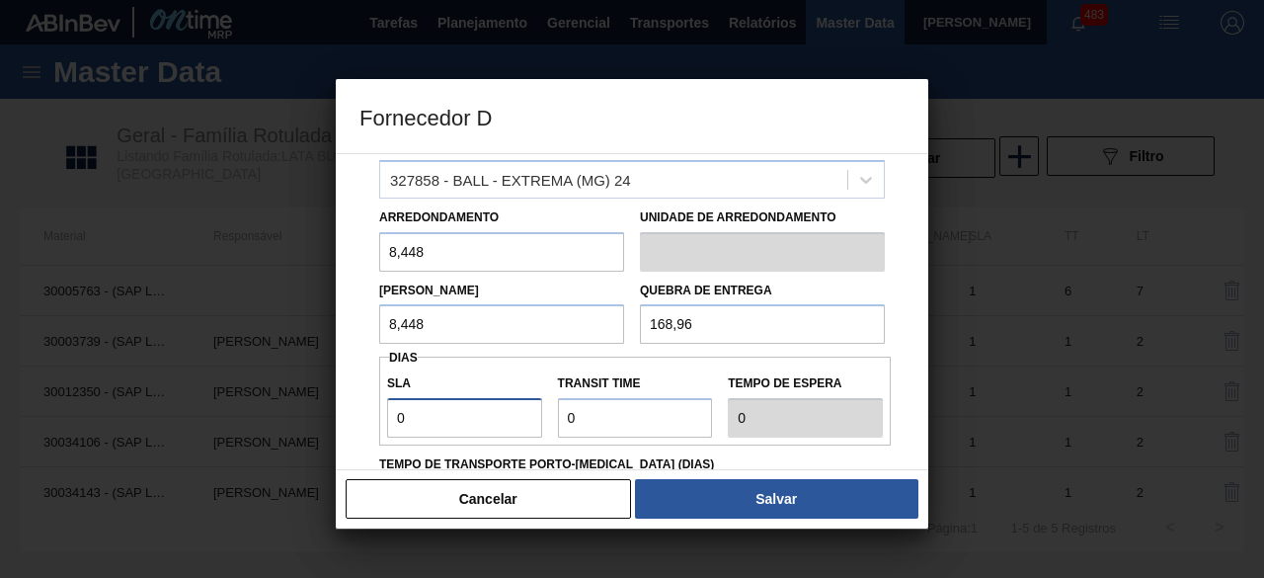
click at [505, 419] on input "0" at bounding box center [464, 418] width 155 height 40
type input "01"
type input "1"
click at [608, 422] on input "Transit Time" at bounding box center [635, 418] width 155 height 40
type input "01"
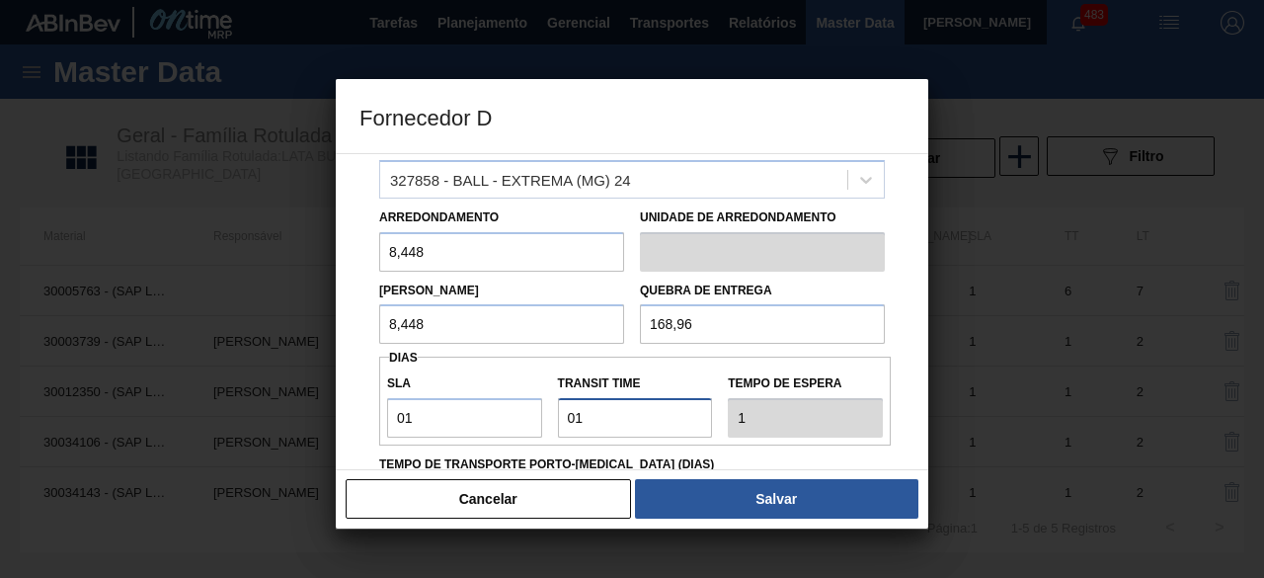
type input "2"
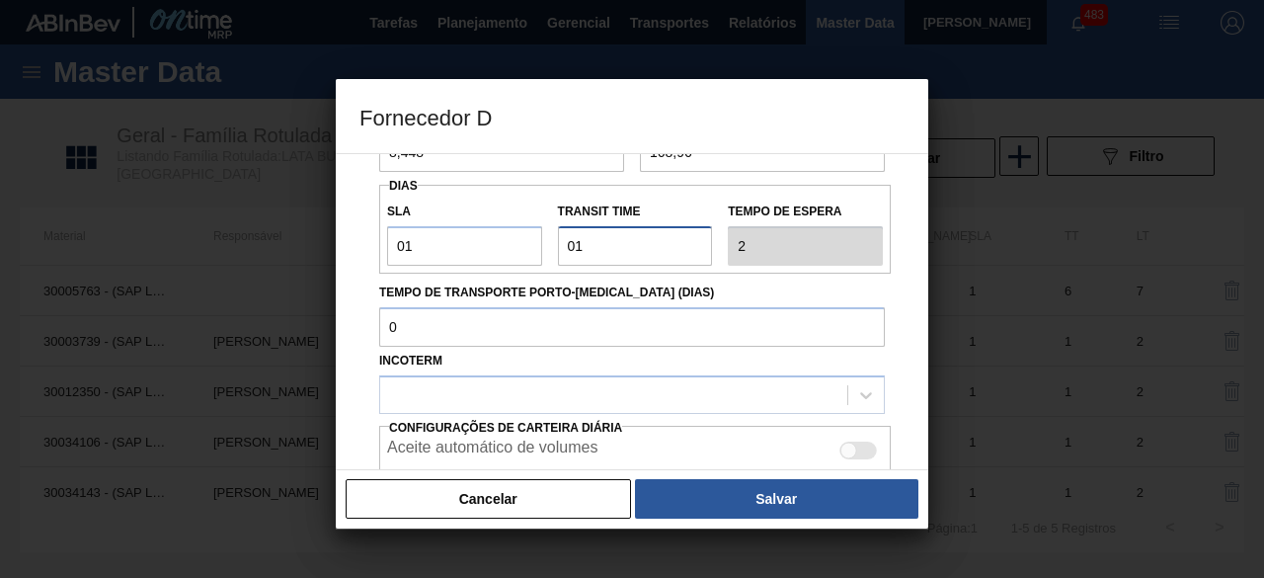
scroll to position [393, 0]
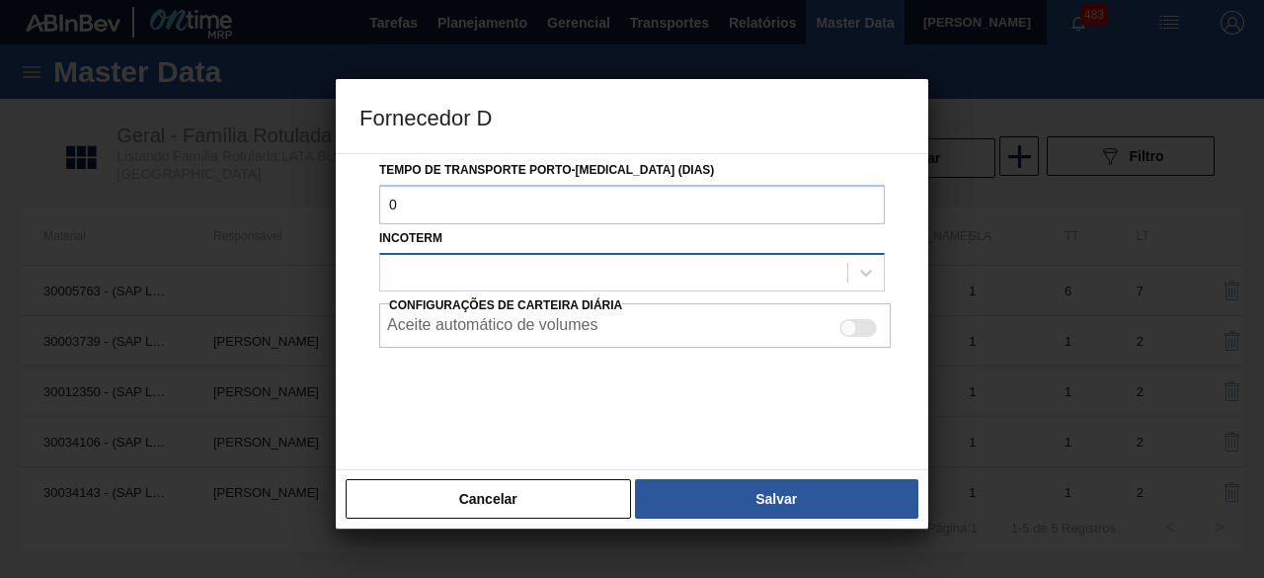
click at [579, 271] on div at bounding box center [613, 272] width 467 height 29
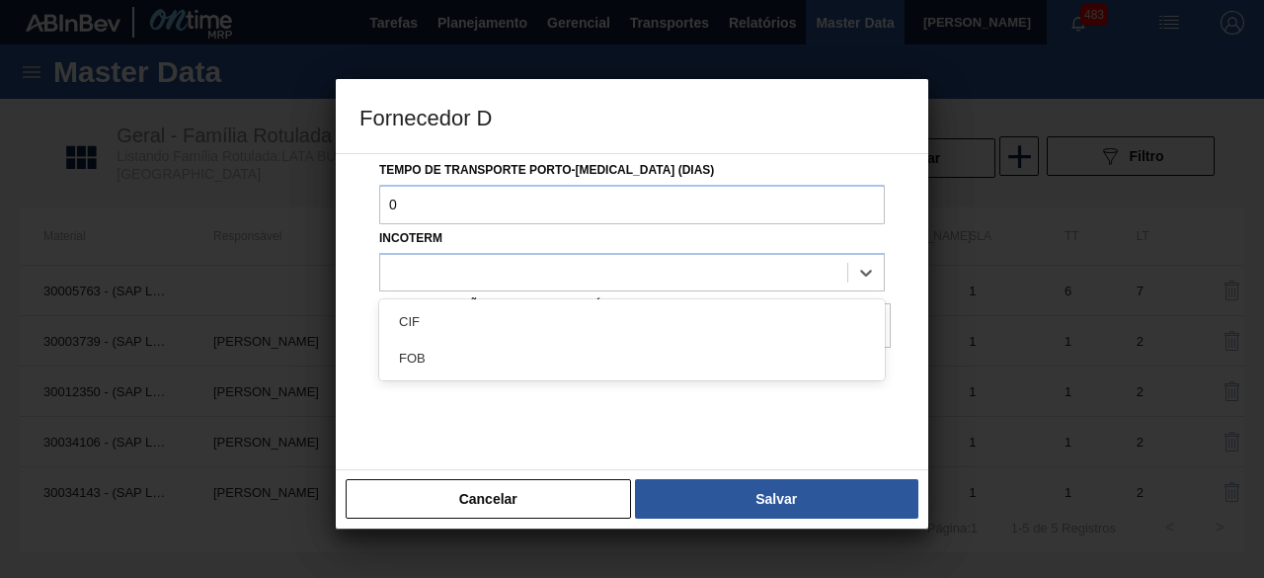
drag, startPoint x: 547, startPoint y: 351, endPoint x: 667, endPoint y: 324, distance: 122.5
click at [555, 350] on div "FOB" at bounding box center [632, 358] width 506 height 37
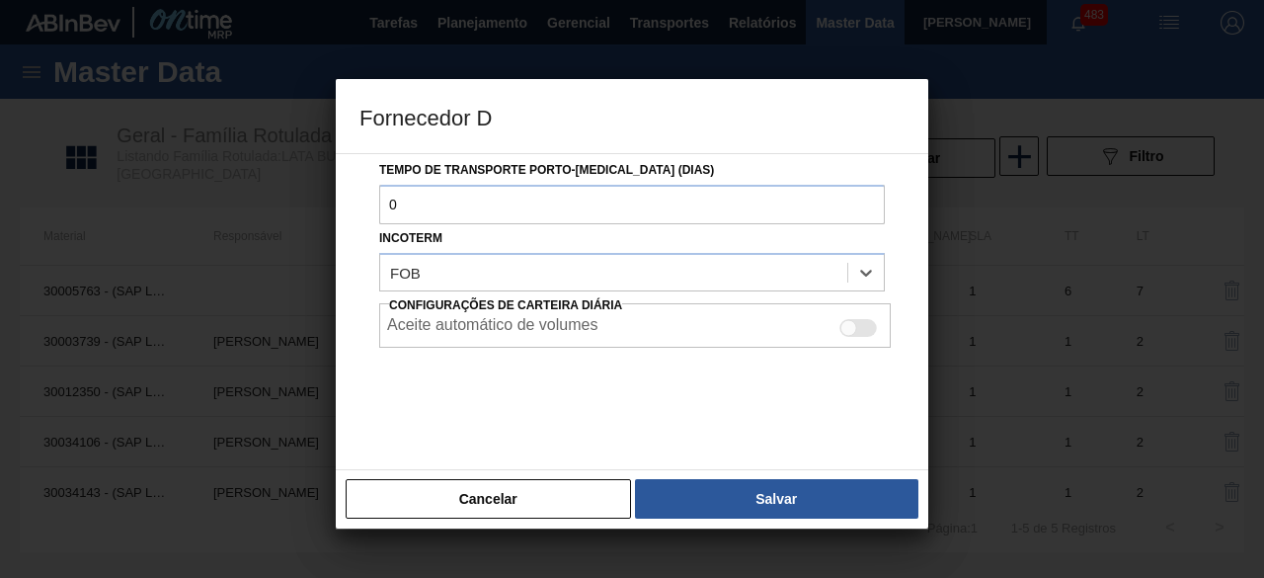
click at [867, 331] on div at bounding box center [859, 328] width 38 height 18
checkbox input "true"
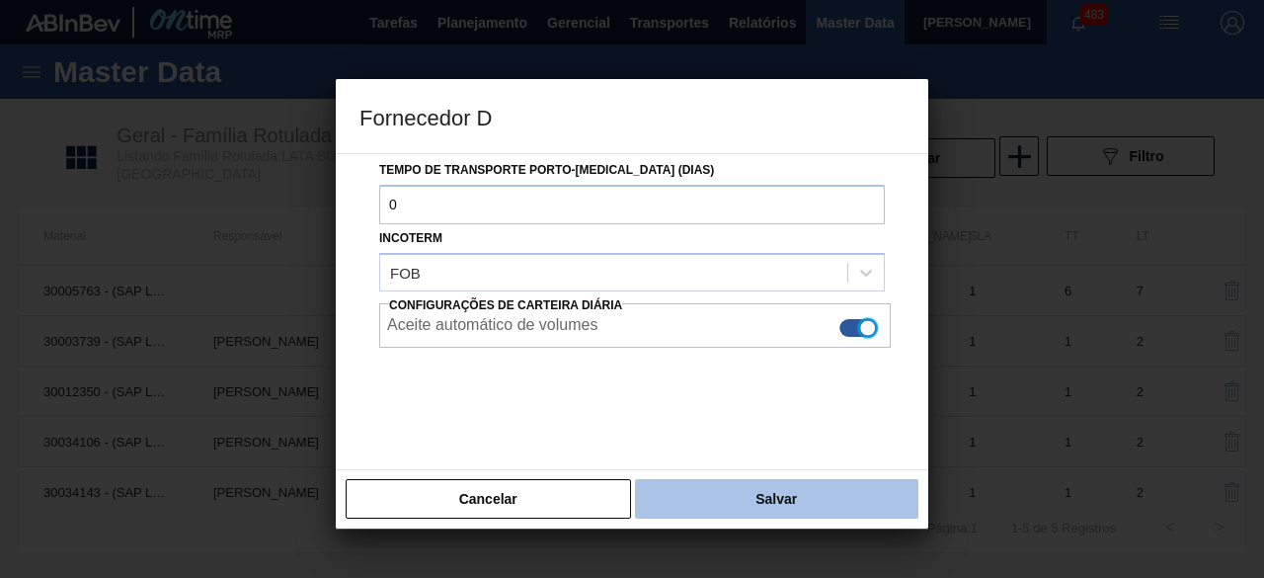
click at [869, 506] on button "Salvar" at bounding box center [776, 499] width 283 height 40
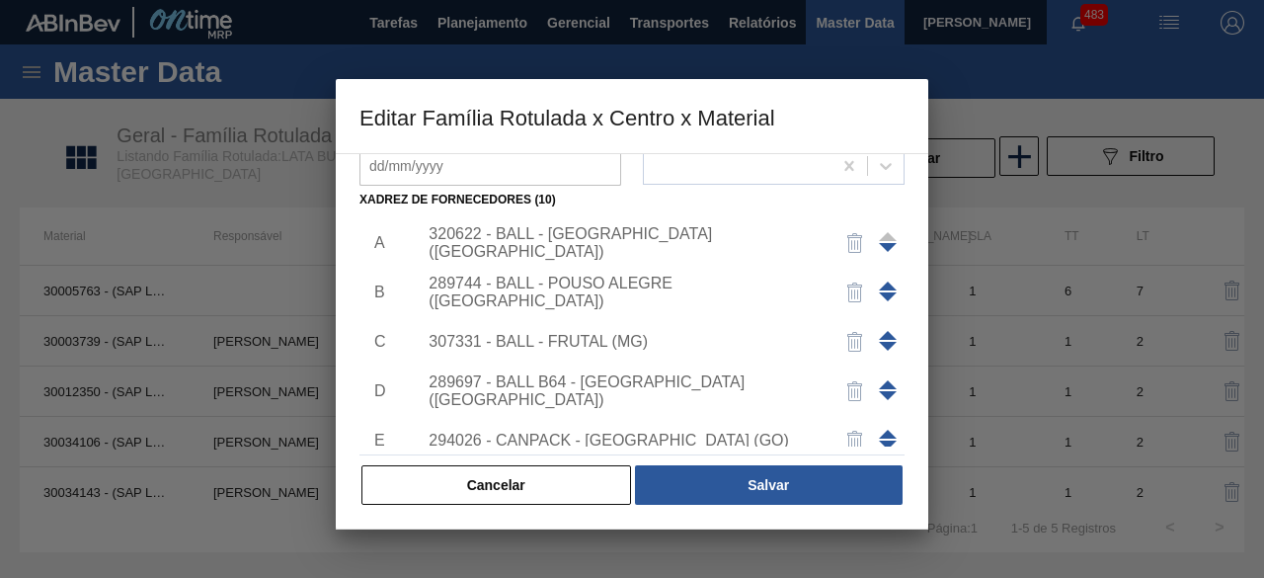
scroll to position [0, 0]
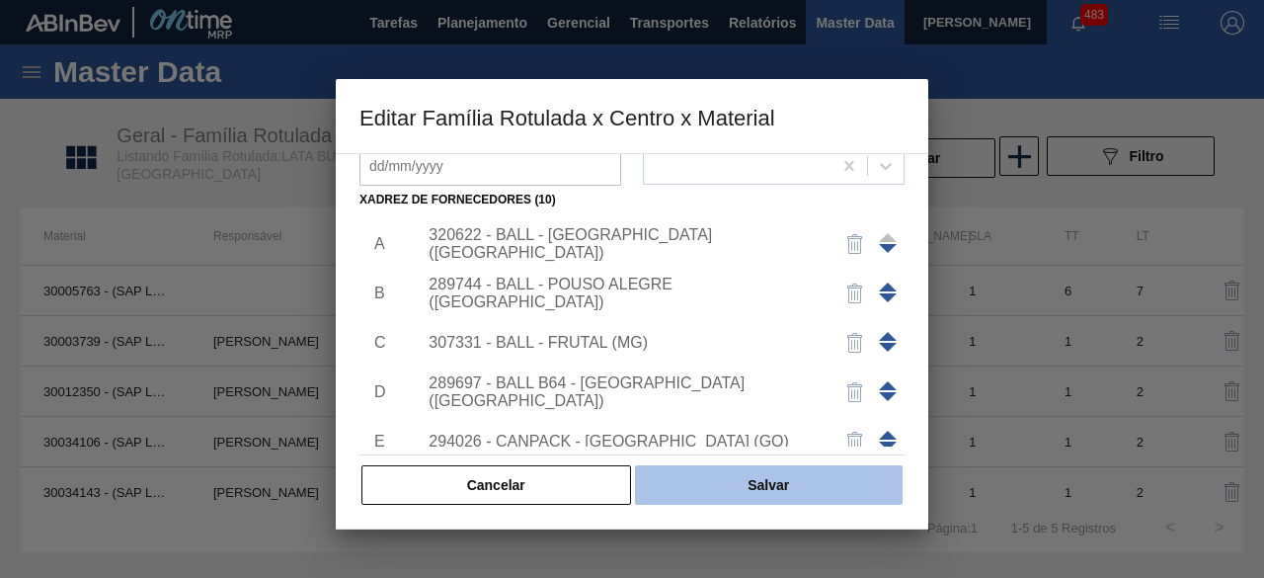
click at [819, 485] on button "Salvar" at bounding box center [769, 485] width 268 height 40
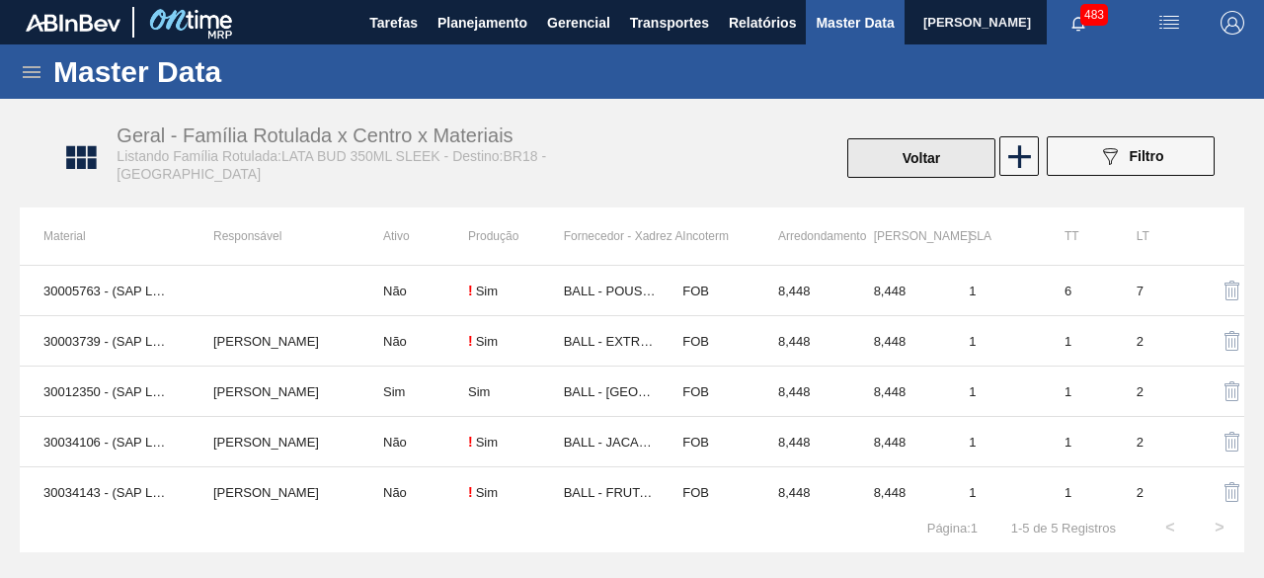
click at [873, 155] on button "Voltar" at bounding box center [921, 158] width 148 height 40
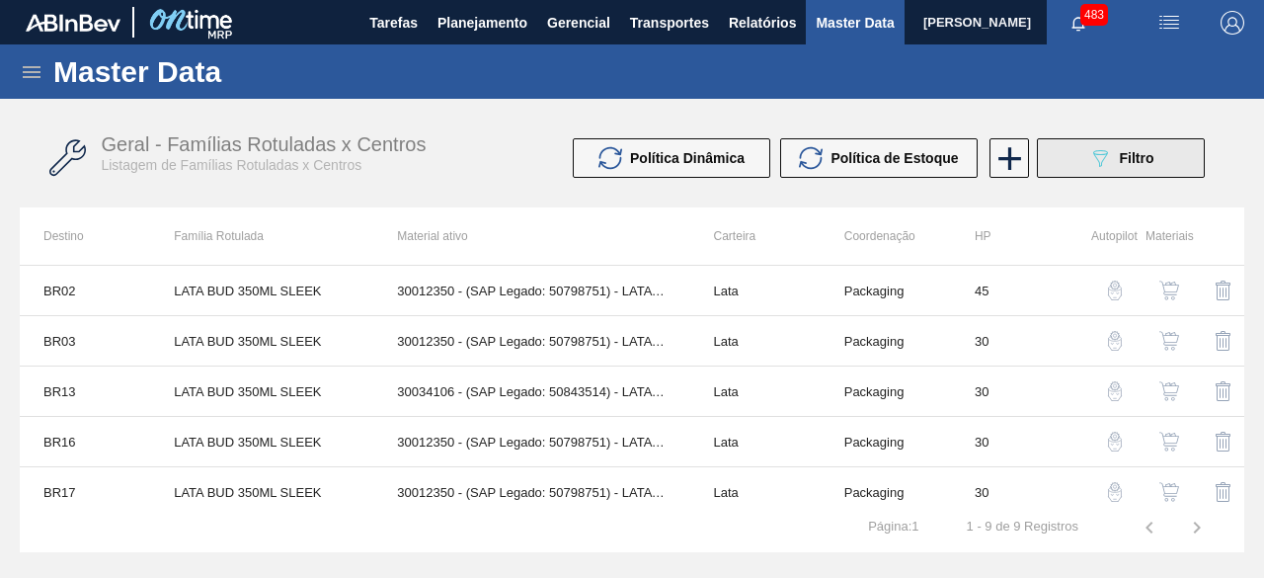
click at [1104, 168] on icon "089F7B8B-B2A5-4AFE-B5C0-19BA573D28AC" at bounding box center [1100, 158] width 24 height 24
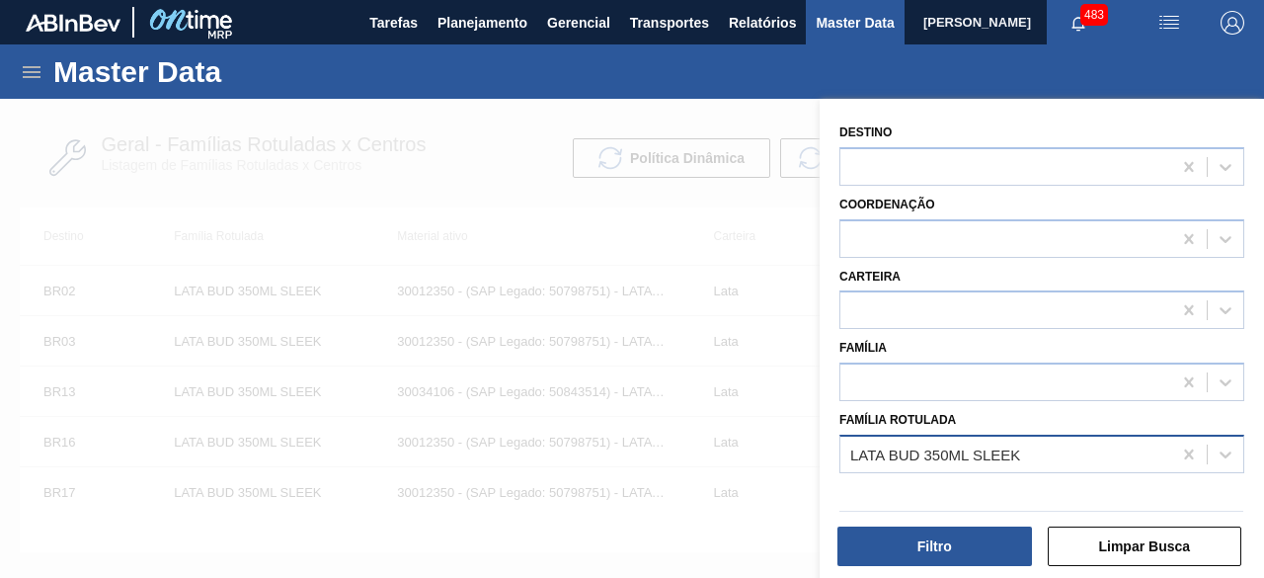
click at [1002, 457] on div "LATA BUD 350ML SLEEK" at bounding box center [935, 453] width 170 height 17
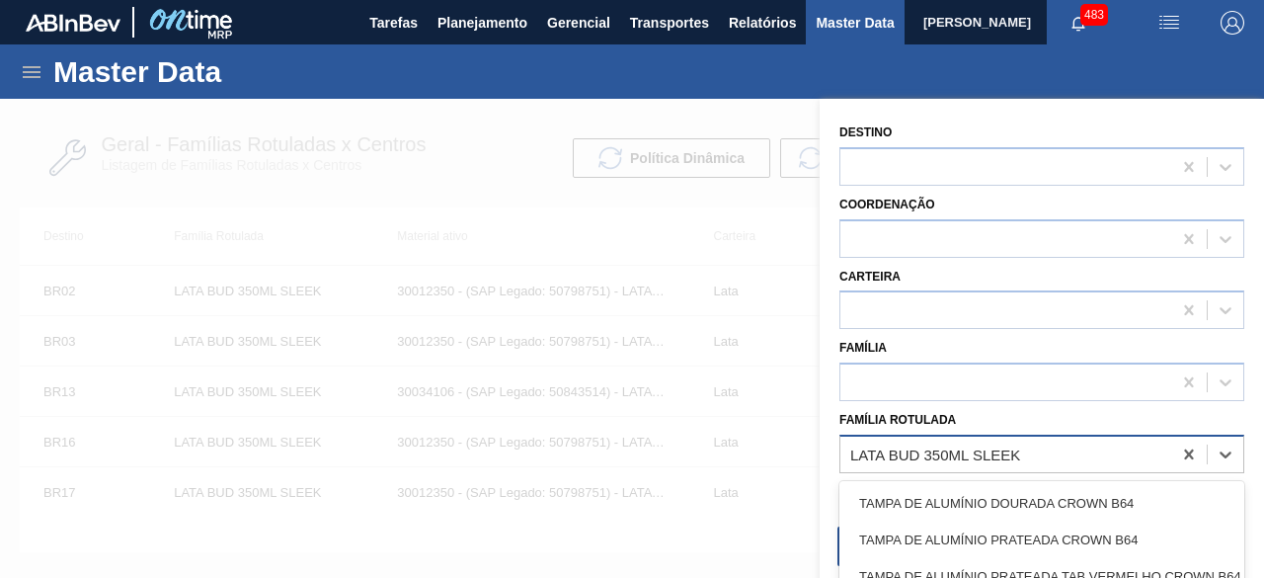
paste Rotulada "LATA ORIGINAL 269ML"
type Rotulada "LATA ORIGINAL 269ML"
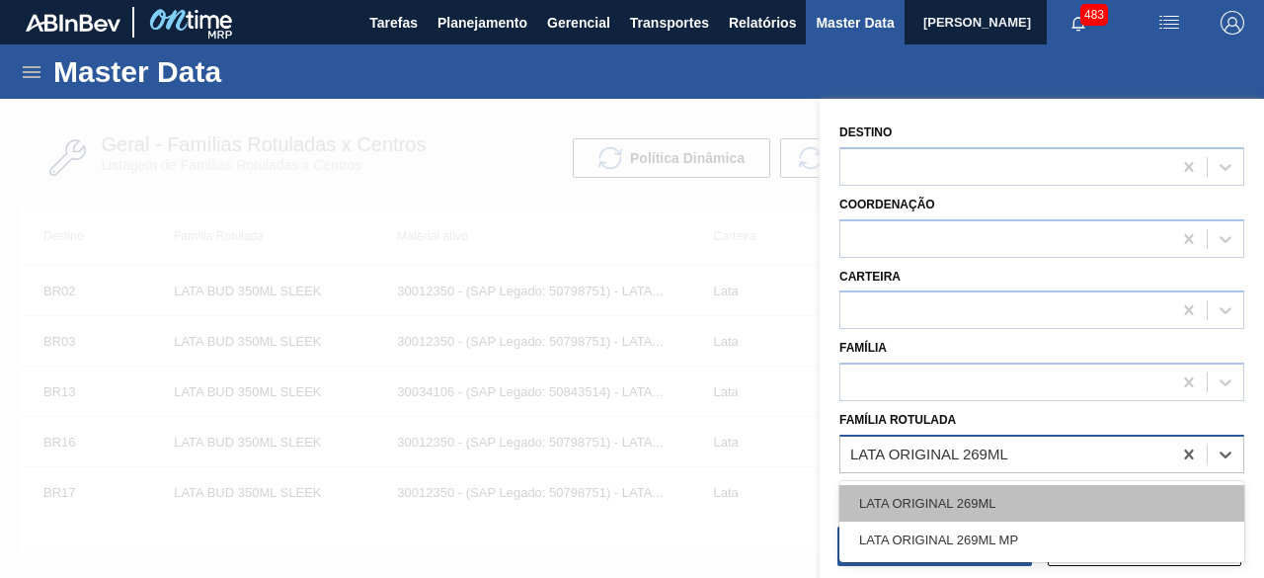
click at [994, 495] on div "LATA ORIGINAL 269ML" at bounding box center [1042, 503] width 405 height 37
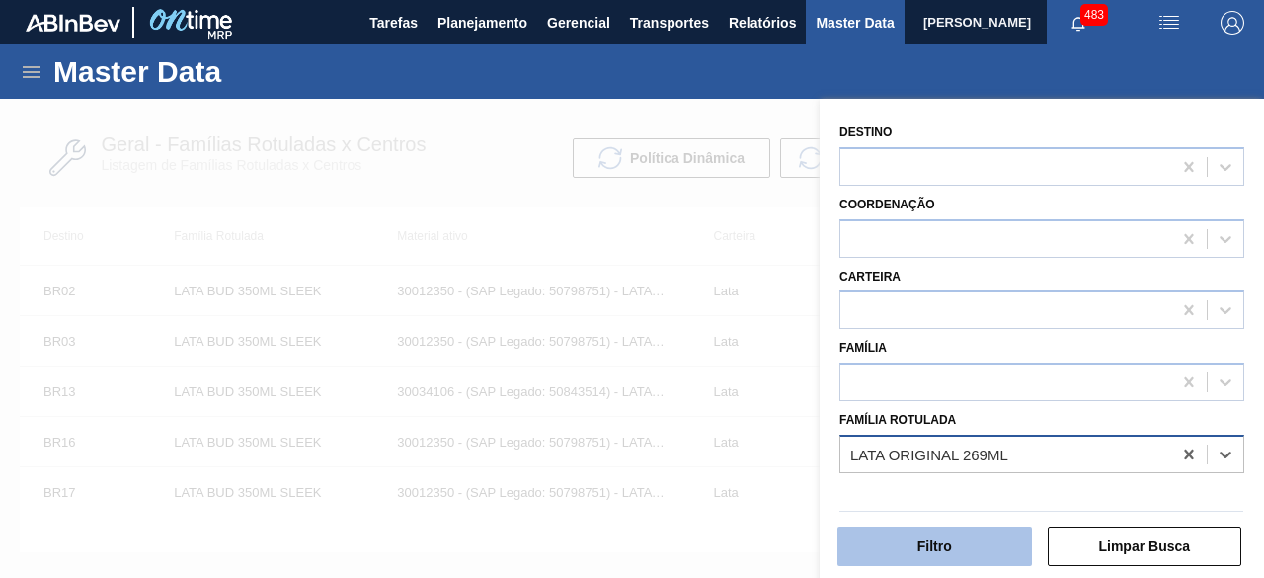
click at [984, 534] on button "Filtro" at bounding box center [935, 546] width 195 height 40
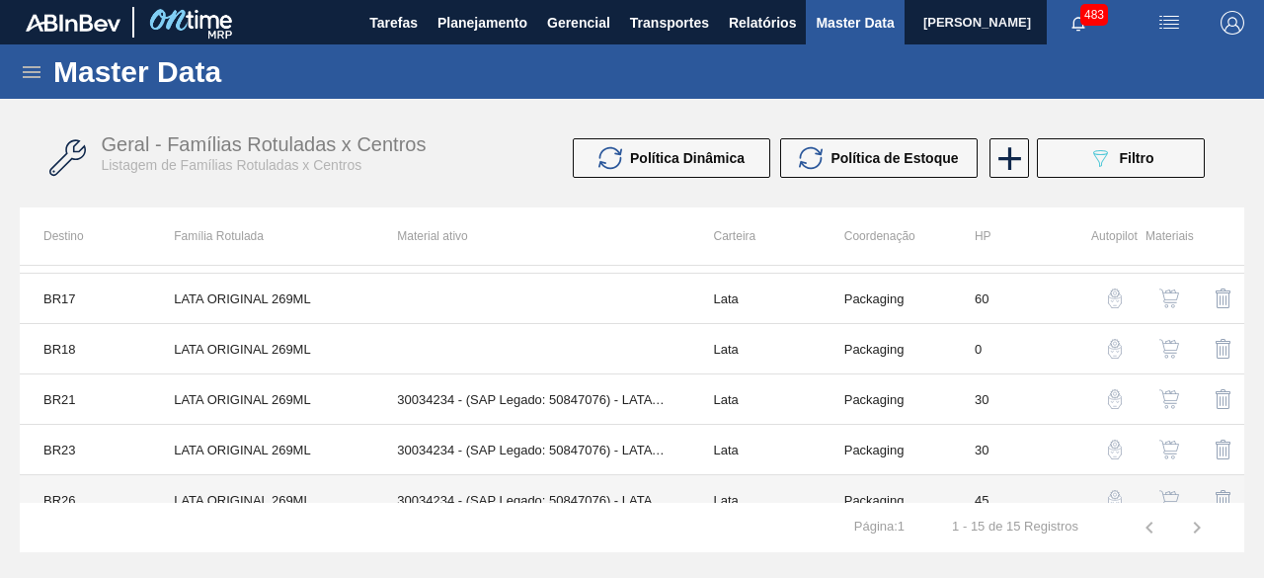
scroll to position [512, 0]
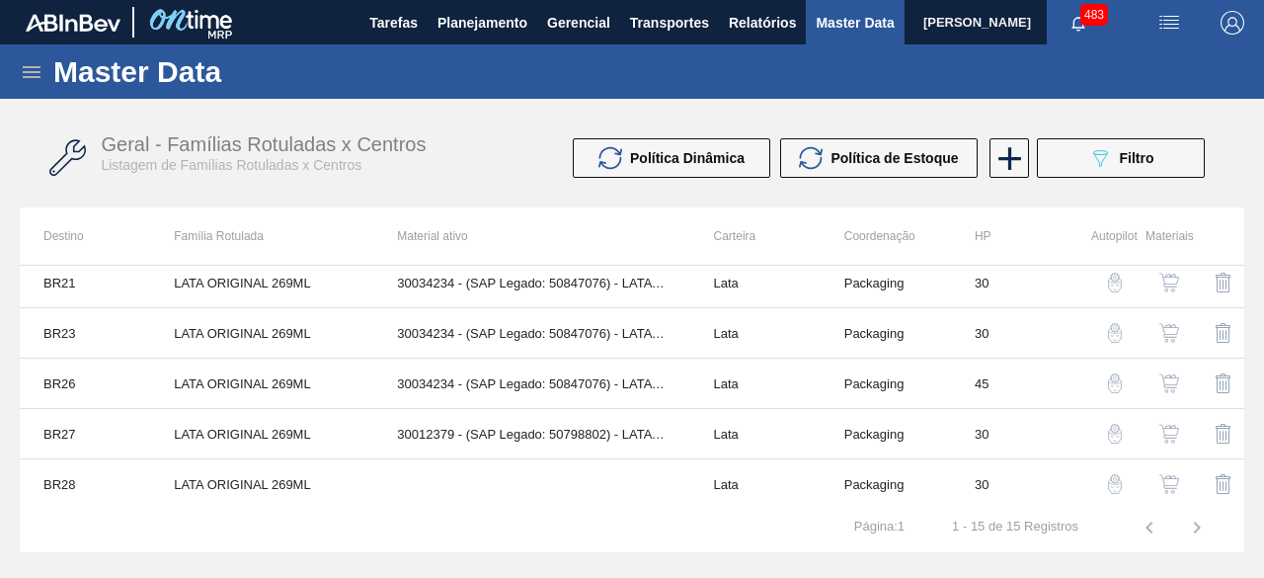
click at [1169, 481] on img "button" at bounding box center [1170, 484] width 20 height 20
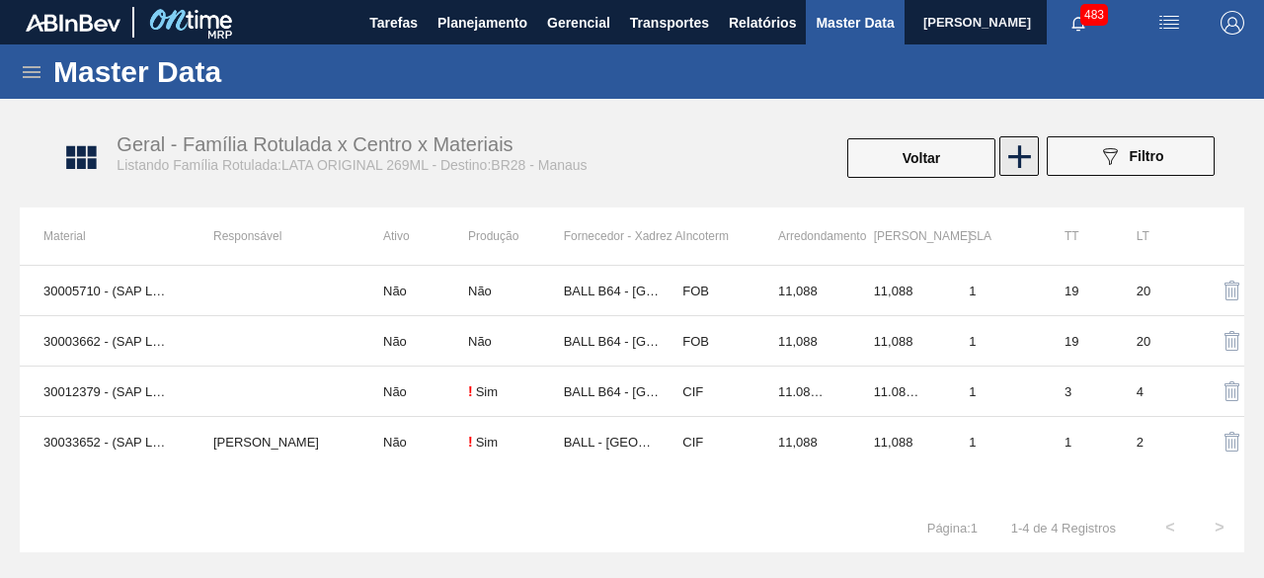
click at [1017, 165] on icon at bounding box center [1020, 156] width 39 height 39
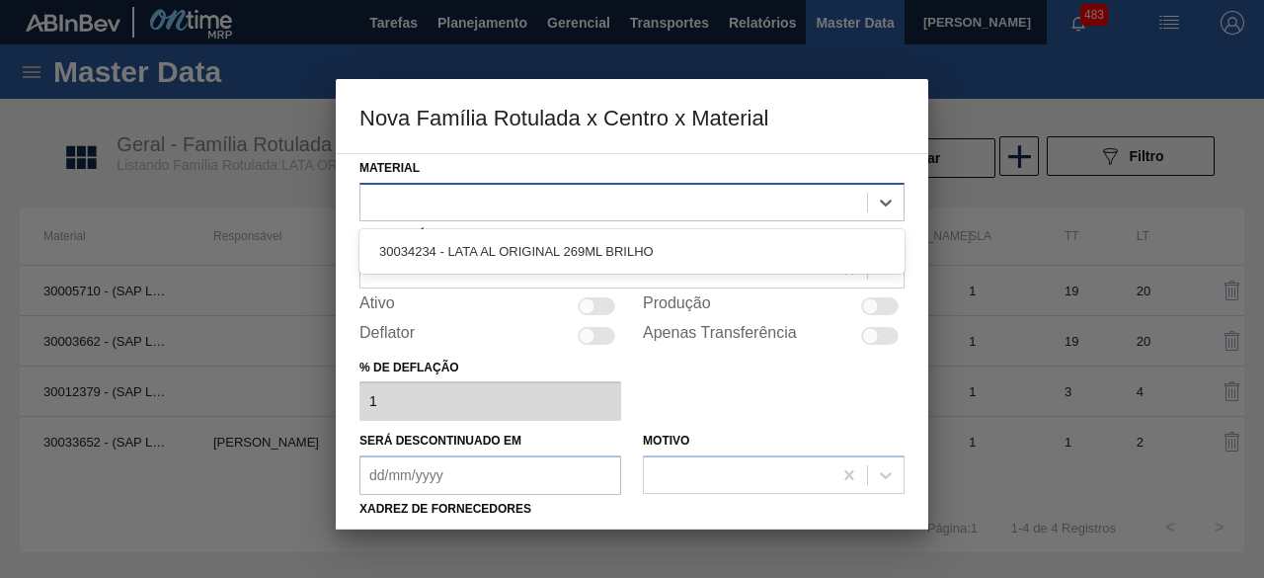
click at [772, 198] on div at bounding box center [614, 202] width 507 height 29
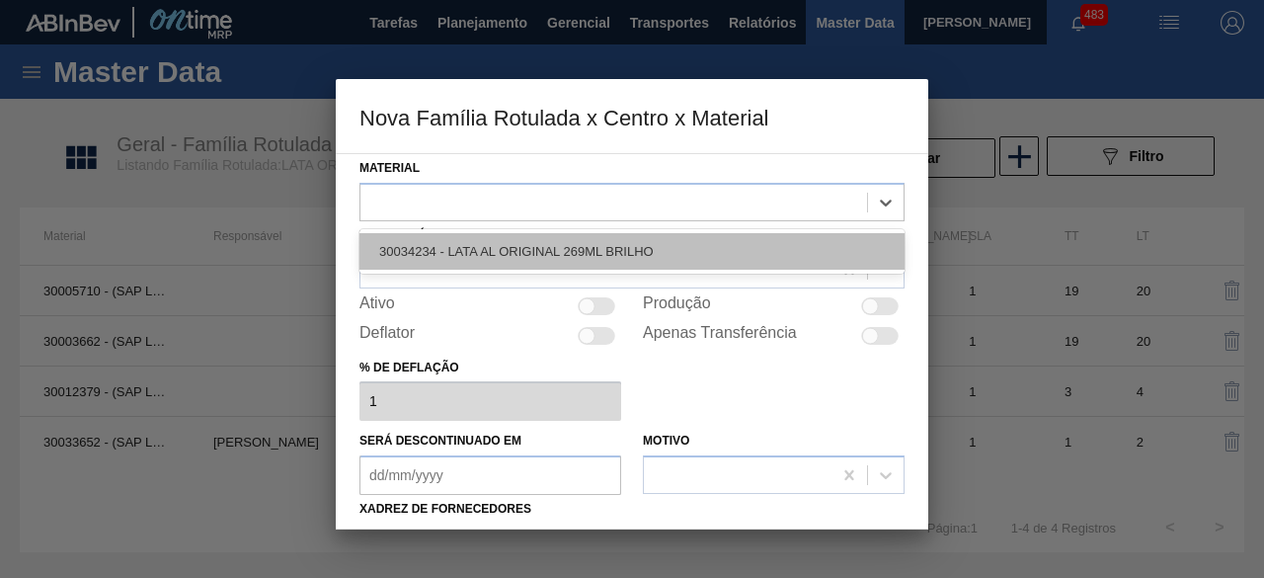
click at [726, 241] on div "30034234 - LATA AL ORIGINAL 269ML BRILHO" at bounding box center [632, 251] width 545 height 37
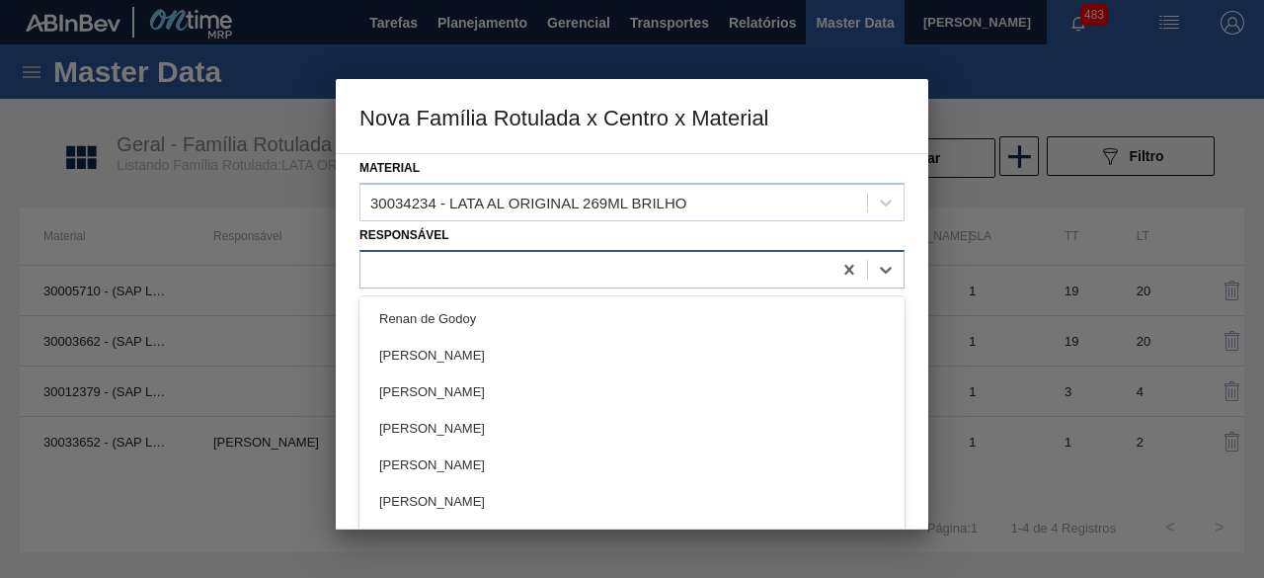
click at [689, 260] on div at bounding box center [596, 269] width 471 height 29
type input "tham"
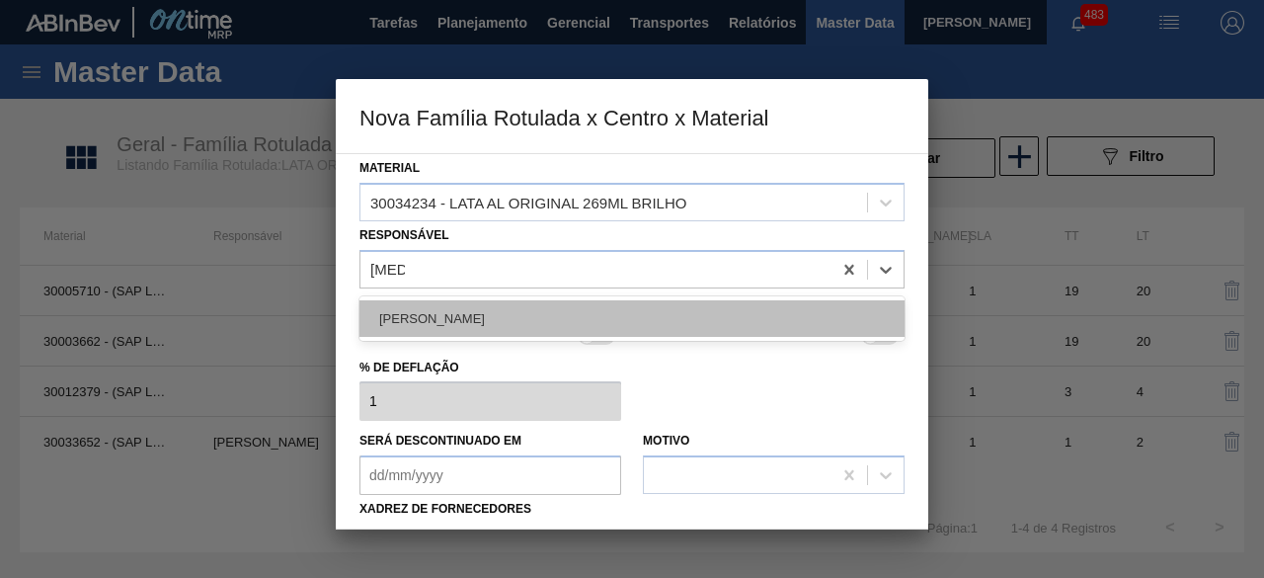
click at [654, 305] on div "[PERSON_NAME]" at bounding box center [632, 318] width 545 height 37
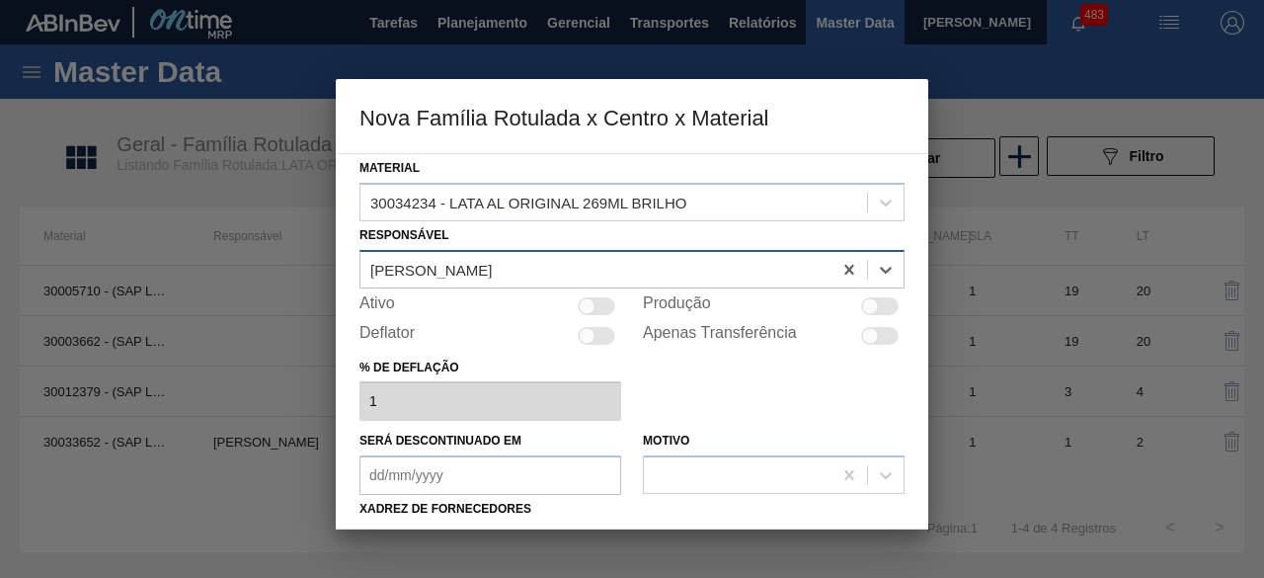
click at [614, 269] on div "[PERSON_NAME]" at bounding box center [596, 269] width 471 height 29
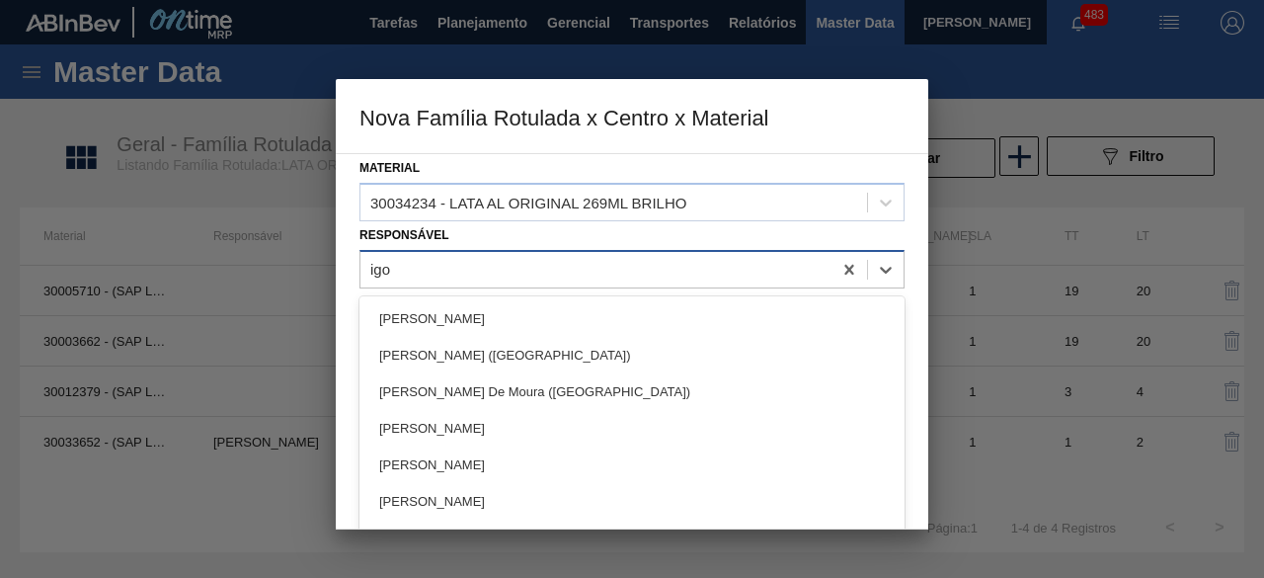
type input "igor"
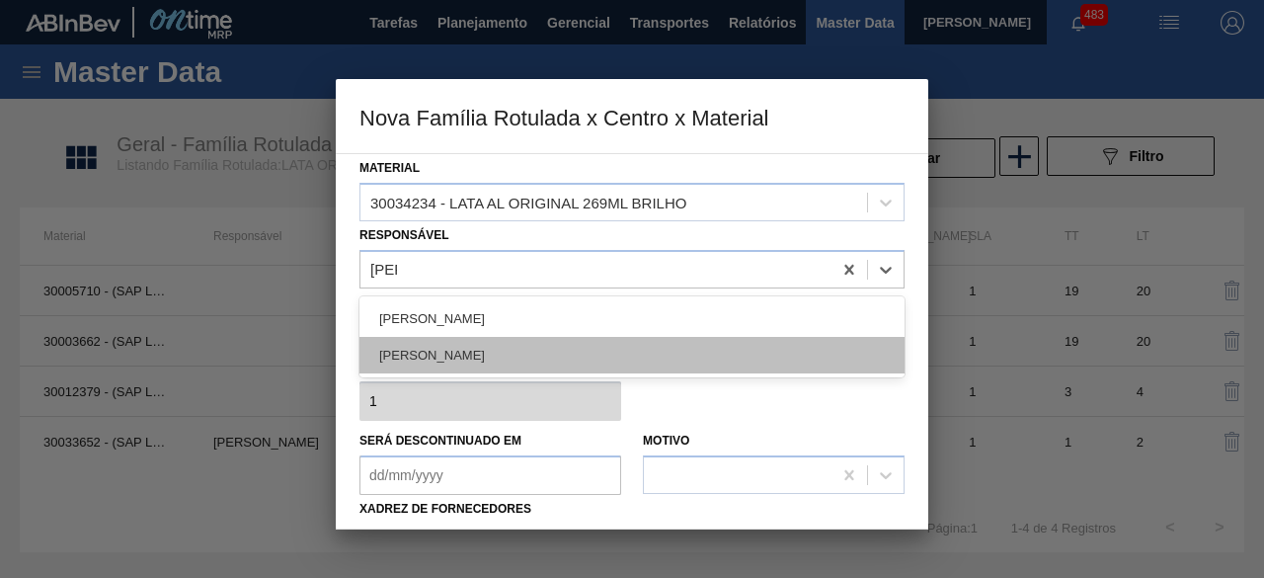
click at [523, 346] on div "IGOR FERREIRA MOURA" at bounding box center [632, 355] width 545 height 37
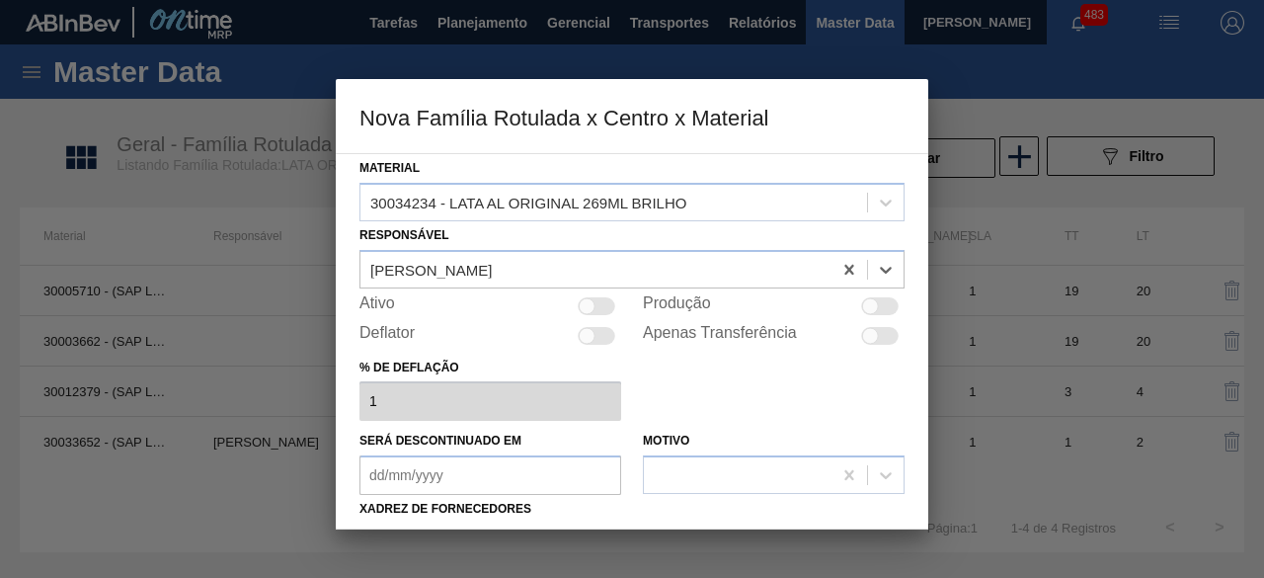
click at [600, 303] on div at bounding box center [597, 306] width 38 height 18
checkbox input "true"
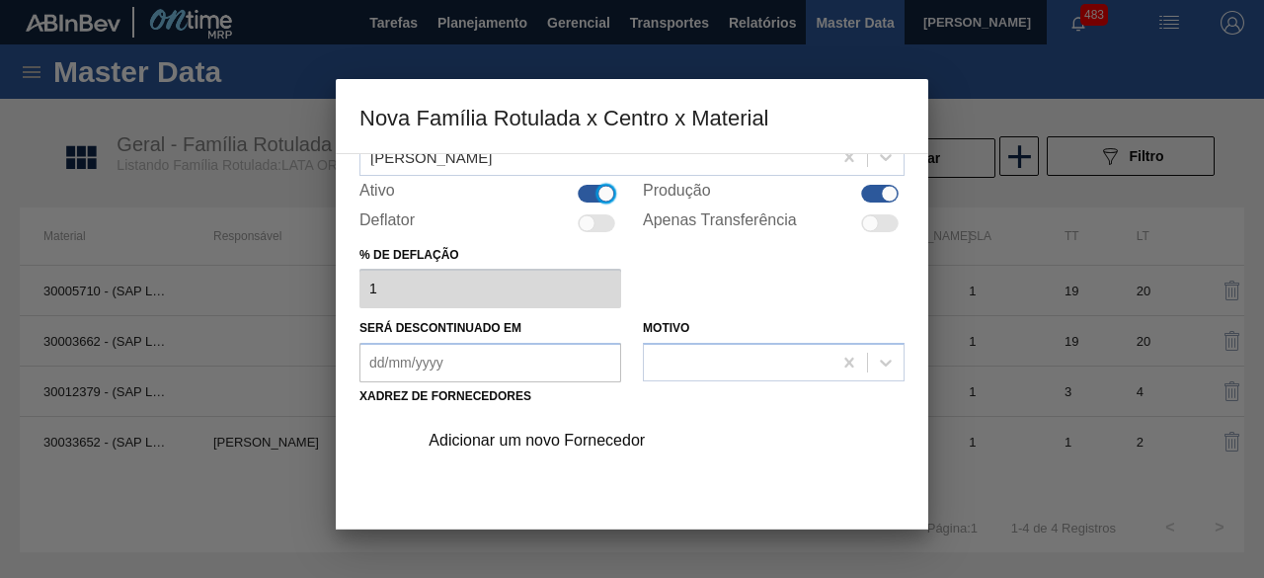
scroll to position [198, 0]
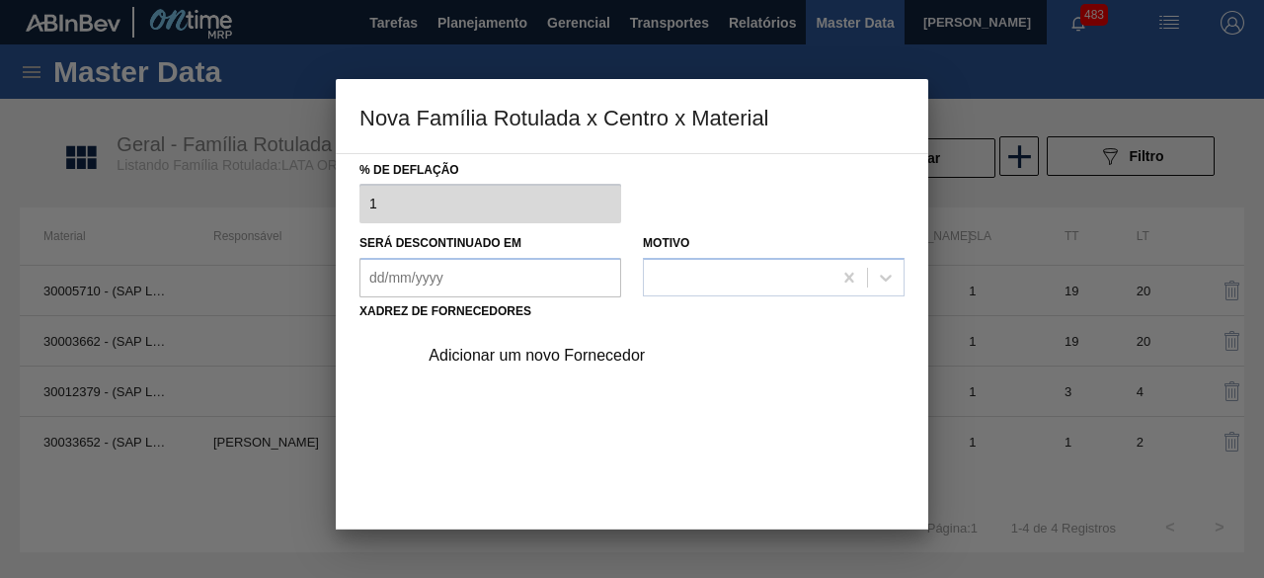
click at [596, 350] on div "Adicionar um novo Fornecedor" at bounding box center [622, 356] width 387 height 18
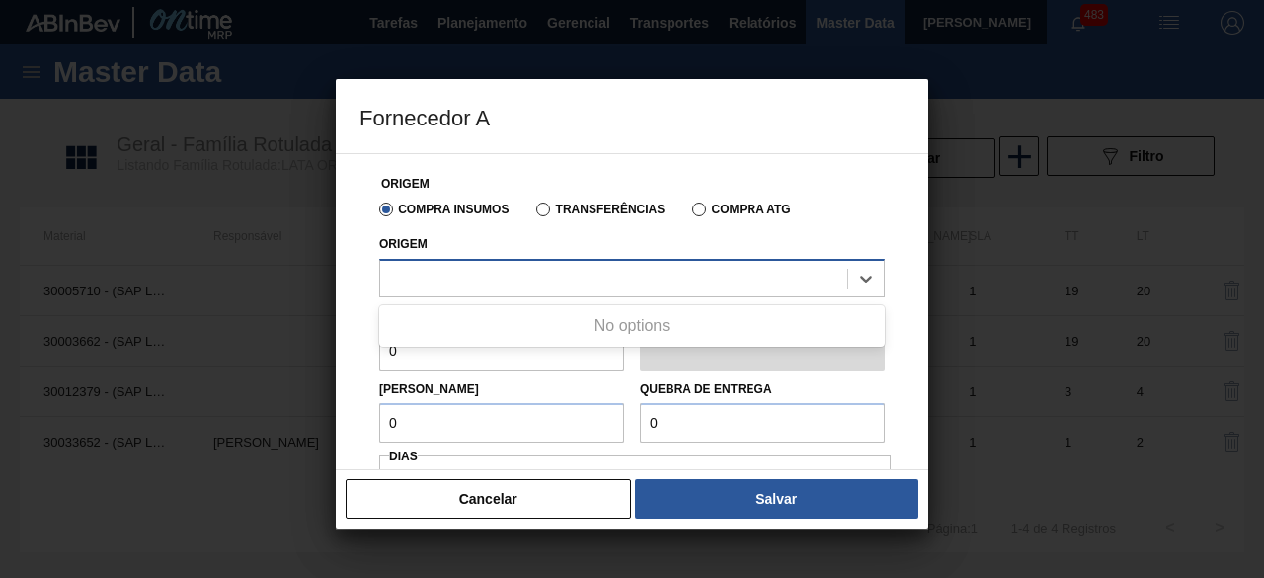
click at [610, 276] on div at bounding box center [613, 278] width 467 height 29
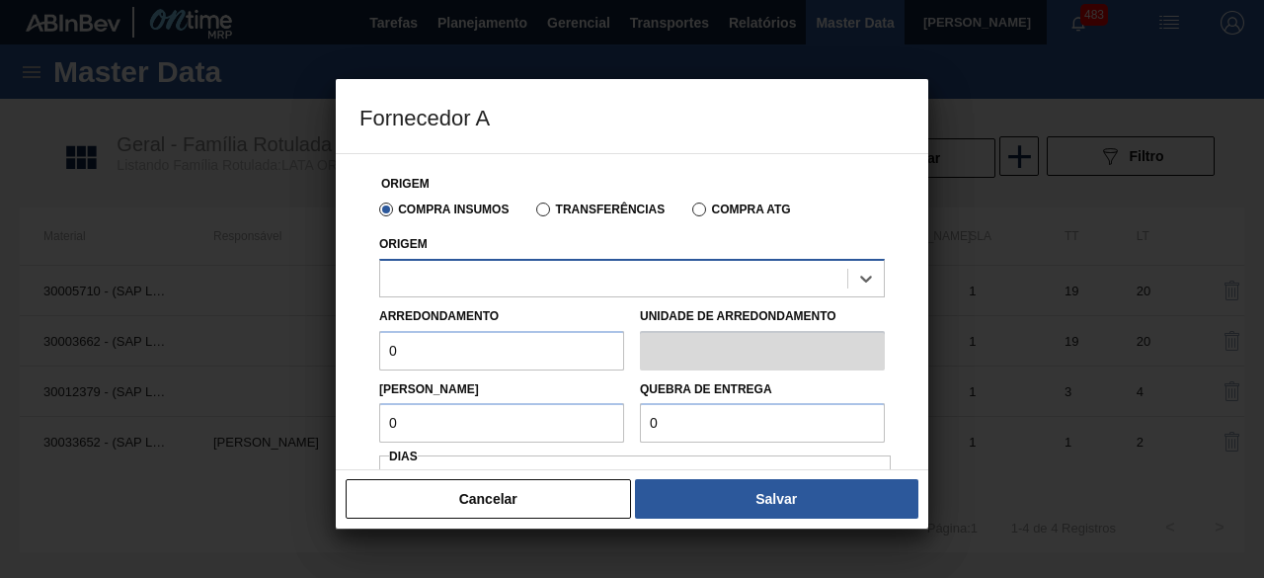
click at [674, 282] on div at bounding box center [613, 278] width 467 height 29
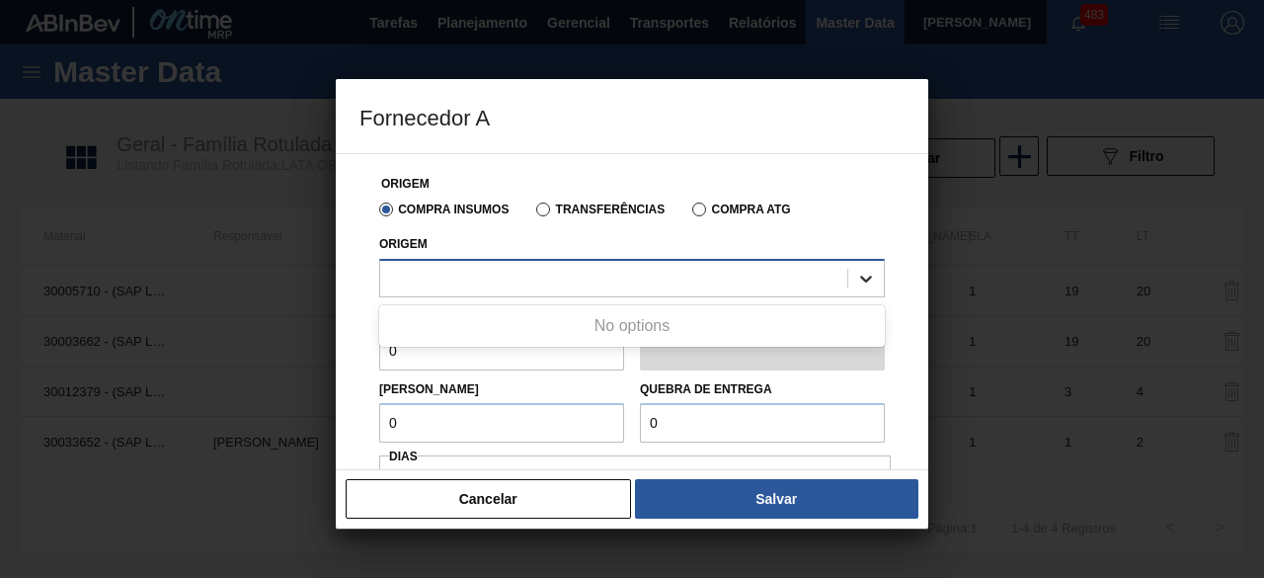
click at [861, 270] on icon at bounding box center [866, 279] width 20 height 20
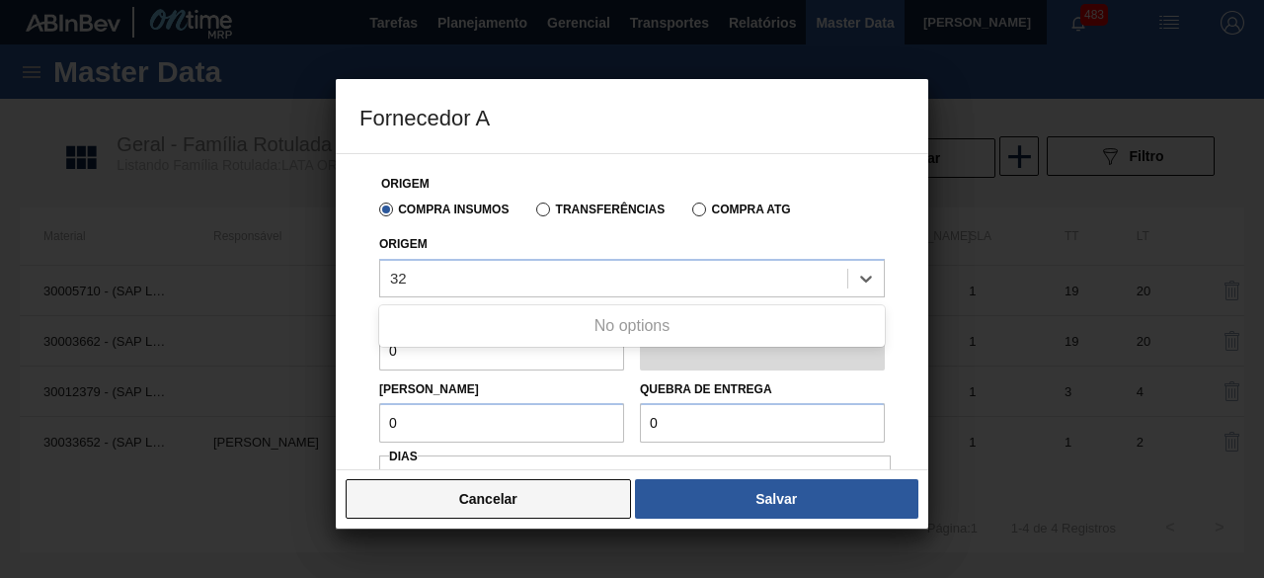
type input "32"
click at [595, 495] on button "Cancelar" at bounding box center [488, 499] width 285 height 40
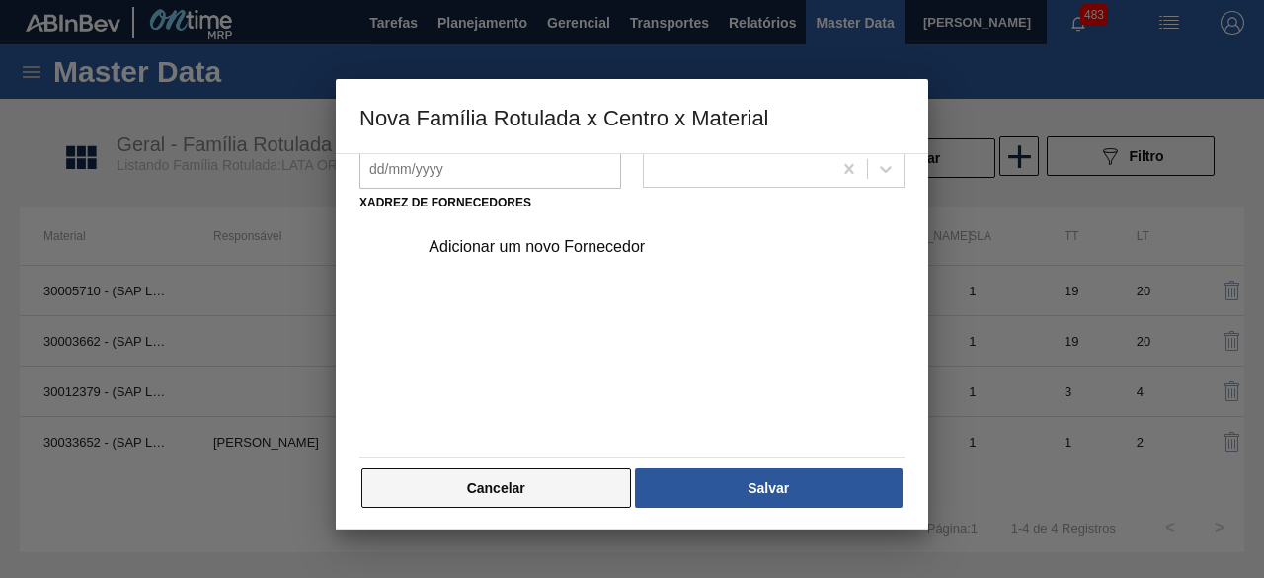
scroll to position [309, 0]
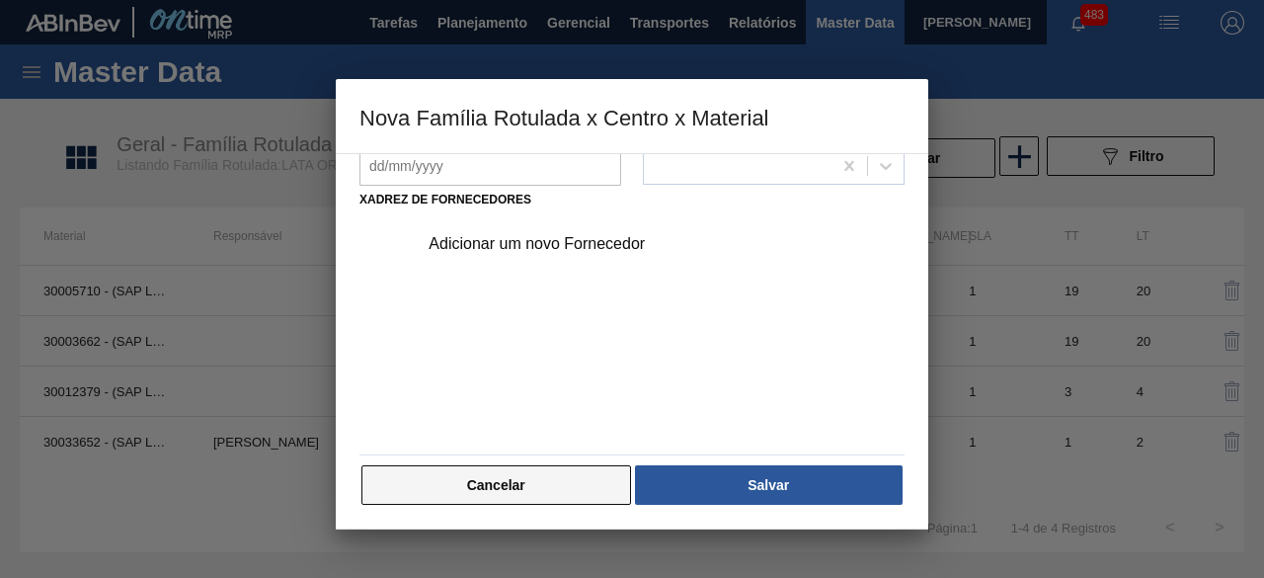
click at [573, 493] on button "Cancelar" at bounding box center [497, 485] width 270 height 40
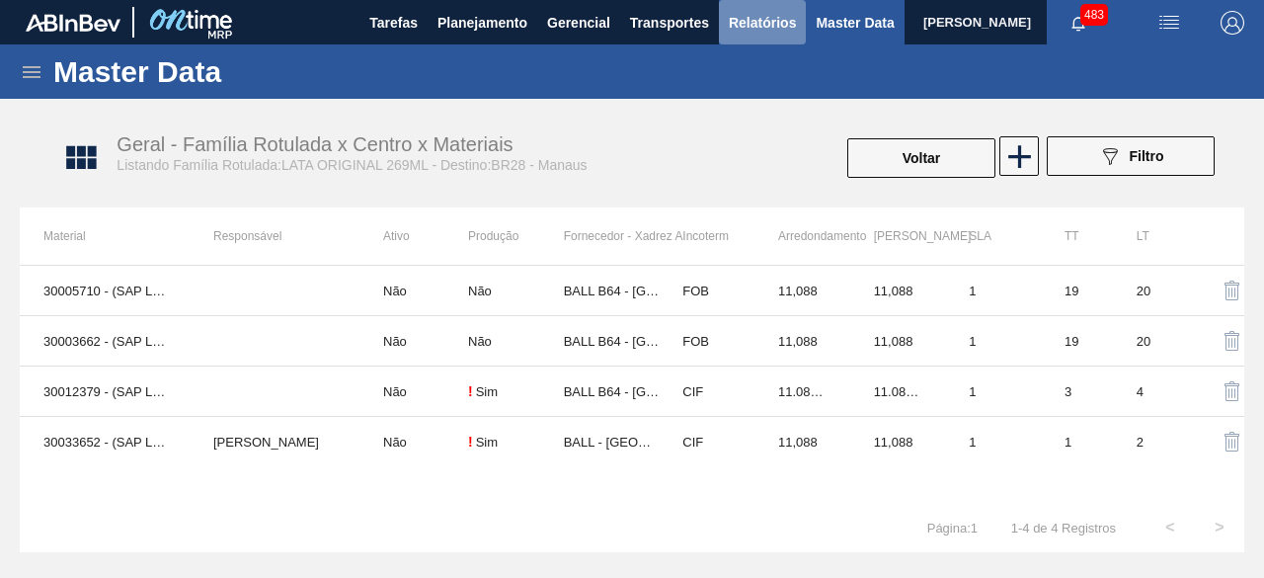
click at [754, 27] on span "Relatórios" at bounding box center [762, 23] width 67 height 24
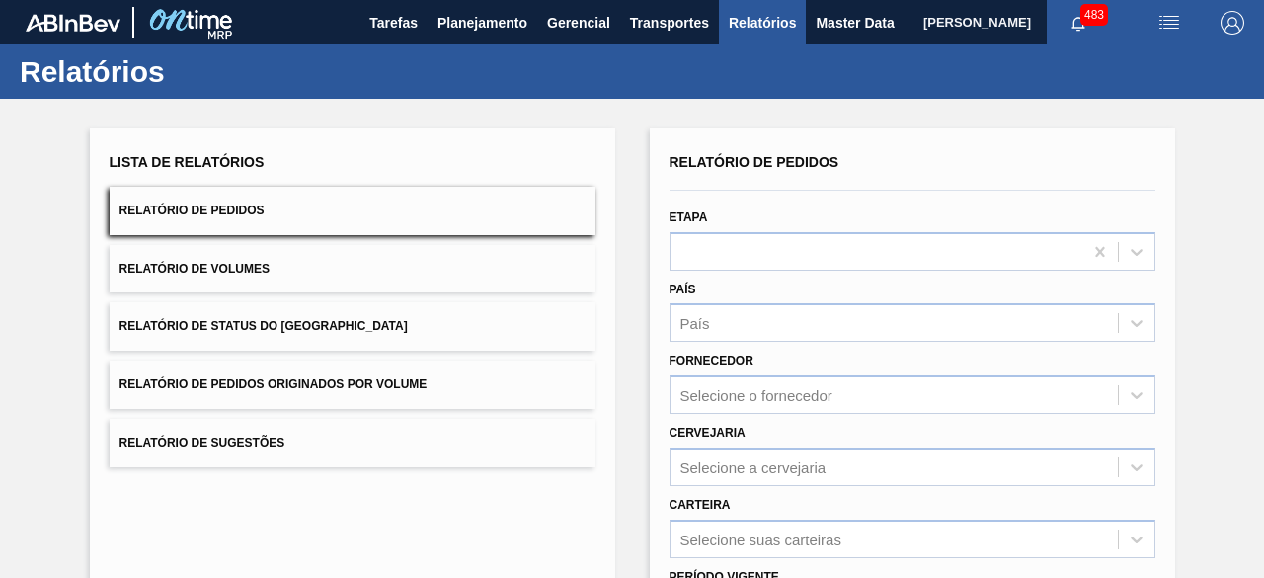
click at [299, 261] on button "Relatório de Volumes" at bounding box center [353, 269] width 486 height 48
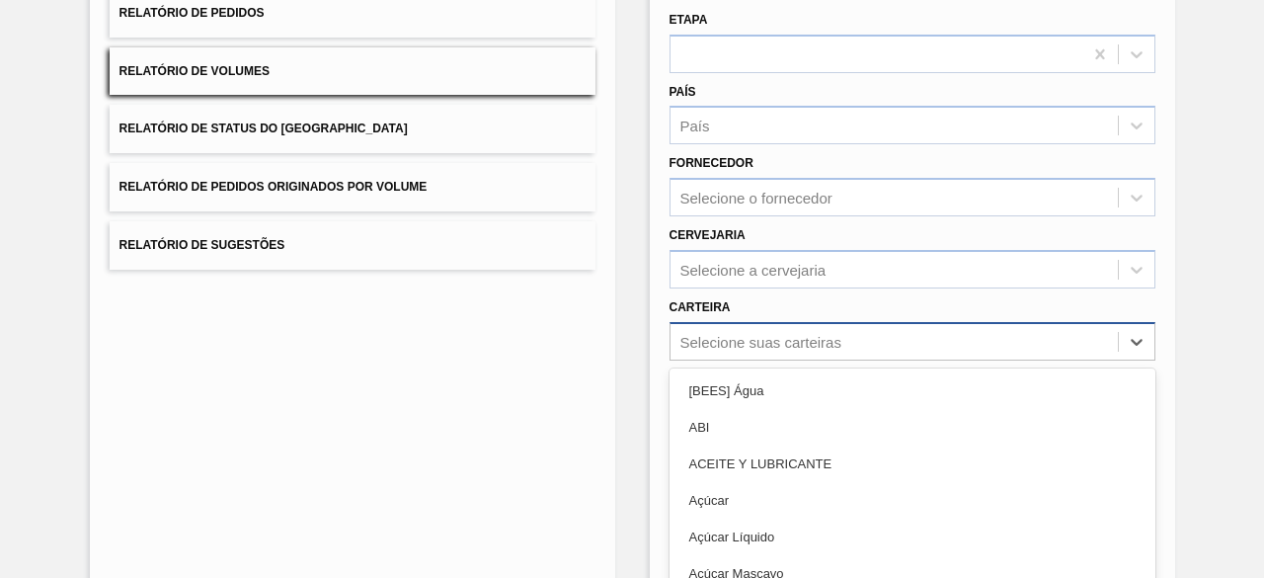
scroll to position [290, 0]
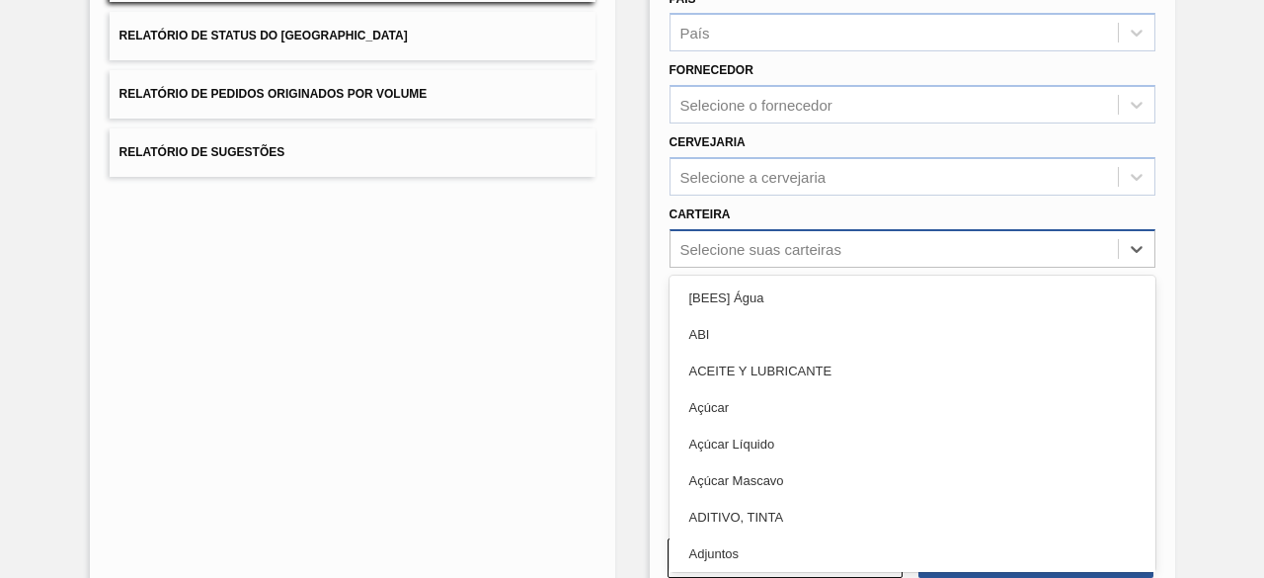
click at [769, 268] on div "option ABI focused, 2 of 101. 101 results available. Use Up and Down to choose …" at bounding box center [913, 248] width 486 height 39
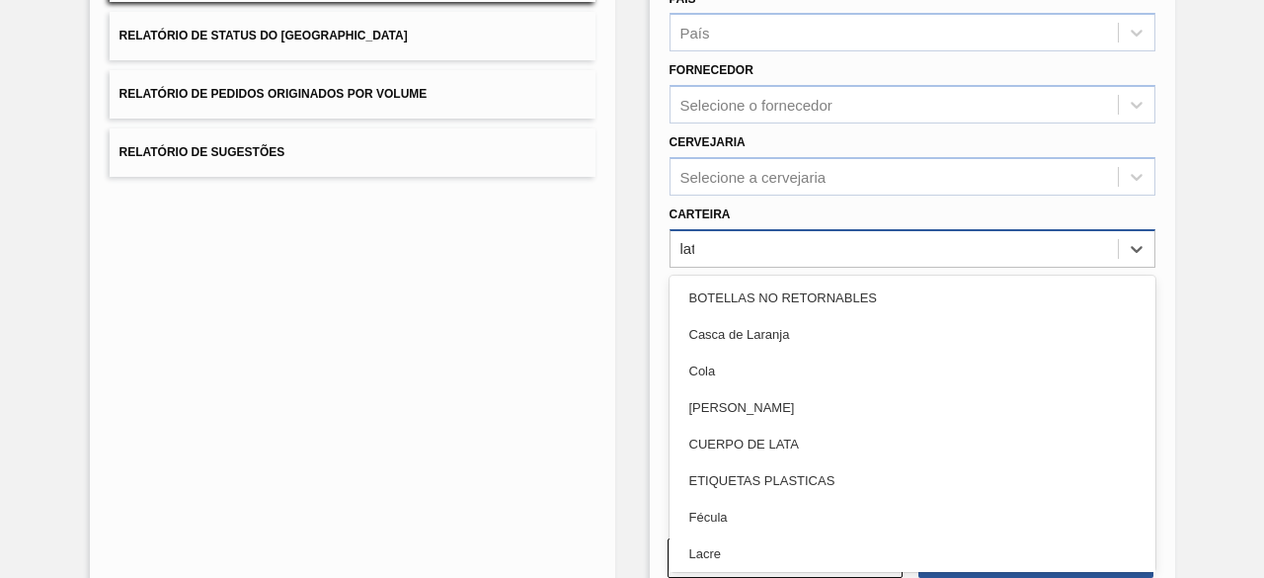
type input "lata"
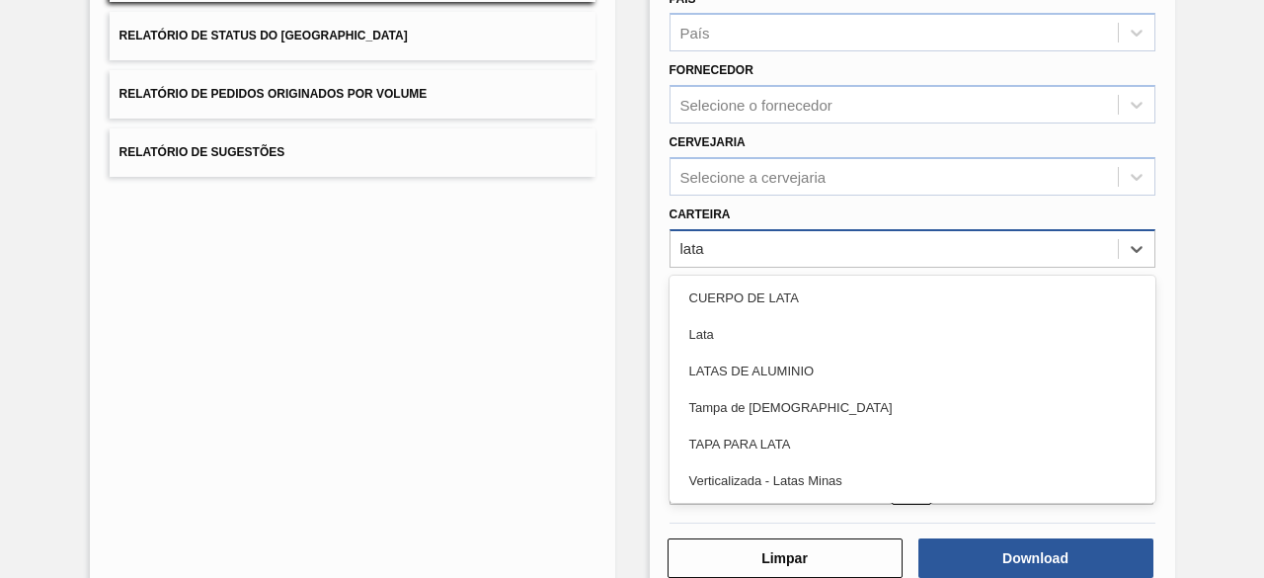
click at [769, 333] on div "Lata" at bounding box center [913, 334] width 486 height 37
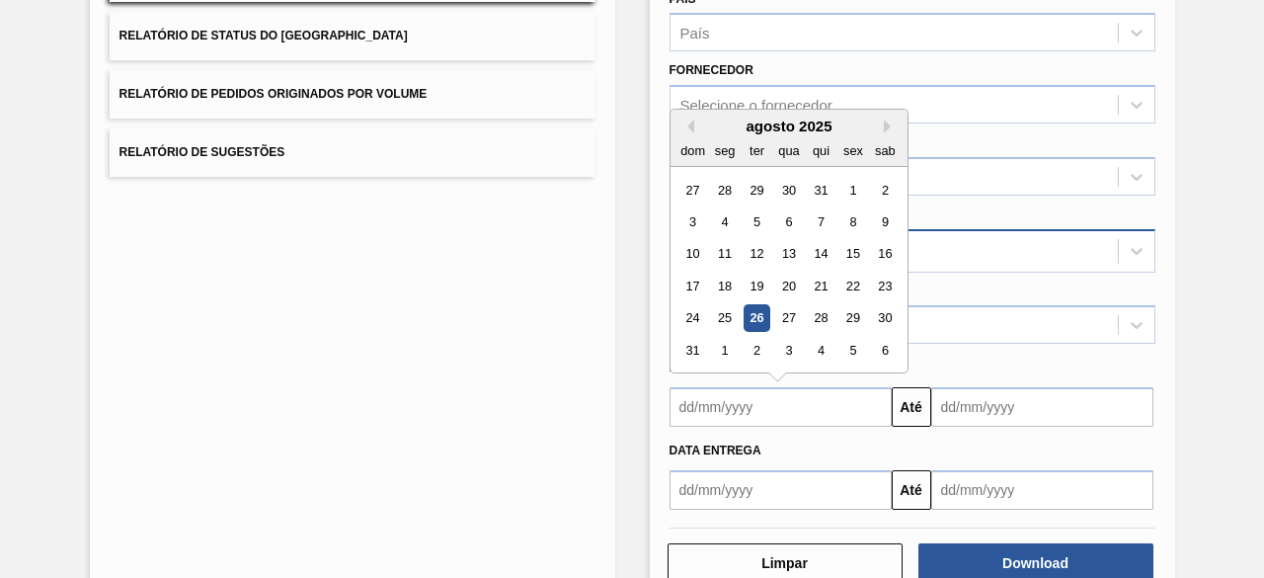
click at [760, 402] on input "text" at bounding box center [781, 407] width 222 height 40
click at [761, 313] on div "26" at bounding box center [756, 318] width 27 height 27
type input "[DATE]"
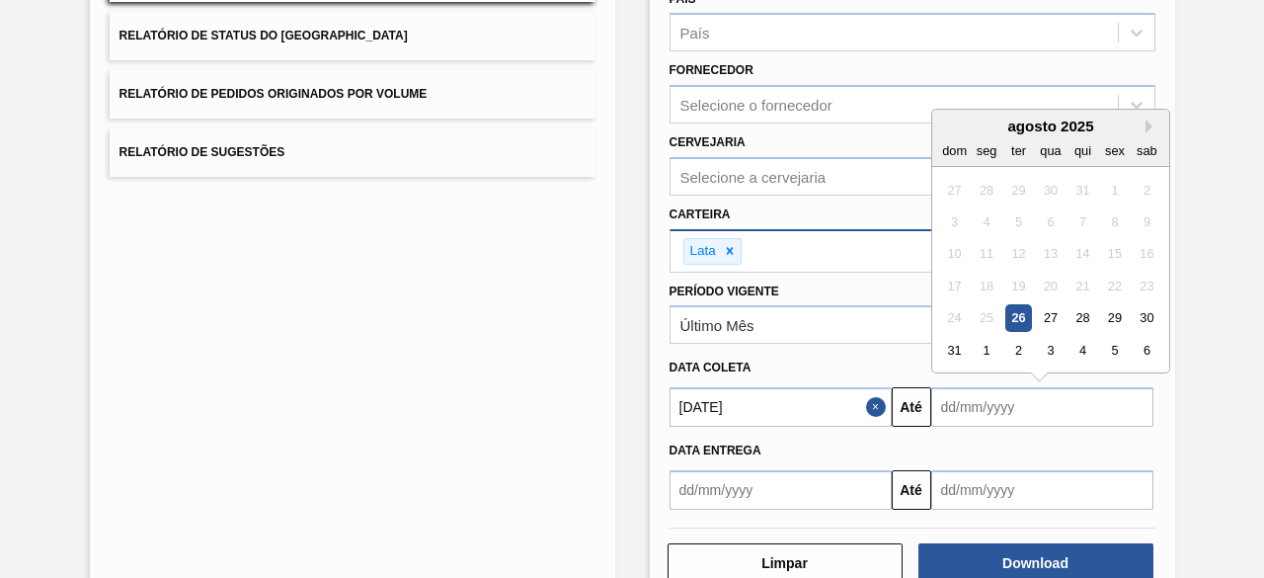
click at [1007, 404] on input "text" at bounding box center [1042, 407] width 222 height 40
click at [1109, 315] on div "29" at bounding box center [1114, 318] width 27 height 27
type input "[DATE]"
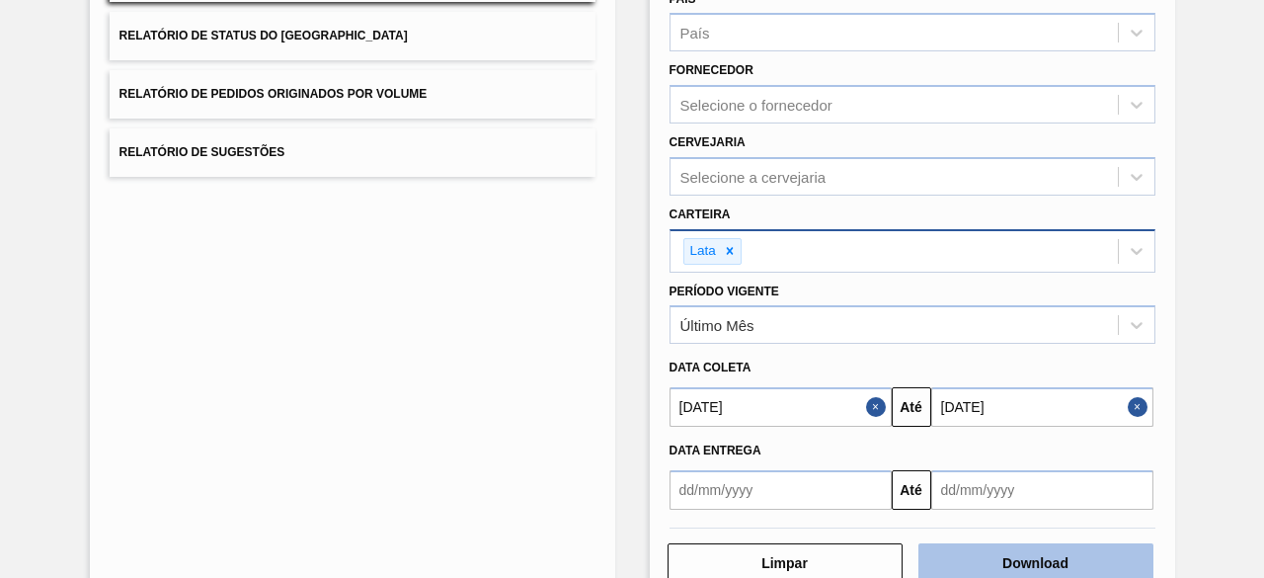
click at [1023, 556] on button "Download" at bounding box center [1036, 563] width 235 height 40
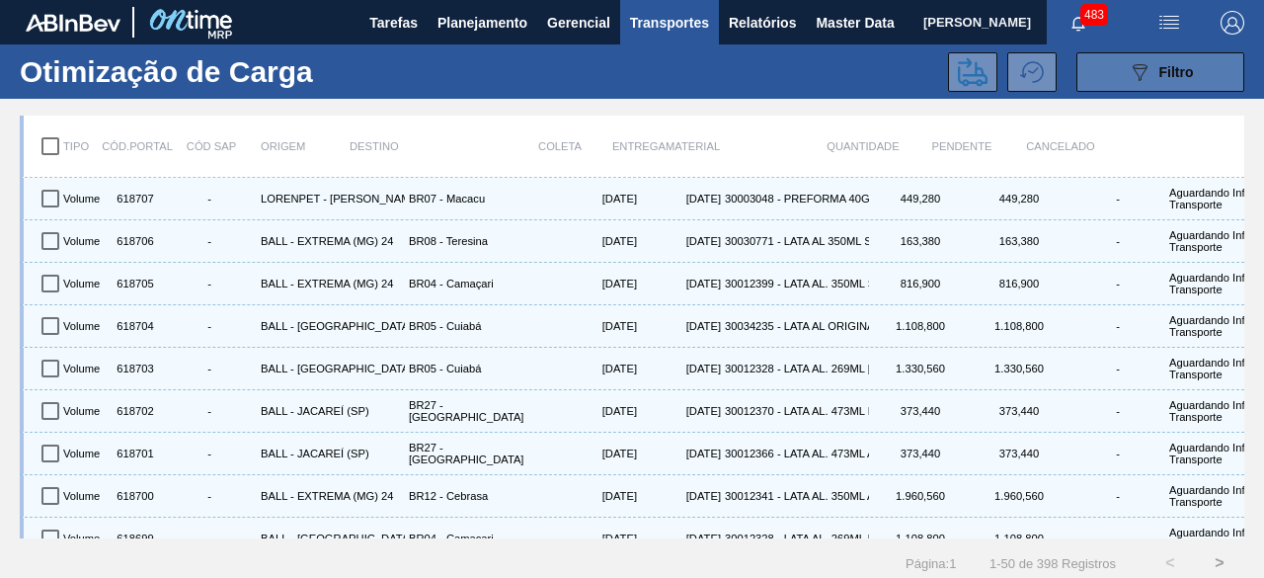
click at [1142, 70] on icon at bounding box center [1140, 72] width 15 height 17
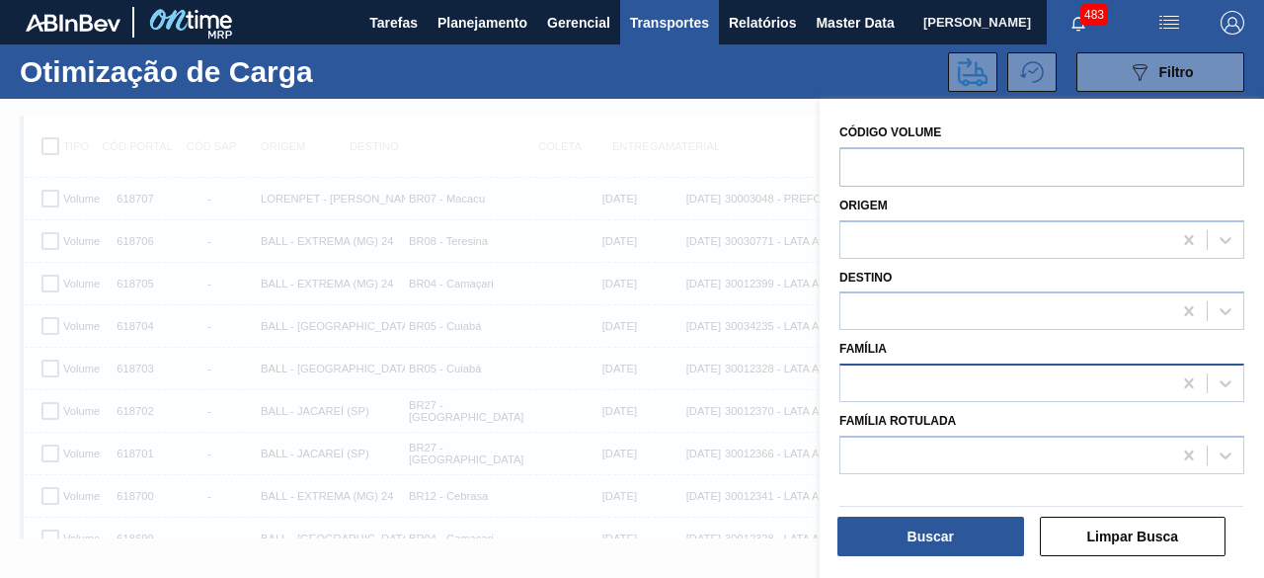
scroll to position [25, 0]
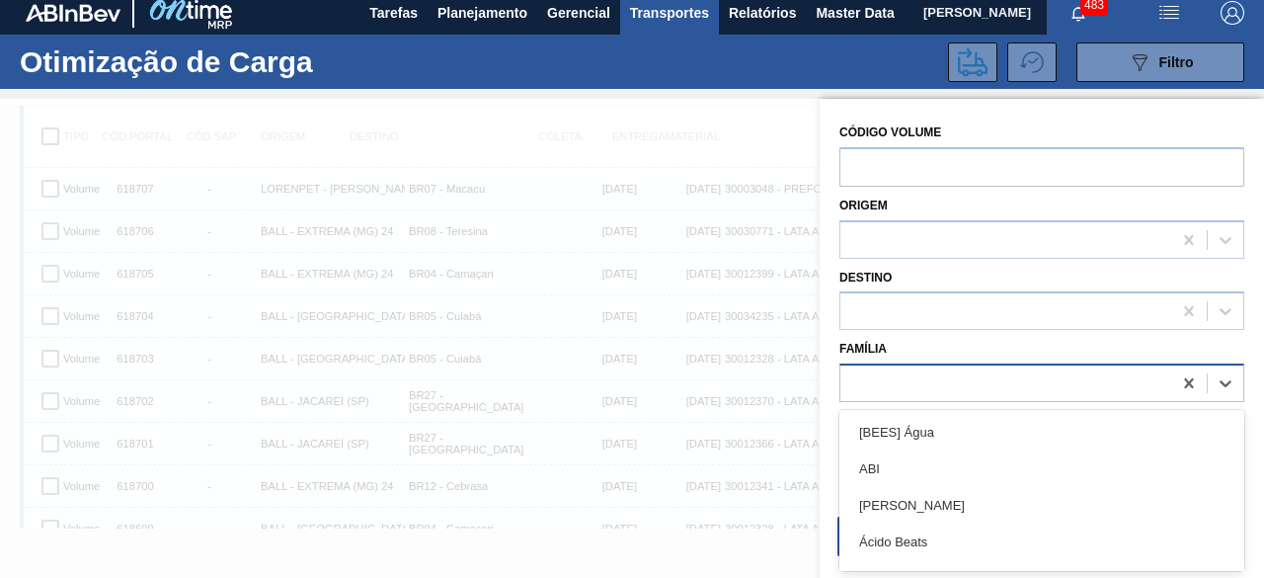
click at [982, 391] on div at bounding box center [1006, 383] width 331 height 29
type input "lata"
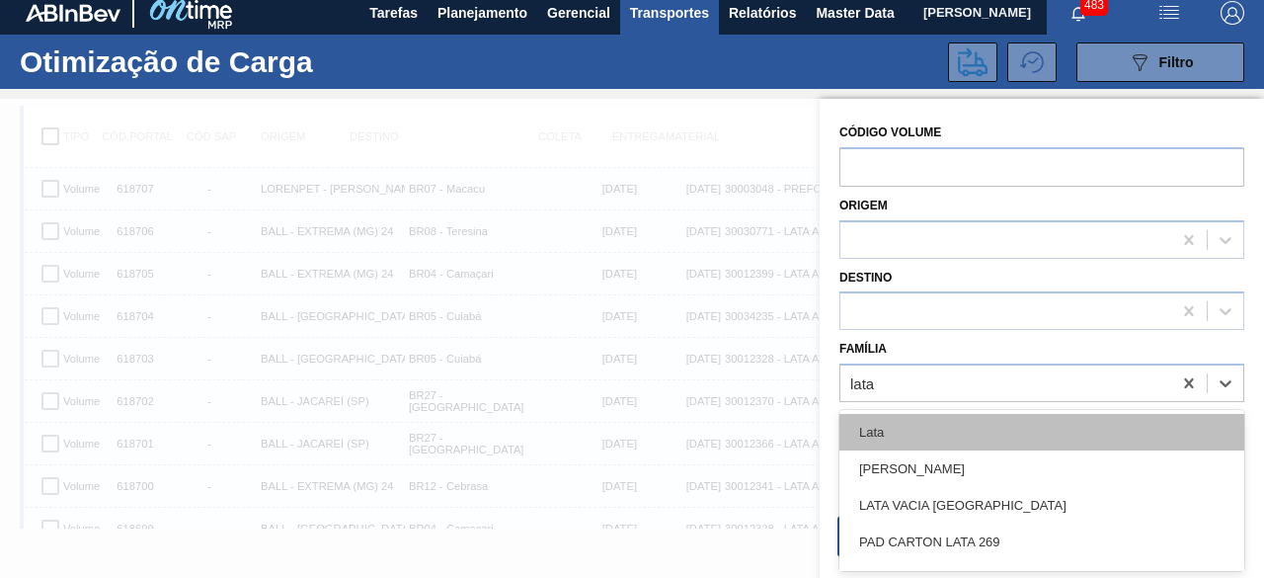
click at [979, 426] on div "Lata" at bounding box center [1042, 432] width 405 height 37
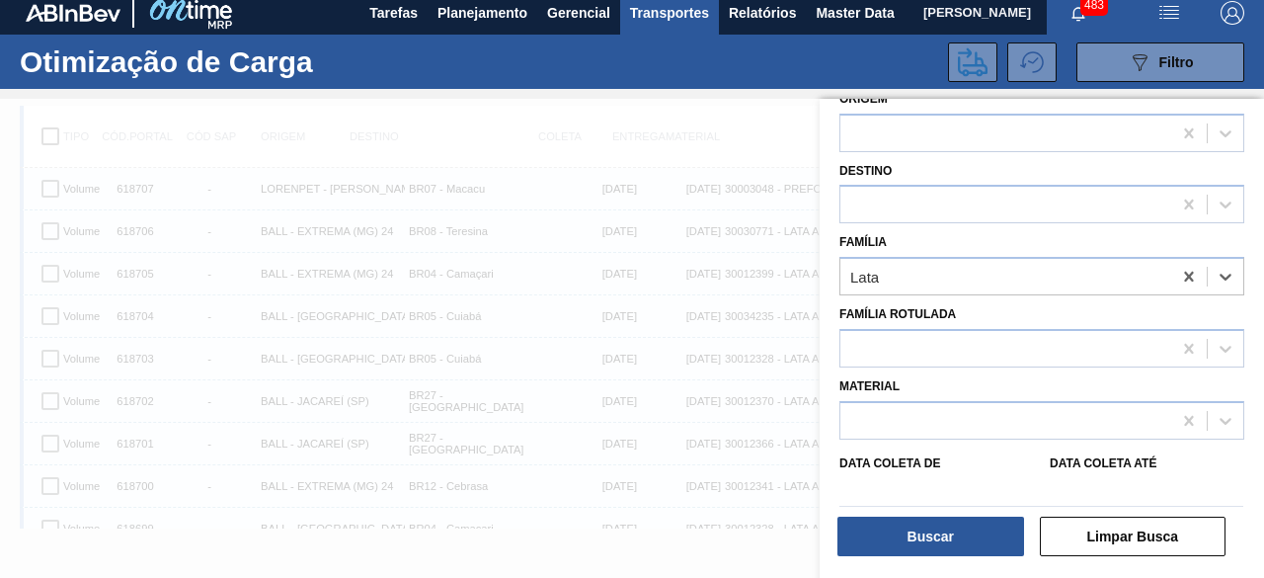
scroll to position [198, 0]
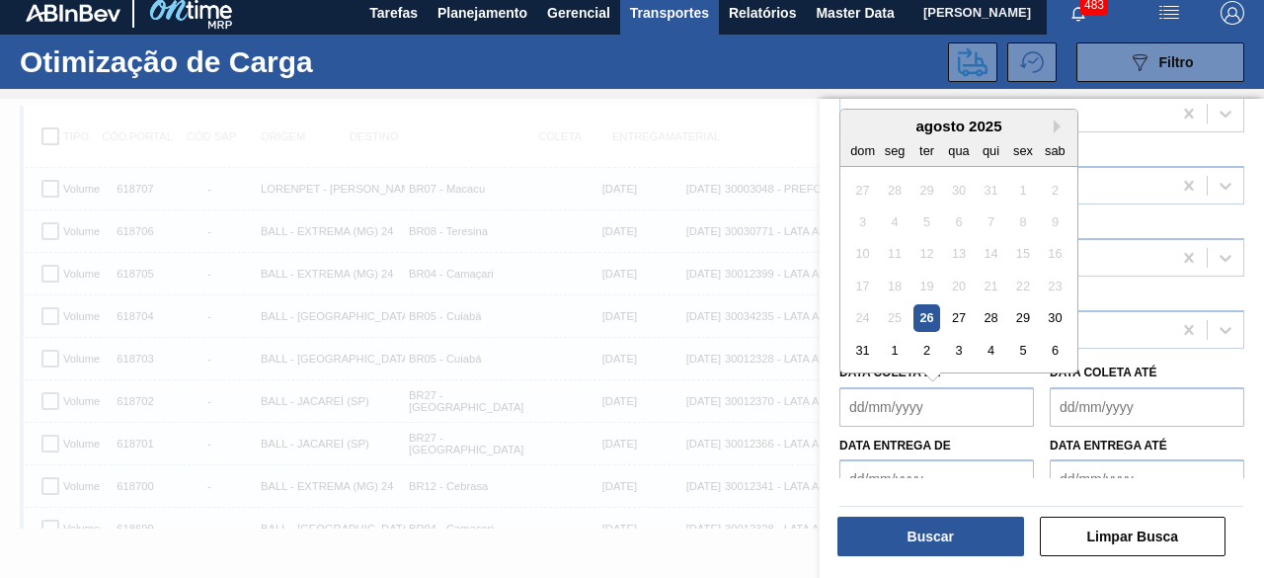
click at [977, 408] on de "Data coleta de" at bounding box center [937, 407] width 195 height 40
drag, startPoint x: 927, startPoint y: 315, endPoint x: 986, endPoint y: 319, distance: 58.4
click at [929, 314] on div "26" at bounding box center [927, 317] width 27 height 27
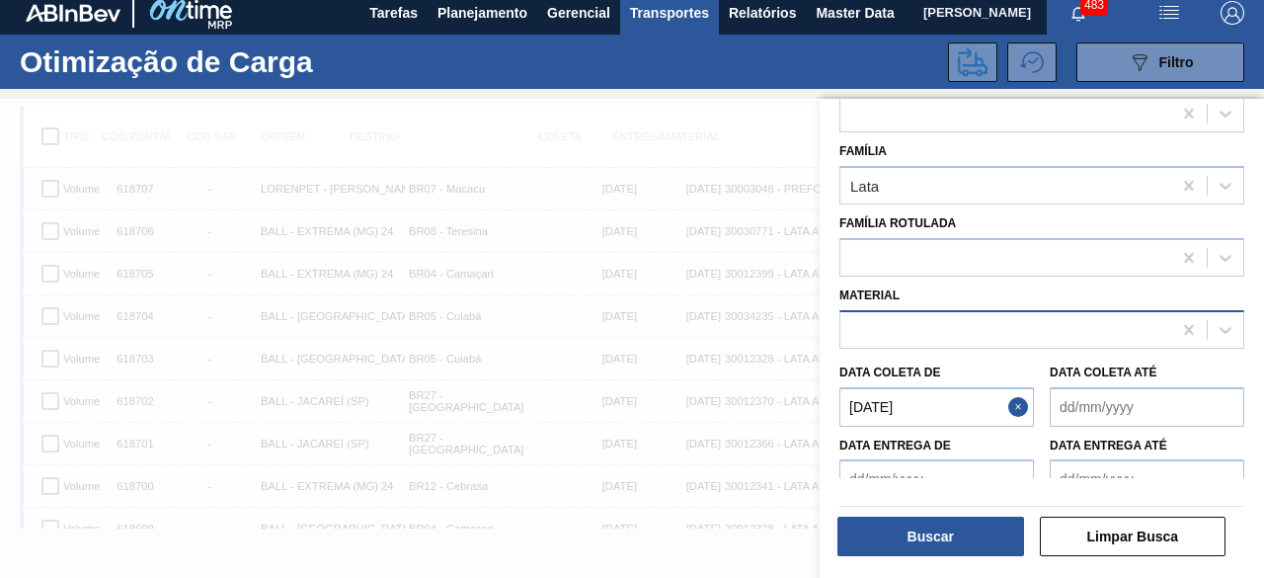
type de "[DATE]"
click at [1121, 396] on até "Data coleta até" at bounding box center [1147, 407] width 195 height 40
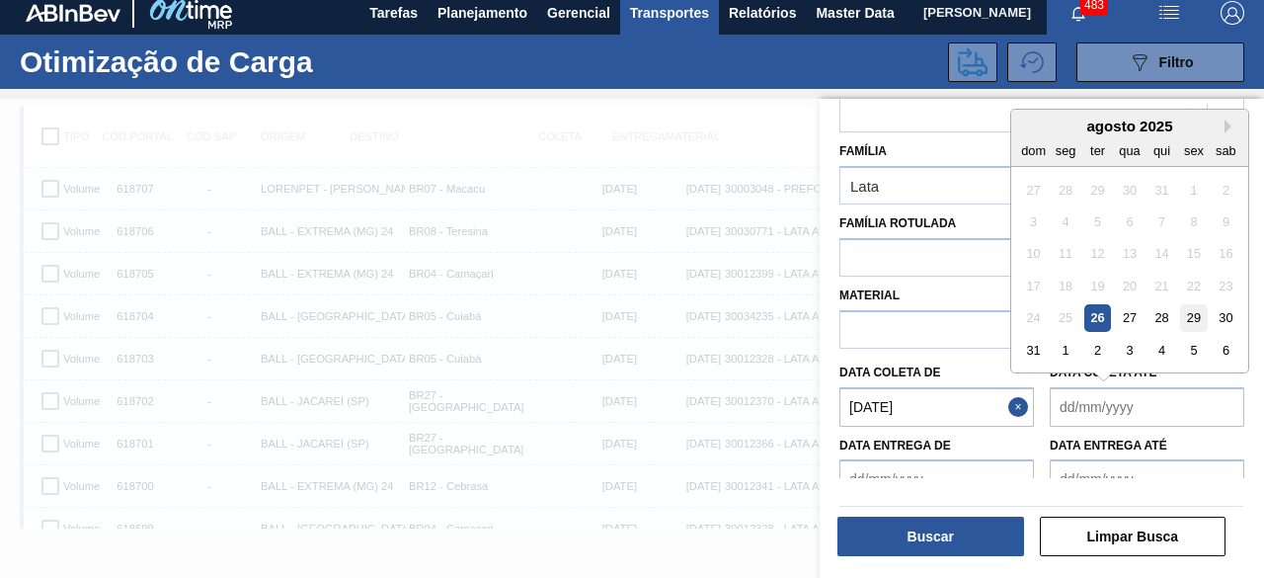
click at [1191, 310] on div "29" at bounding box center [1193, 317] width 27 height 27
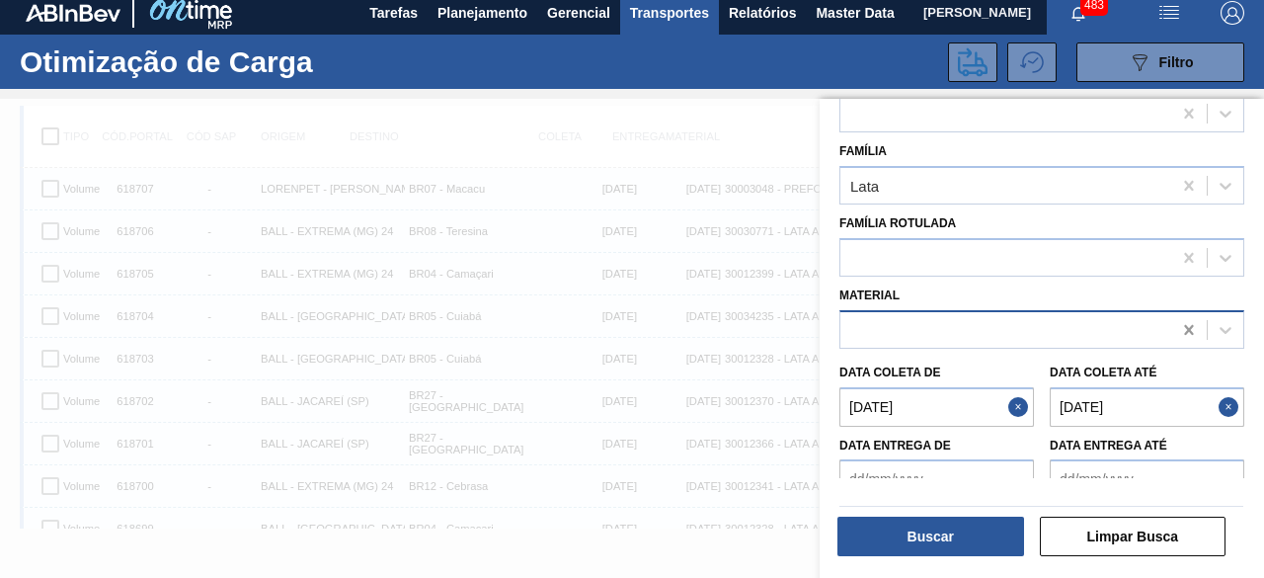
type até "[DATE]"
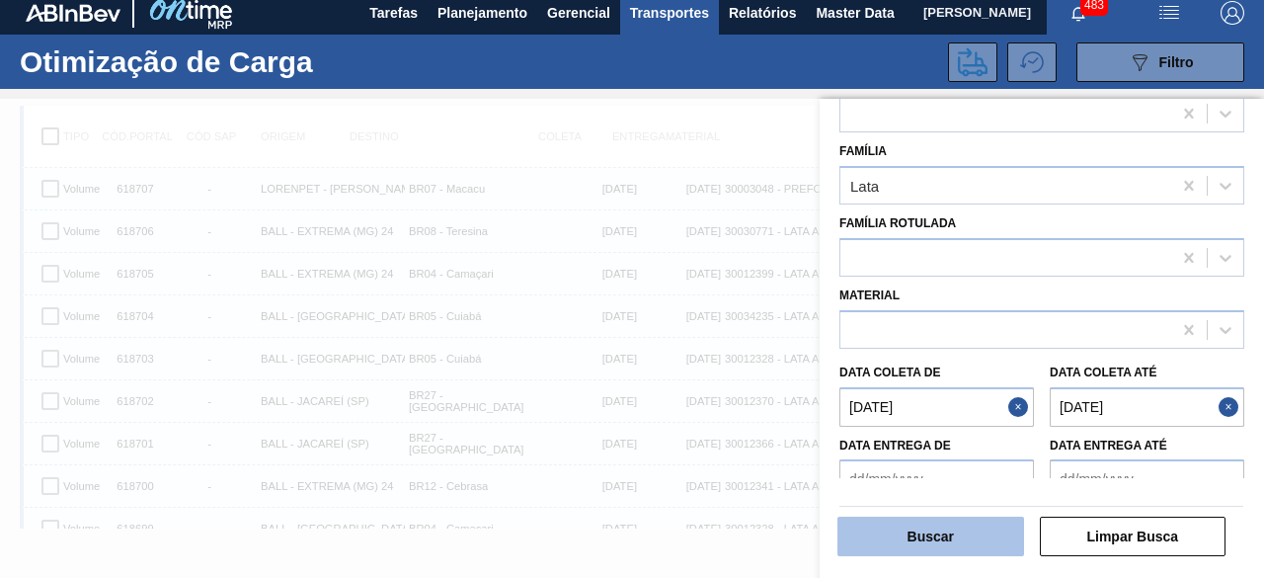
click at [980, 534] on button "Buscar" at bounding box center [931, 537] width 187 height 40
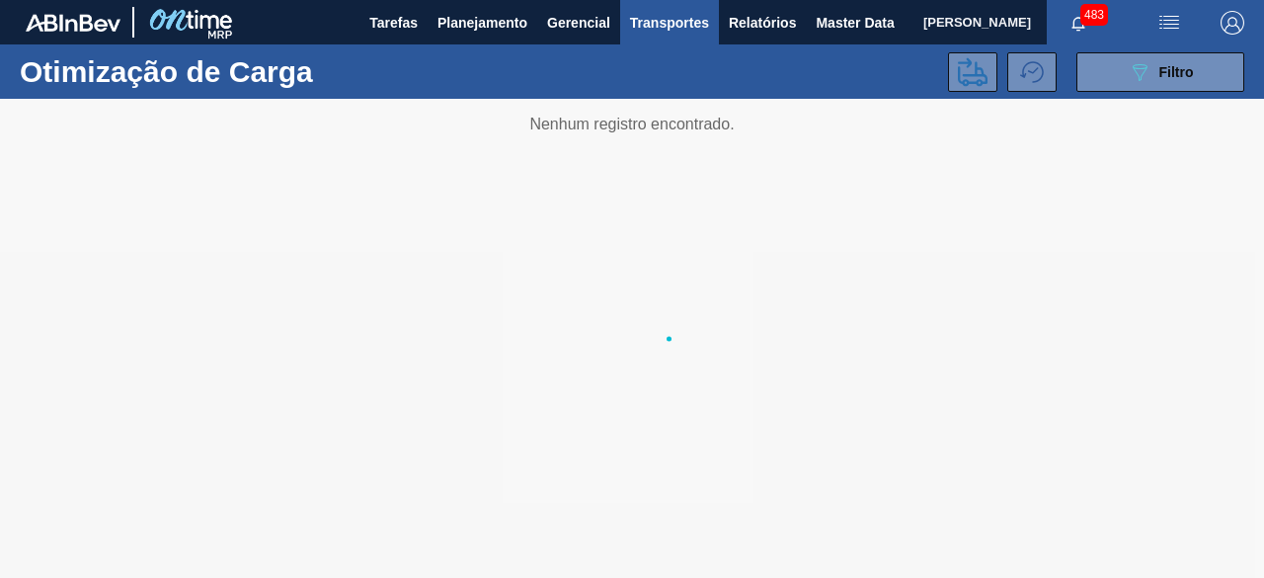
scroll to position [0, 0]
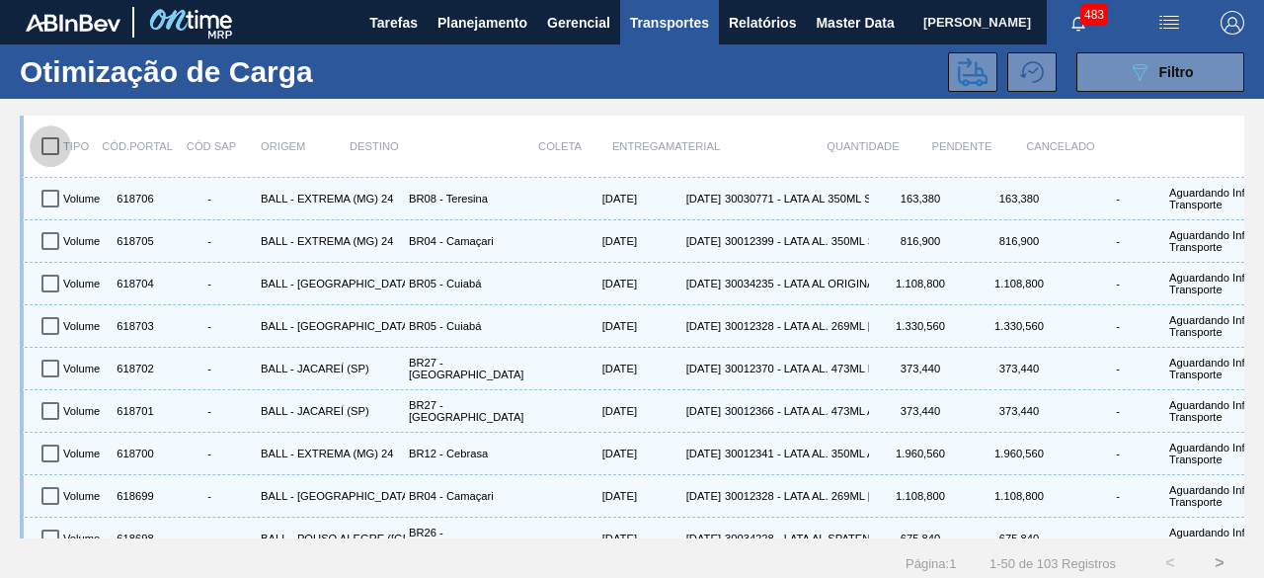
click at [48, 143] on input "checkbox" at bounding box center [50, 145] width 41 height 41
checkbox input "true"
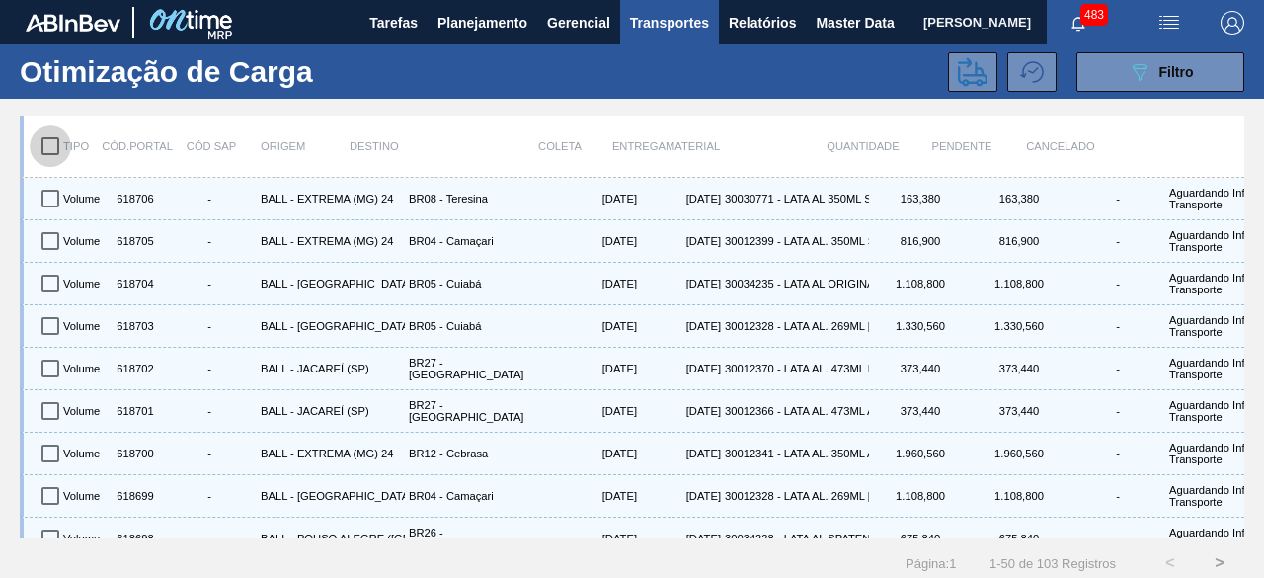
checkbox input "true"
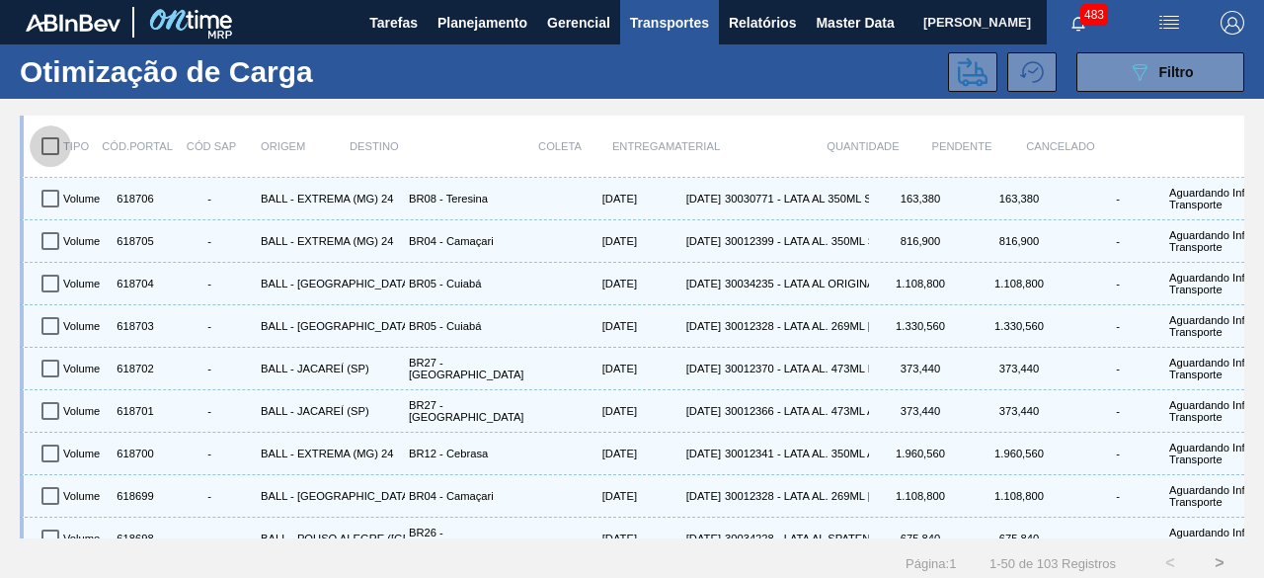
checkbox input "true"
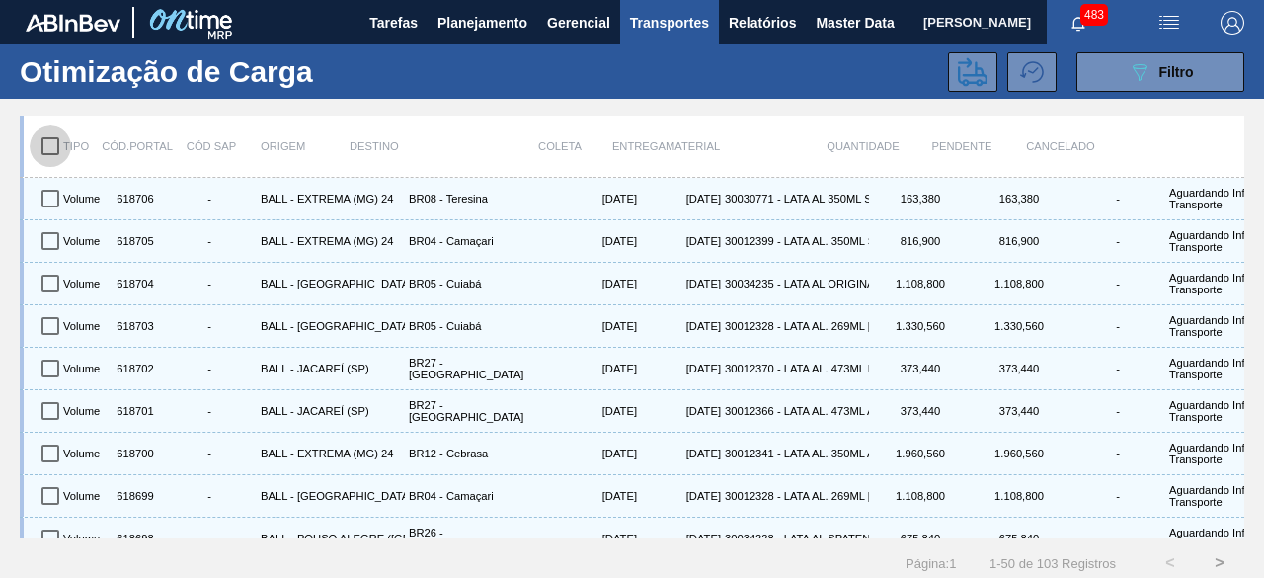
checkbox input "true"
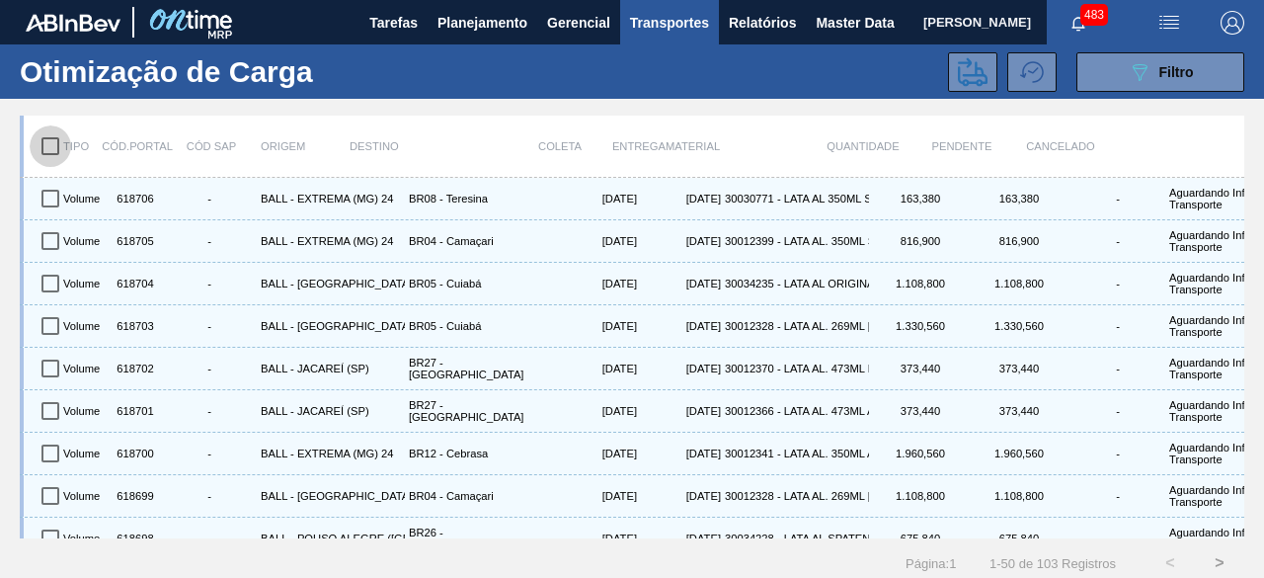
checkbox input "true"
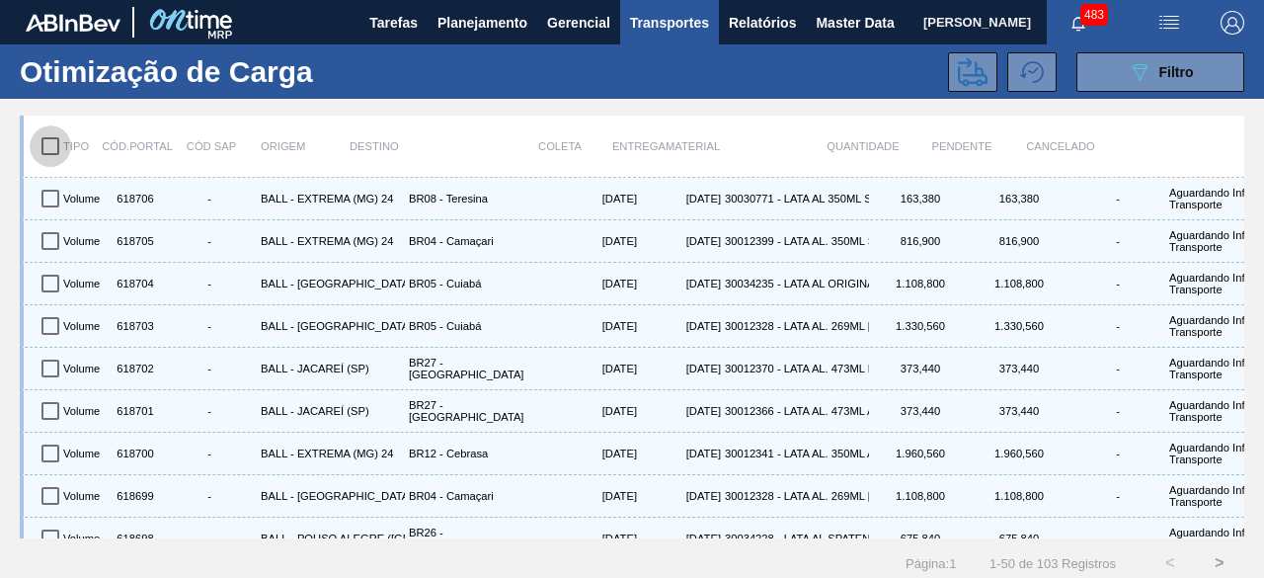
checkbox input "true"
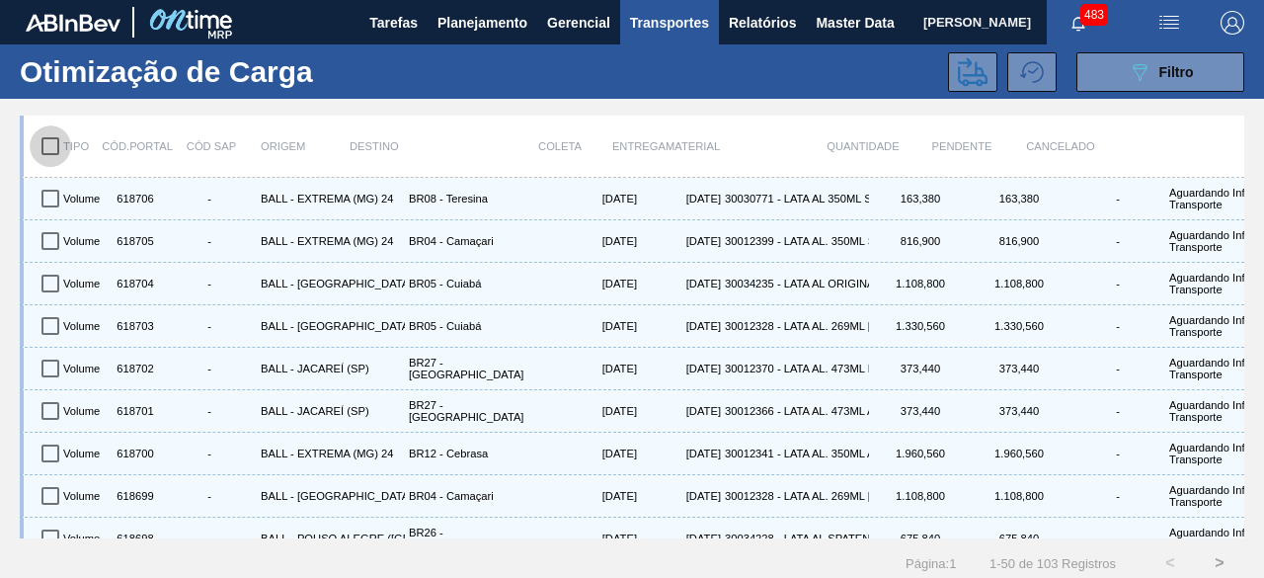
checkbox input "true"
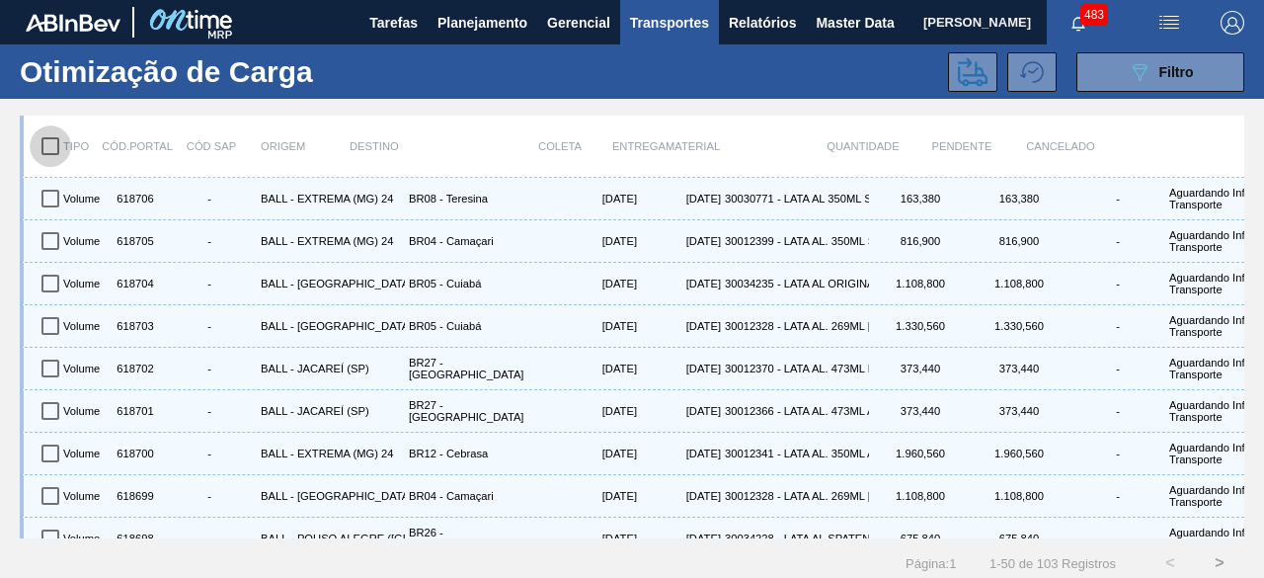
checkbox input "true"
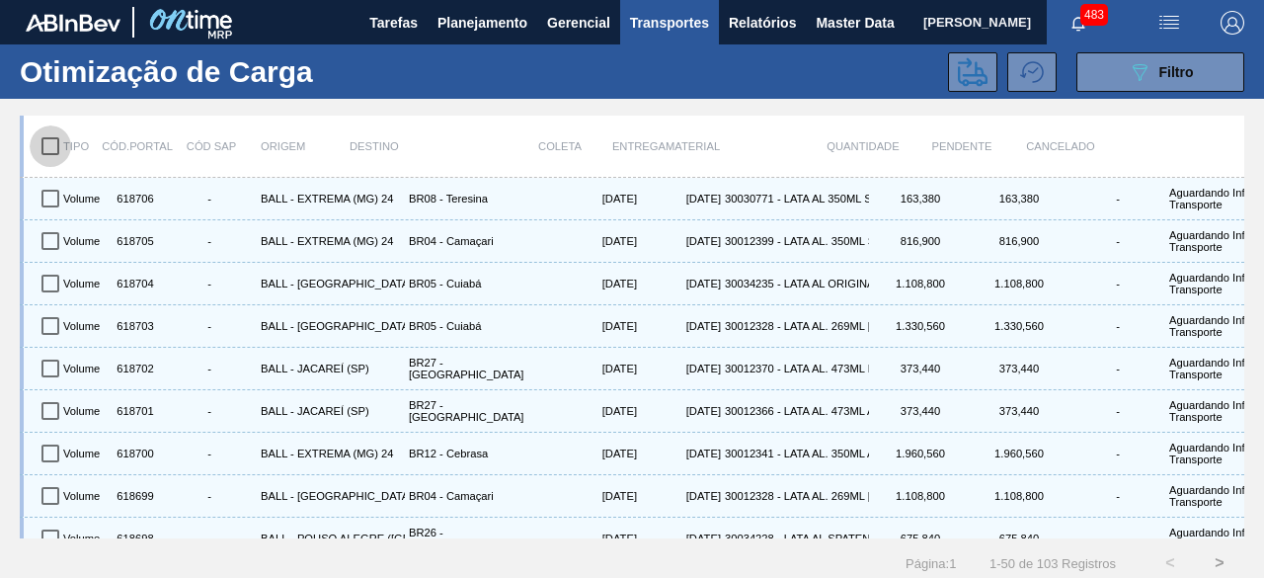
checkbox input "true"
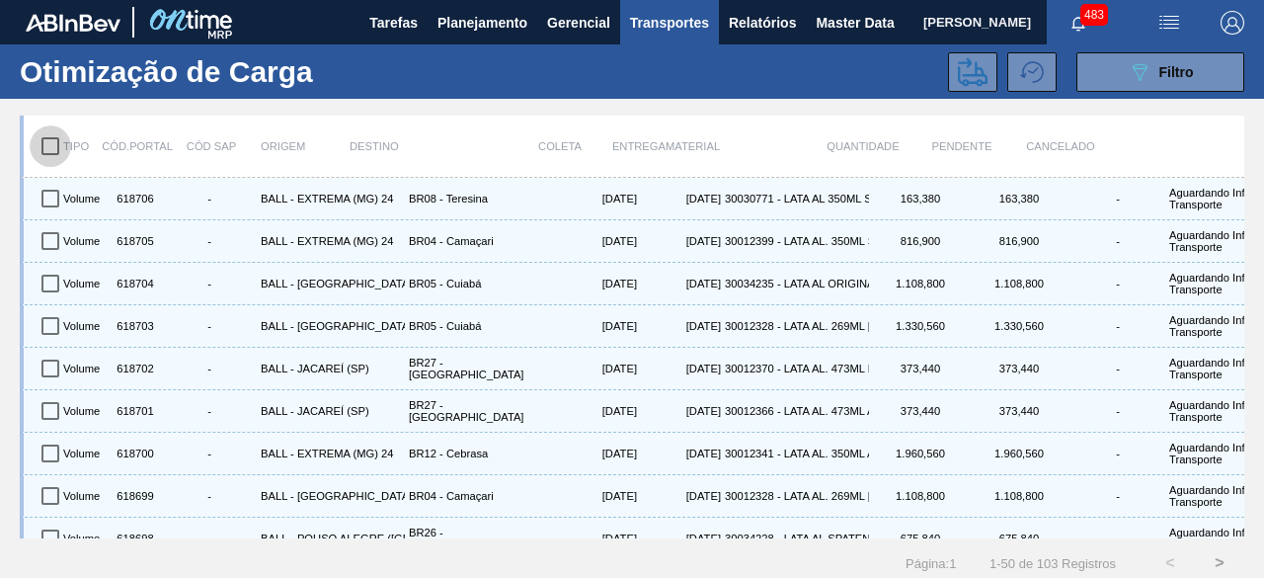
checkbox input "true"
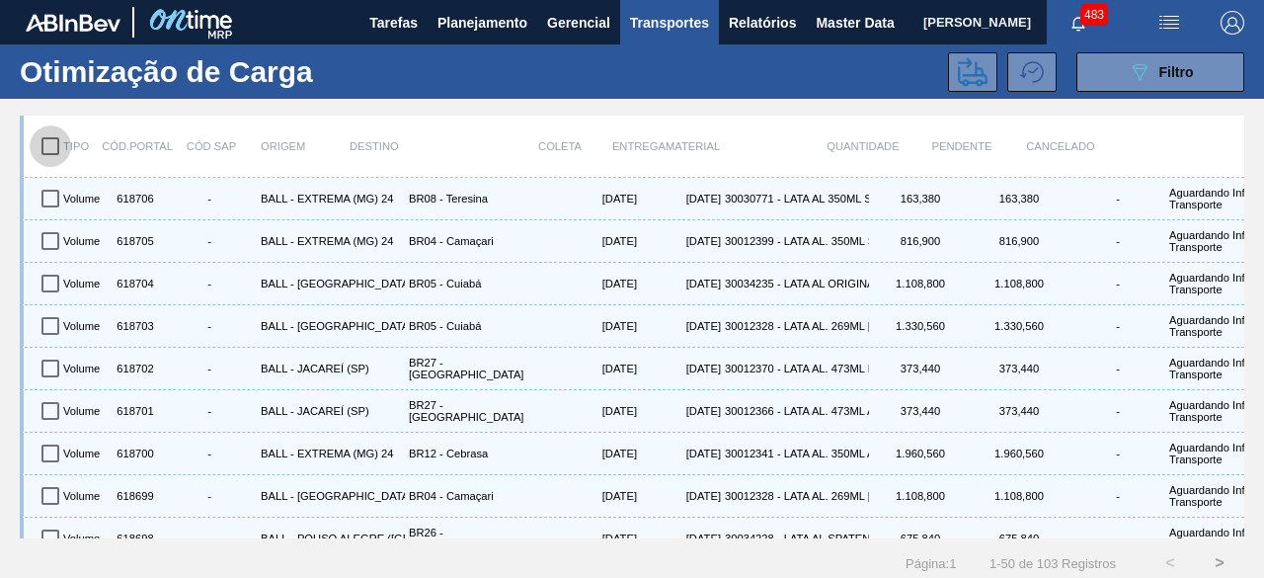
checkbox input "true"
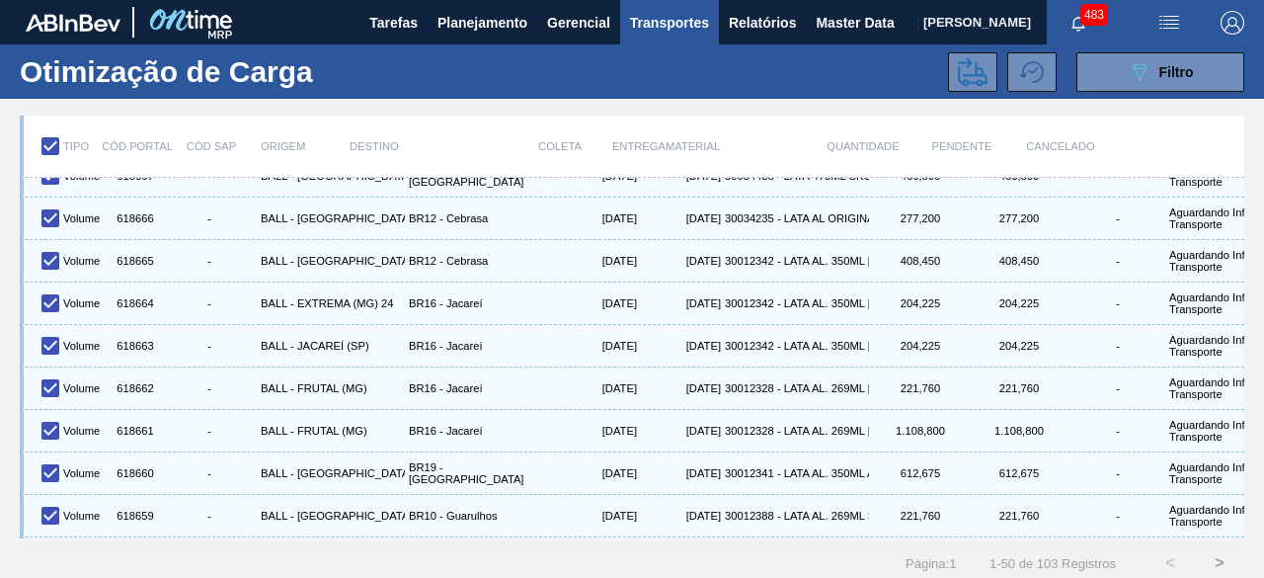
scroll to position [1760, 0]
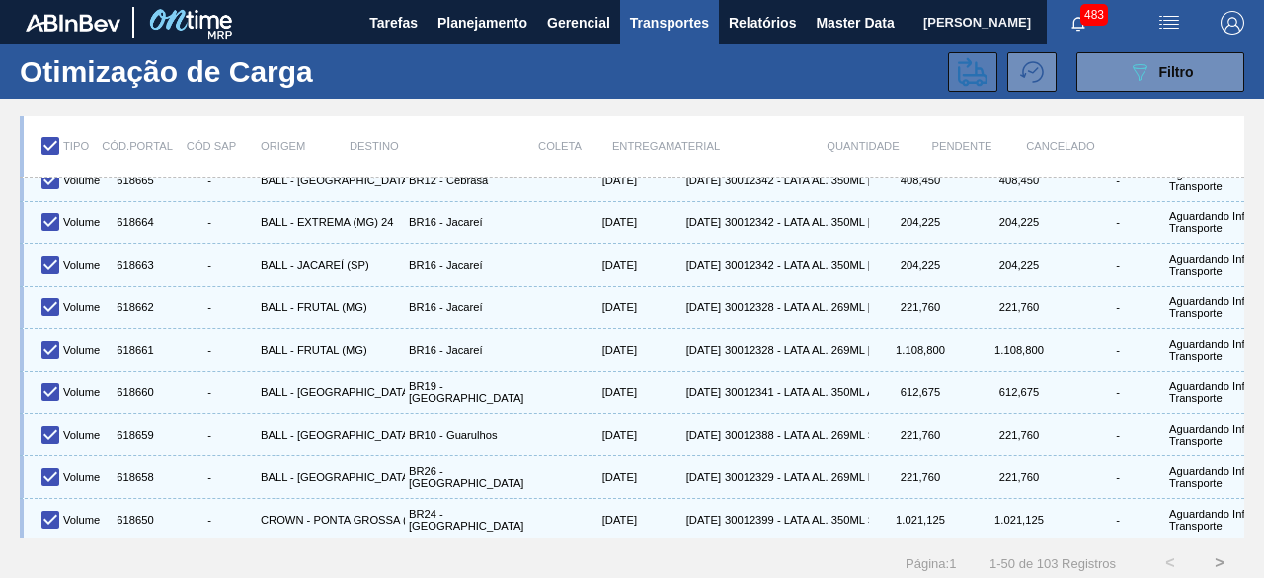
click at [970, 79] on icon at bounding box center [973, 72] width 30 height 30
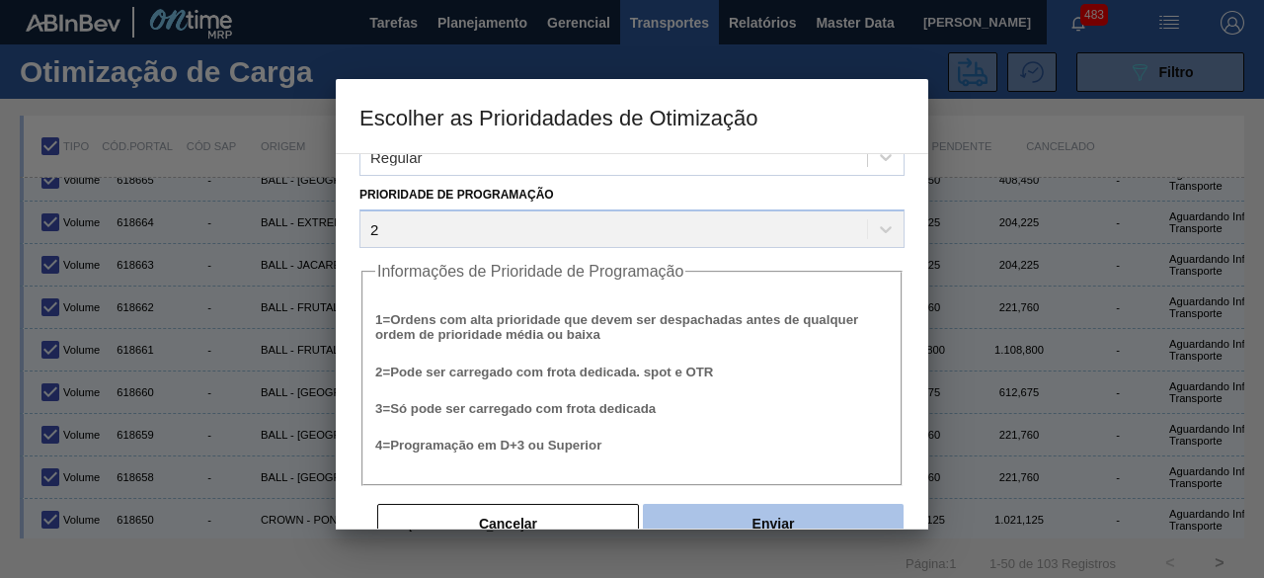
scroll to position [75, 0]
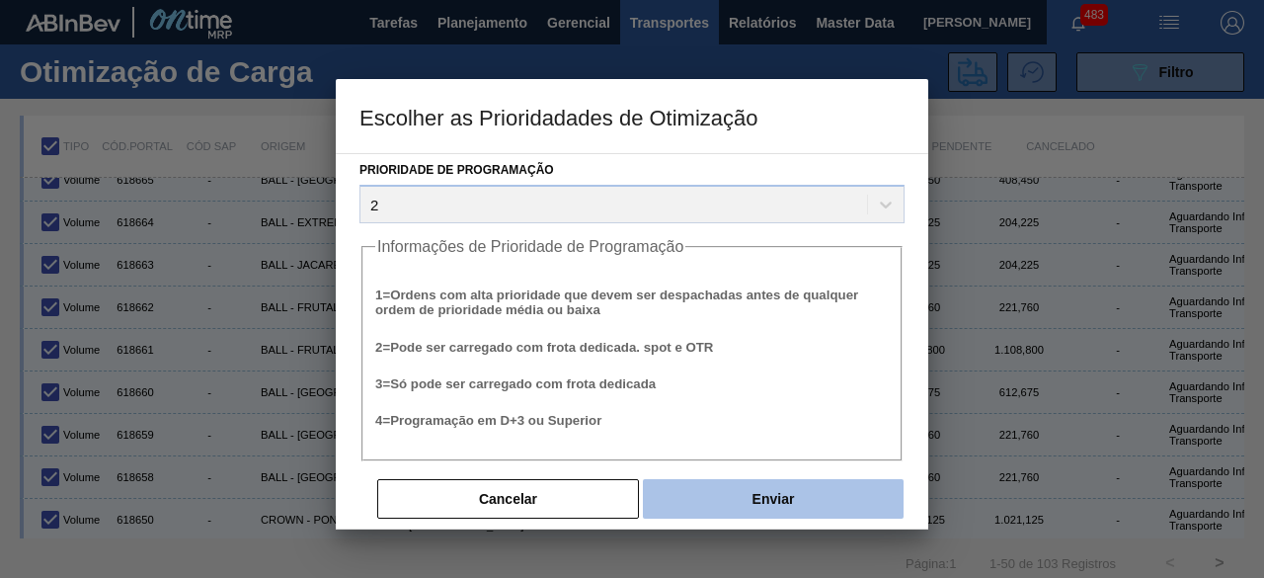
click at [822, 491] on button "Enviar" at bounding box center [773, 499] width 261 height 40
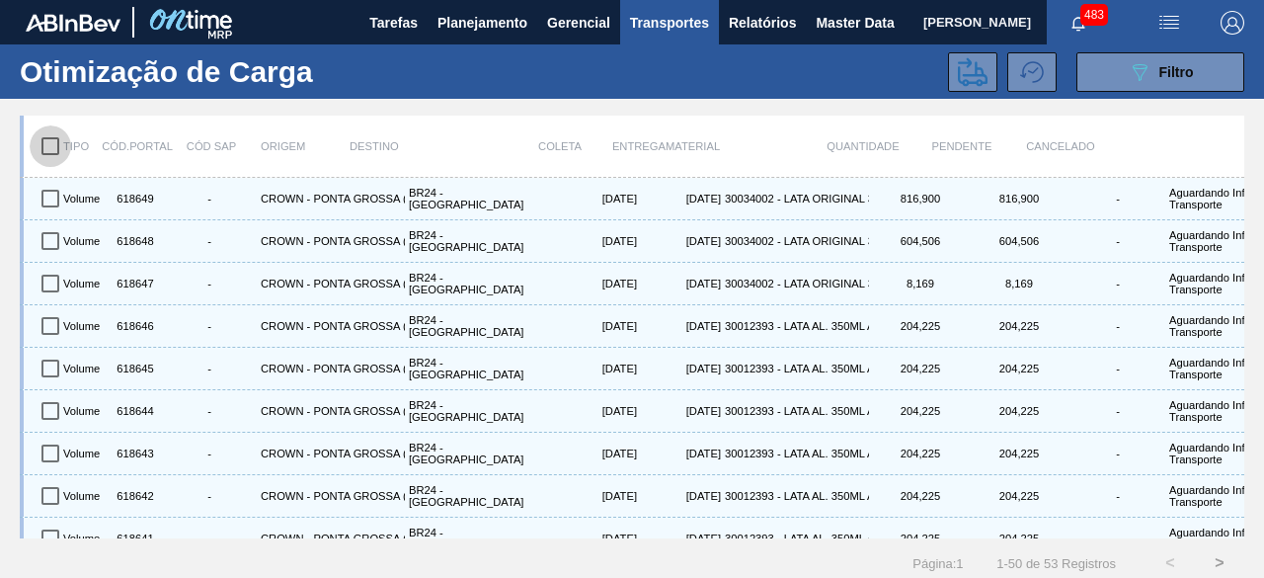
click at [45, 137] on input "checkbox" at bounding box center [50, 145] width 41 height 41
checkbox input "true"
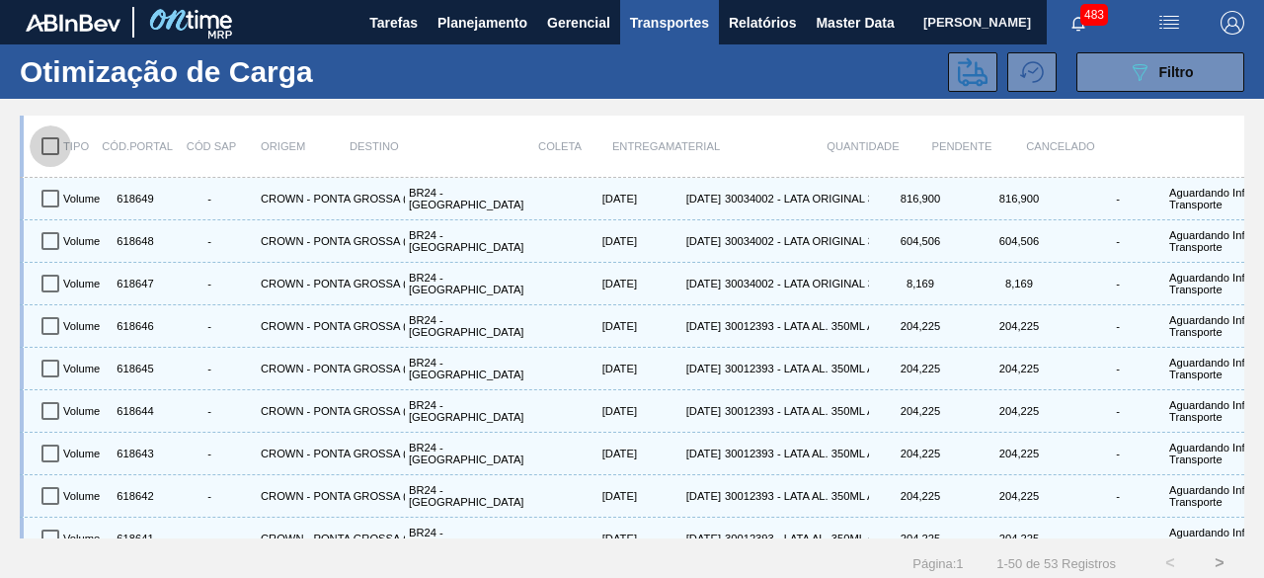
checkbox input "true"
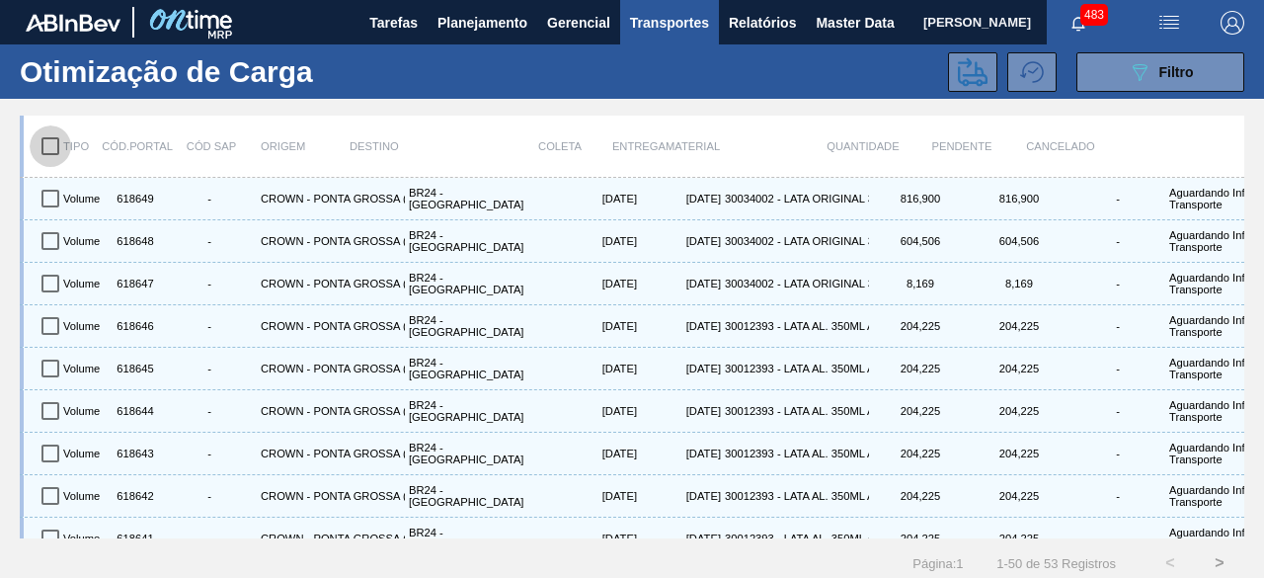
checkbox input "true"
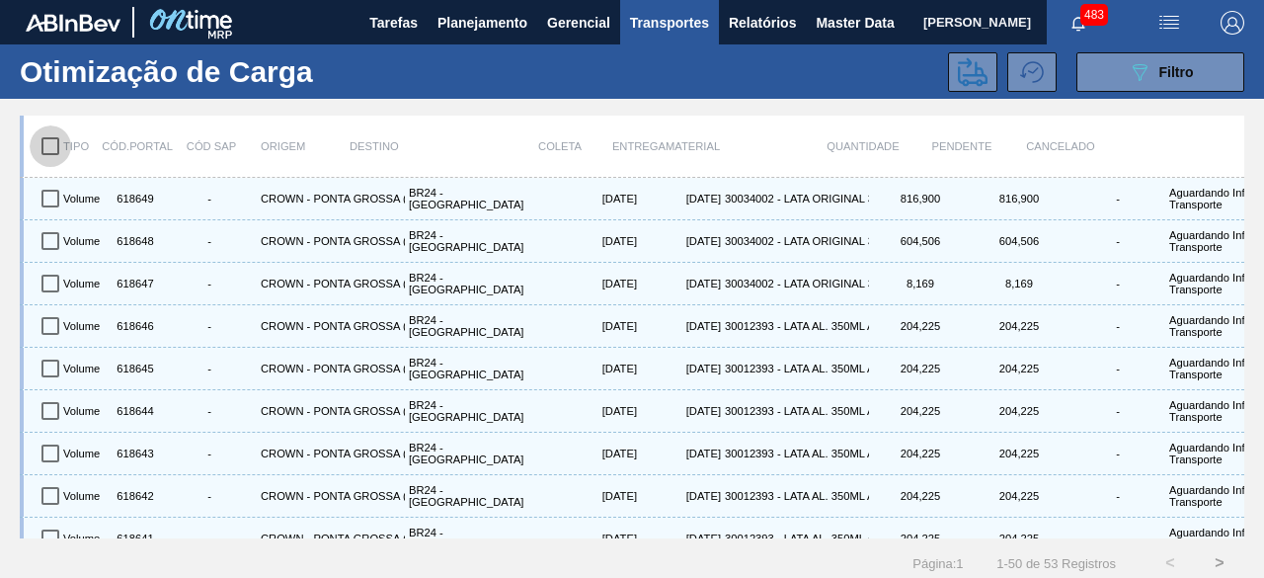
checkbox input "true"
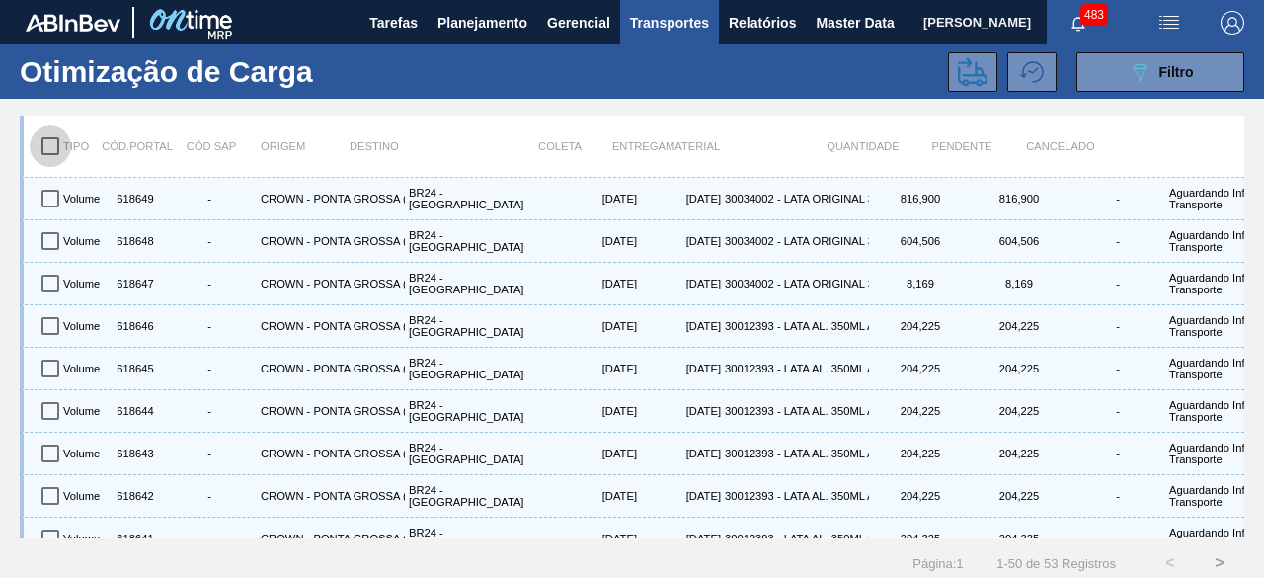
checkbox input "true"
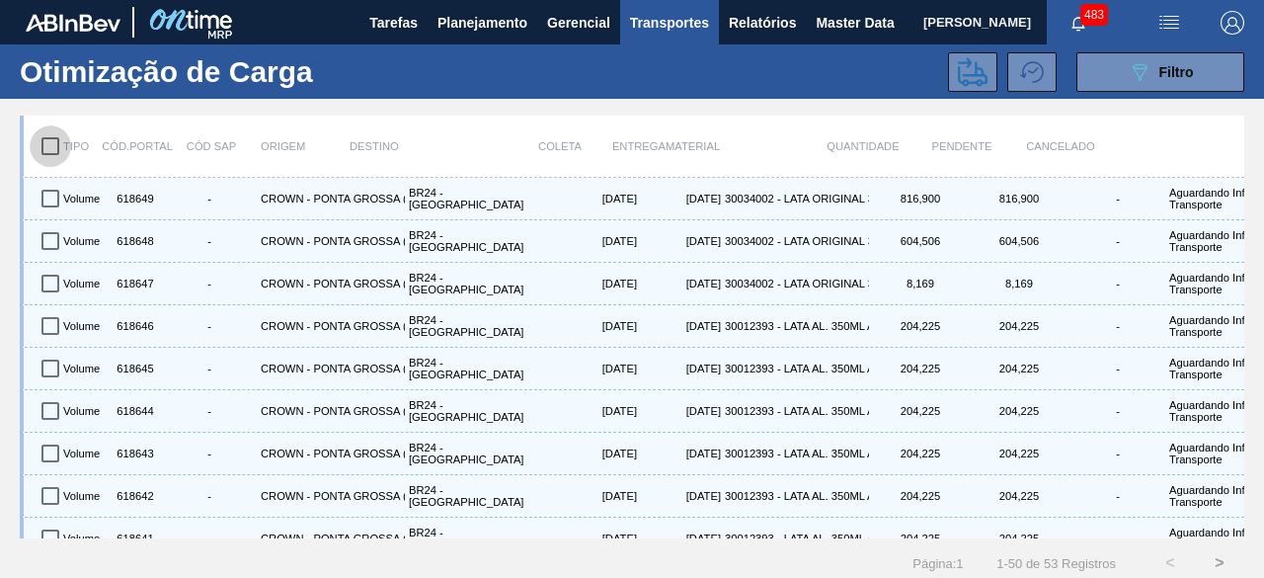
checkbox input "true"
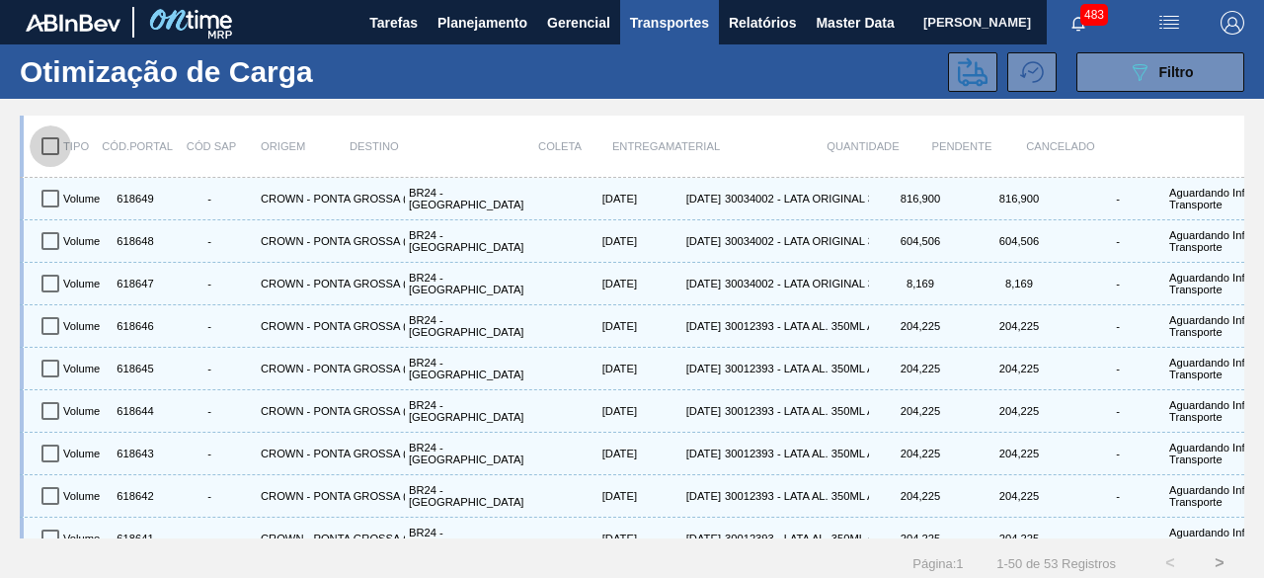
checkbox input "true"
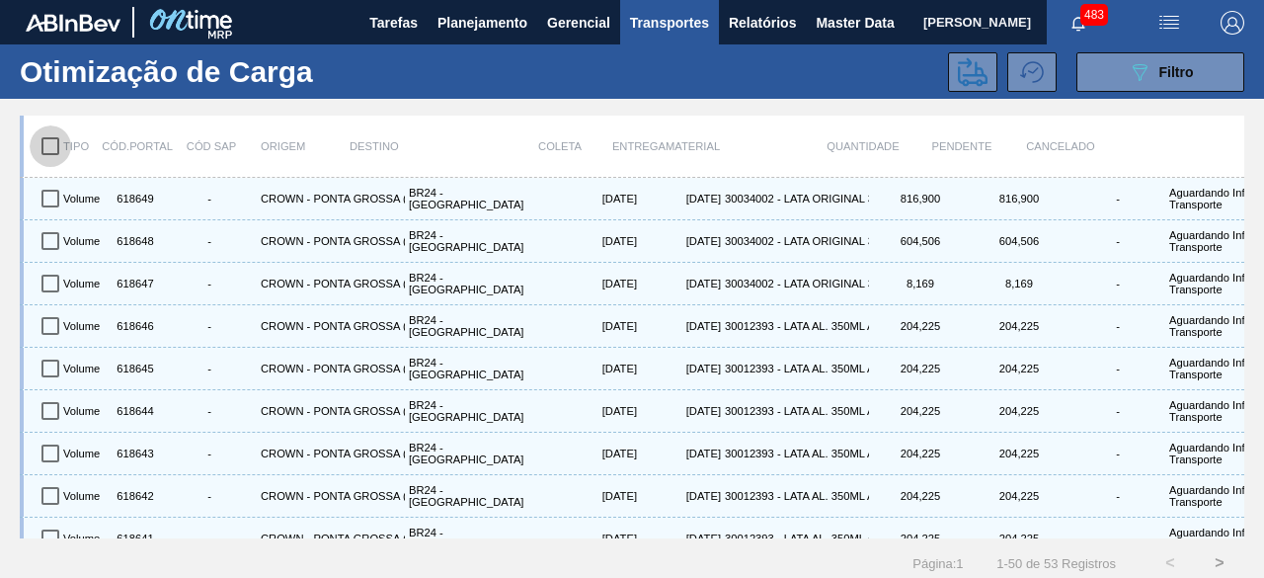
checkbox input "true"
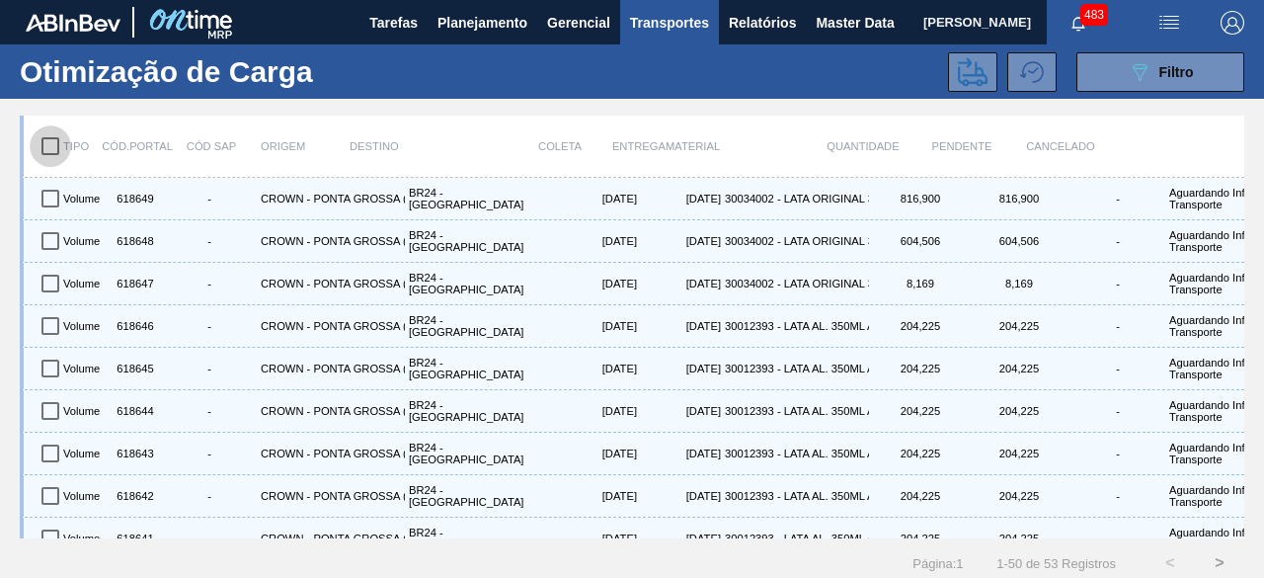
checkbox input "true"
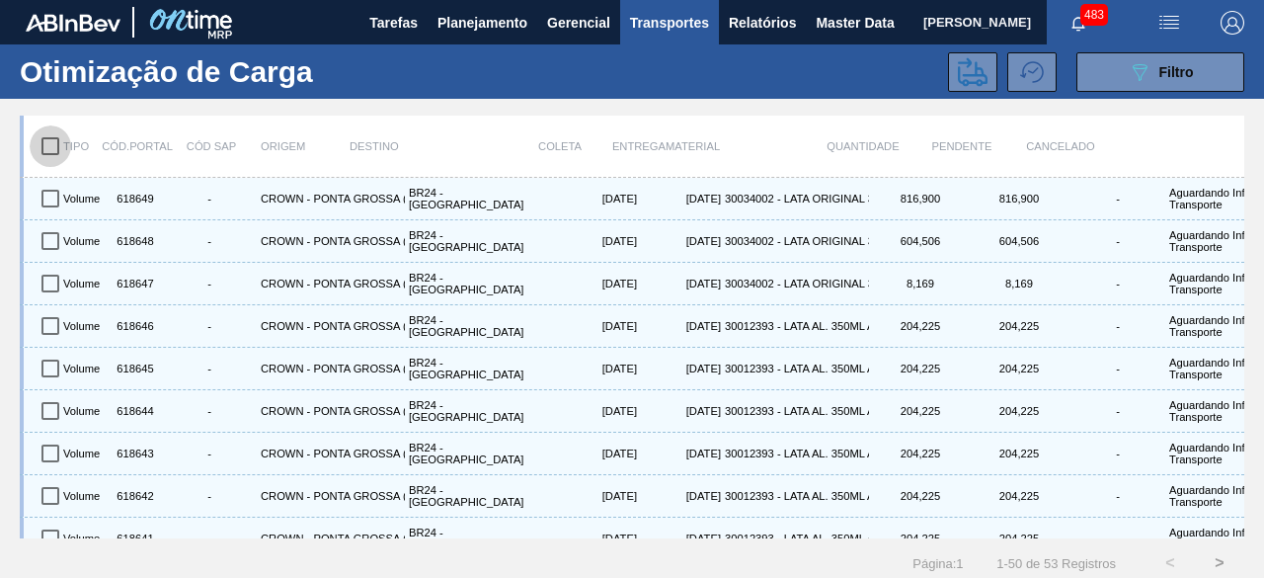
checkbox input "true"
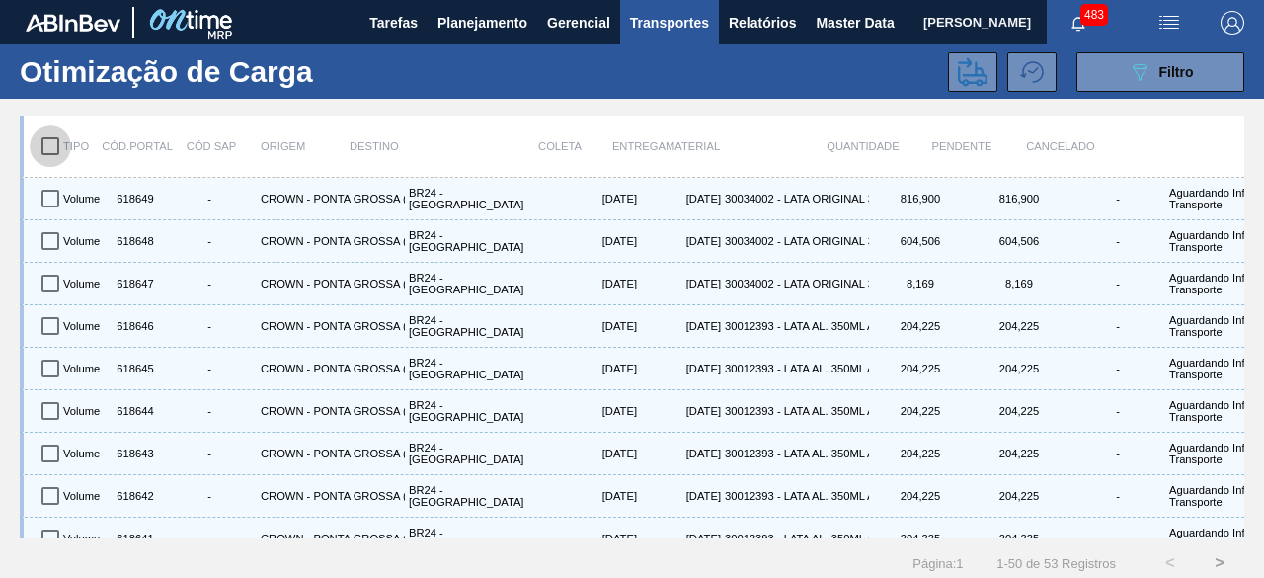
checkbox input "true"
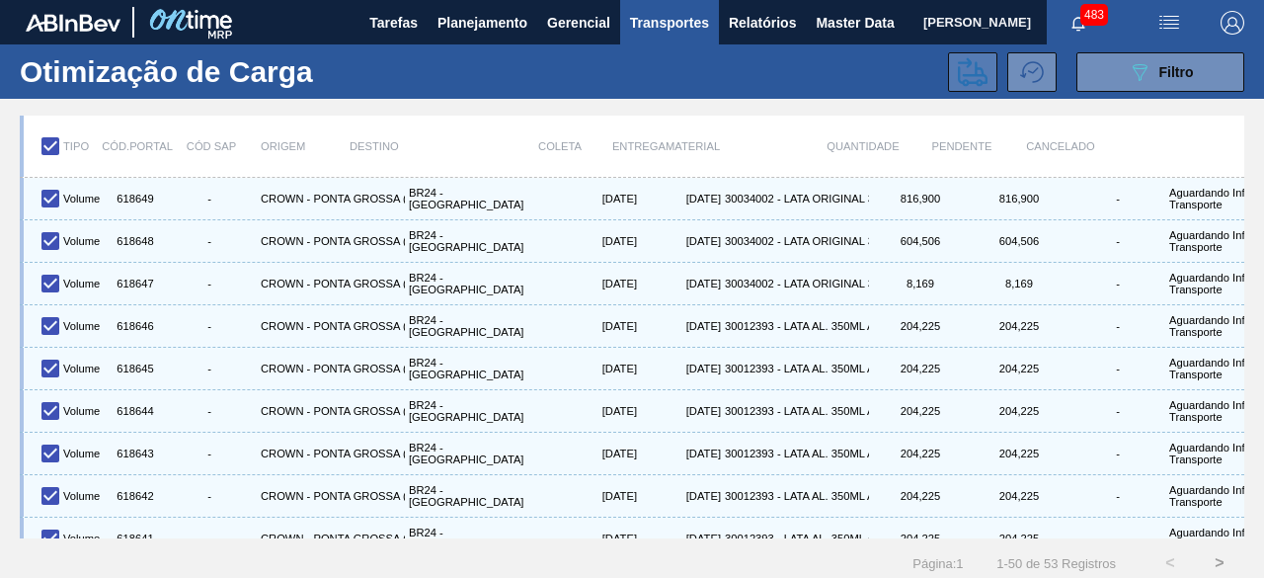
click at [958, 64] on icon at bounding box center [973, 72] width 30 height 30
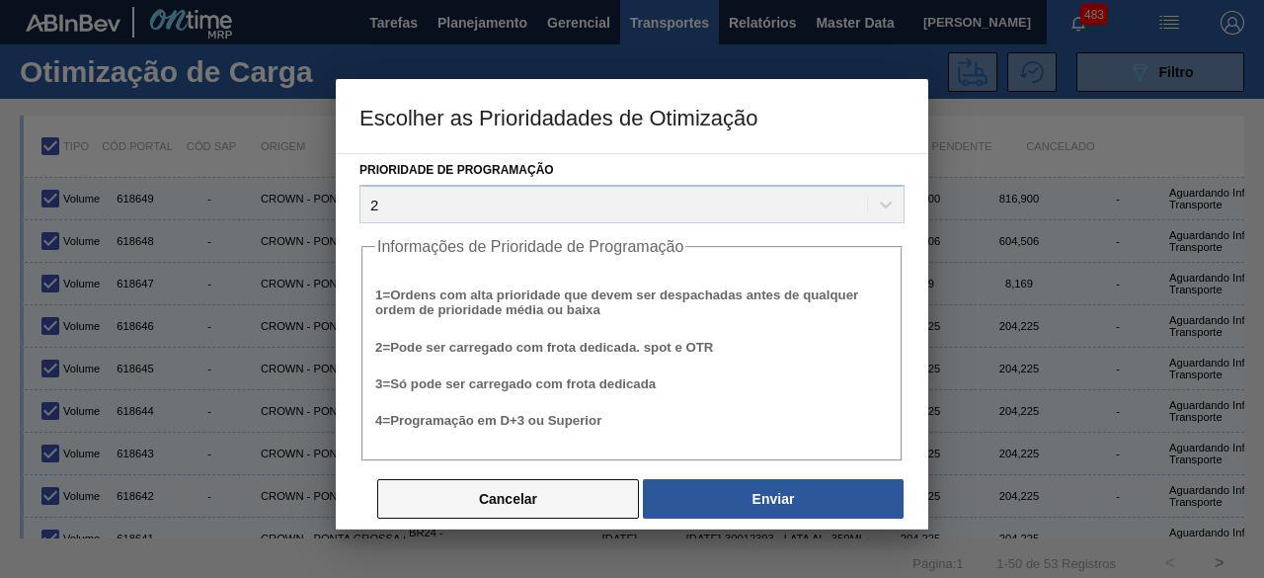
click at [514, 493] on button "Cancelar" at bounding box center [508, 499] width 262 height 40
click at [459, 505] on button "Cancelar" at bounding box center [508, 499] width 262 height 40
click at [502, 503] on button "Cancelar" at bounding box center [508, 499] width 262 height 40
click at [535, 498] on button "Cancelar" at bounding box center [508, 499] width 262 height 40
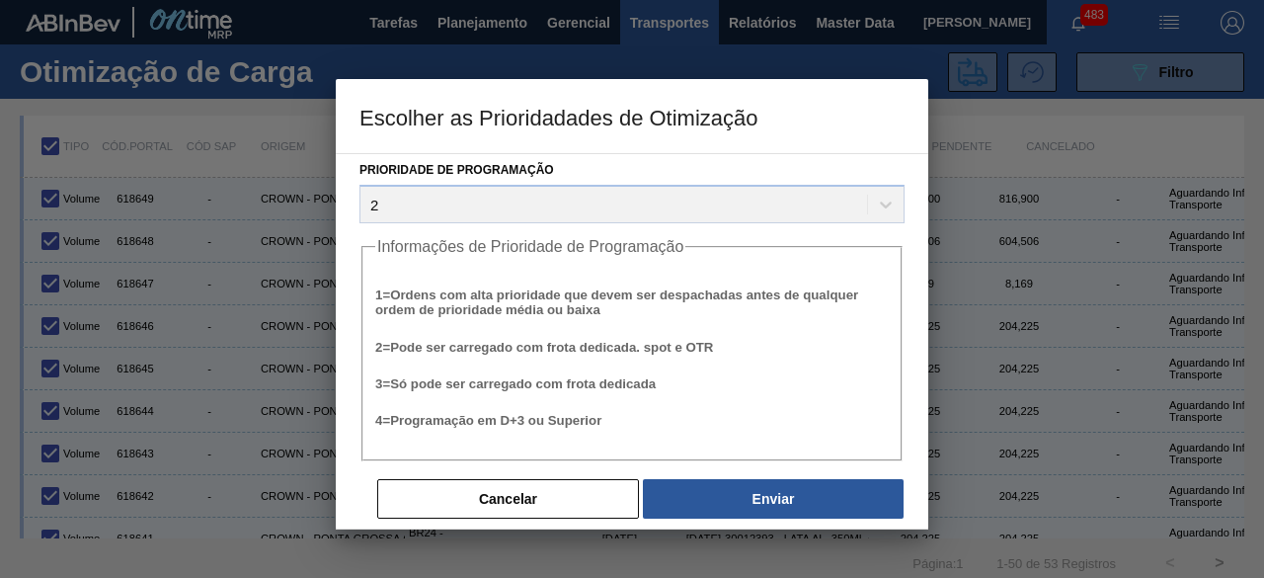
click at [749, 134] on h3 "Escolher as Prioridadades de Otimização" at bounding box center [632, 116] width 593 height 75
click at [577, 503] on button "Cancelar" at bounding box center [508, 499] width 262 height 40
click at [978, 286] on div at bounding box center [632, 289] width 1264 height 578
click at [597, 497] on button "Cancelar" at bounding box center [508, 499] width 262 height 40
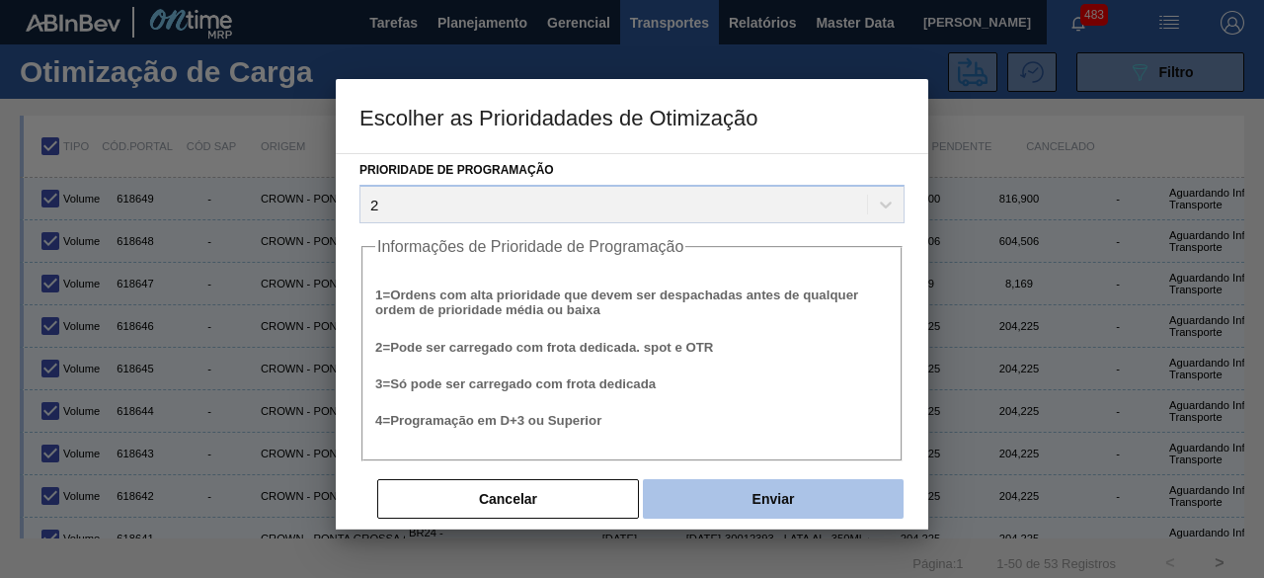
click at [727, 501] on button "Enviar" at bounding box center [773, 499] width 261 height 40
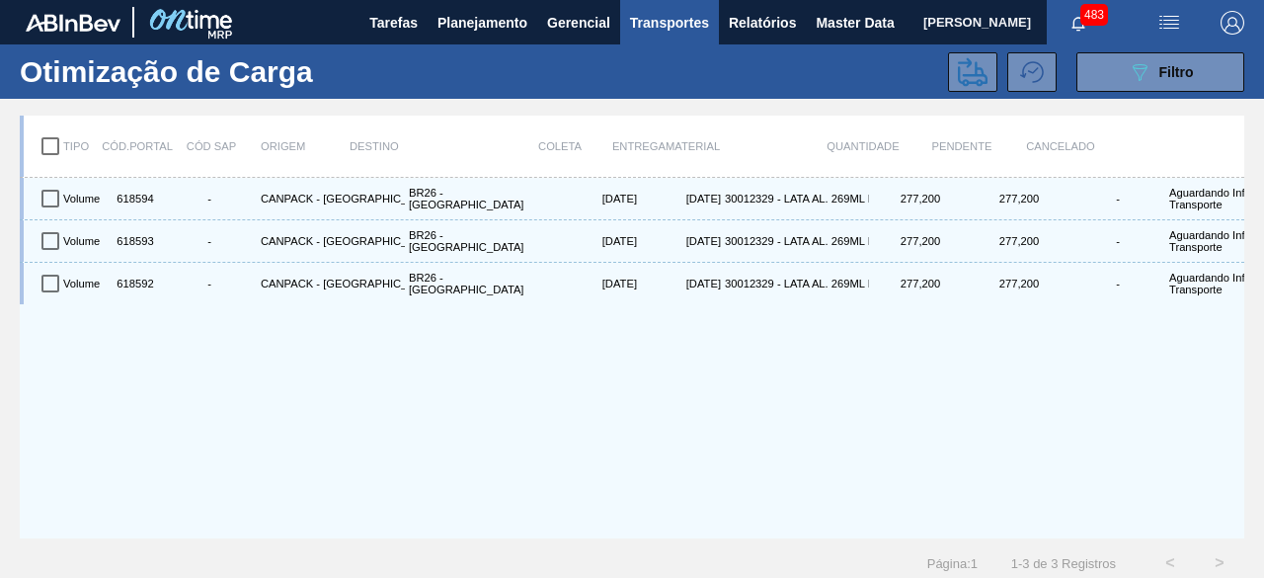
click at [49, 144] on input "checkbox" at bounding box center [50, 145] width 41 height 41
checkbox input "true"
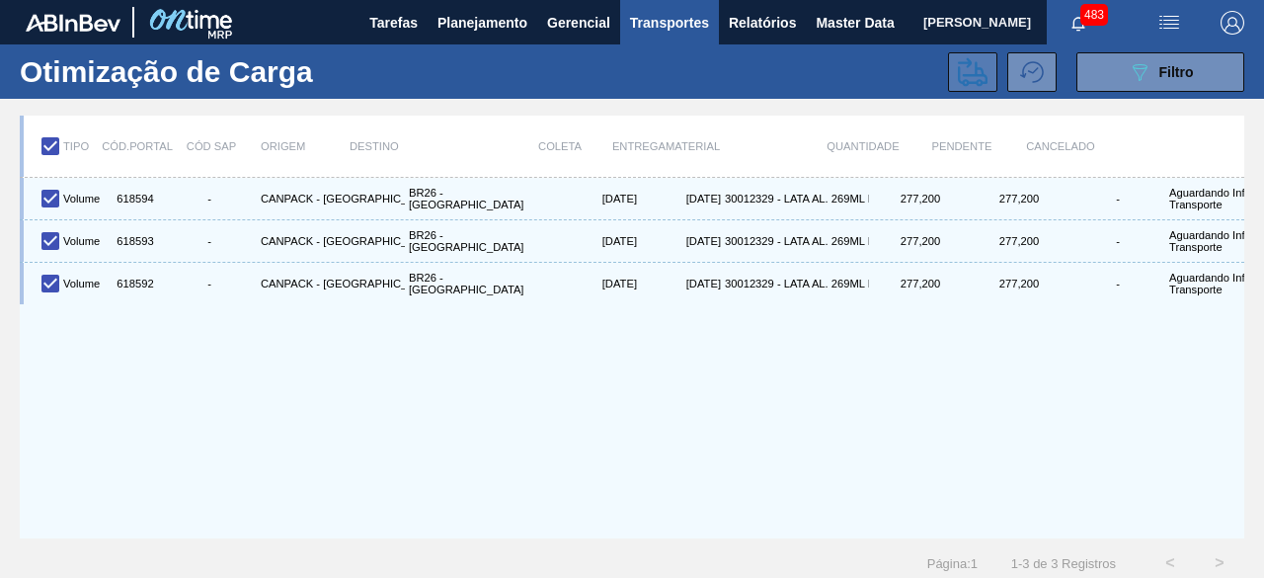
click at [970, 72] on icon at bounding box center [973, 72] width 30 height 30
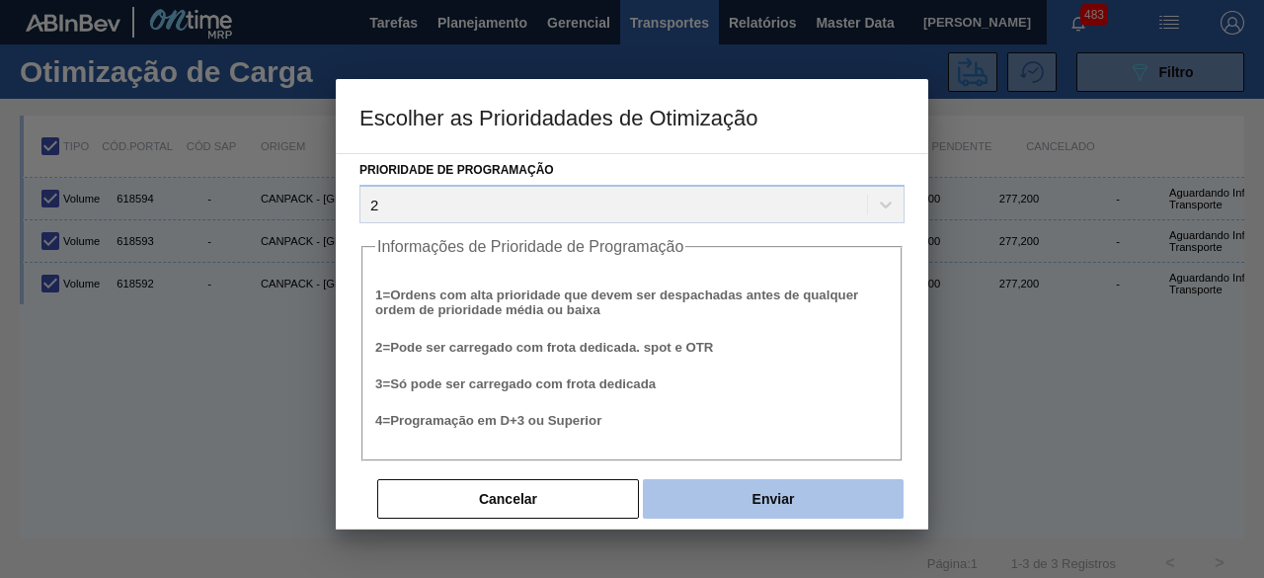
click at [791, 488] on button "Enviar" at bounding box center [773, 499] width 261 height 40
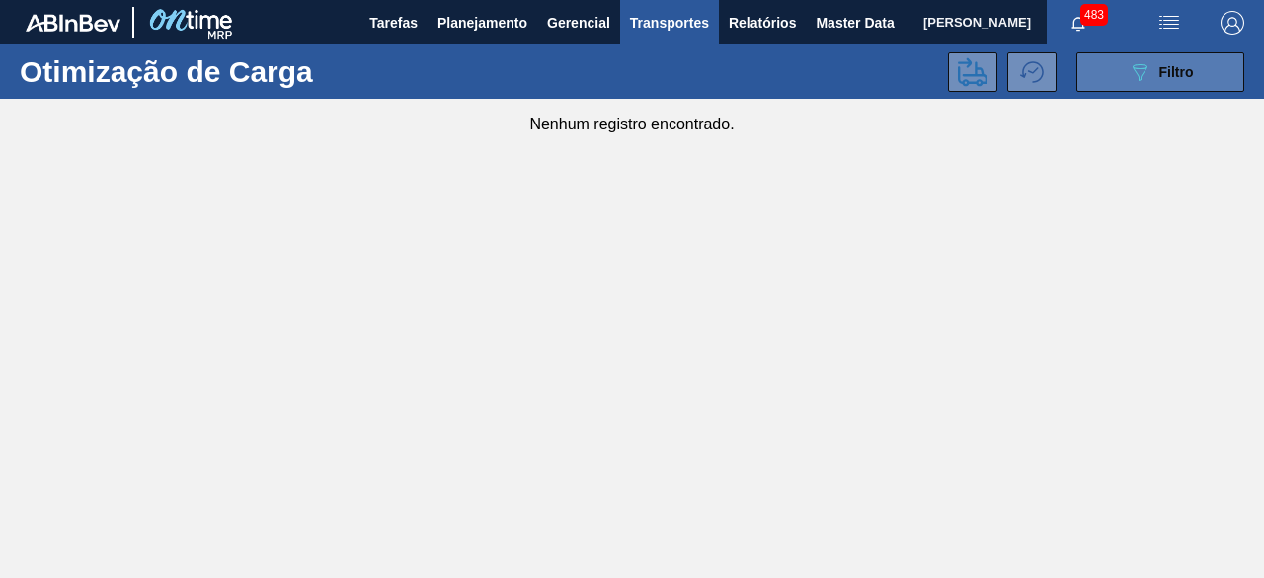
click at [1122, 62] on button "089F7B8B-B2A5-4AFE-B5C0-19BA573D28AC Filtro" at bounding box center [1161, 72] width 168 height 40
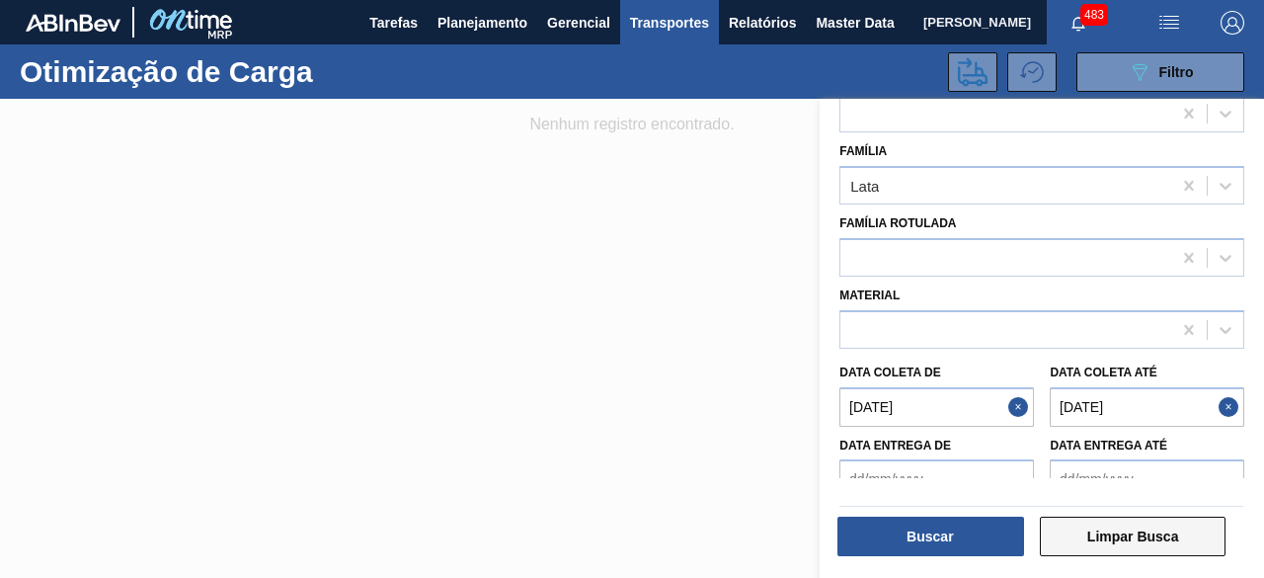
click at [1106, 533] on button "Limpar Busca" at bounding box center [1133, 537] width 187 height 40
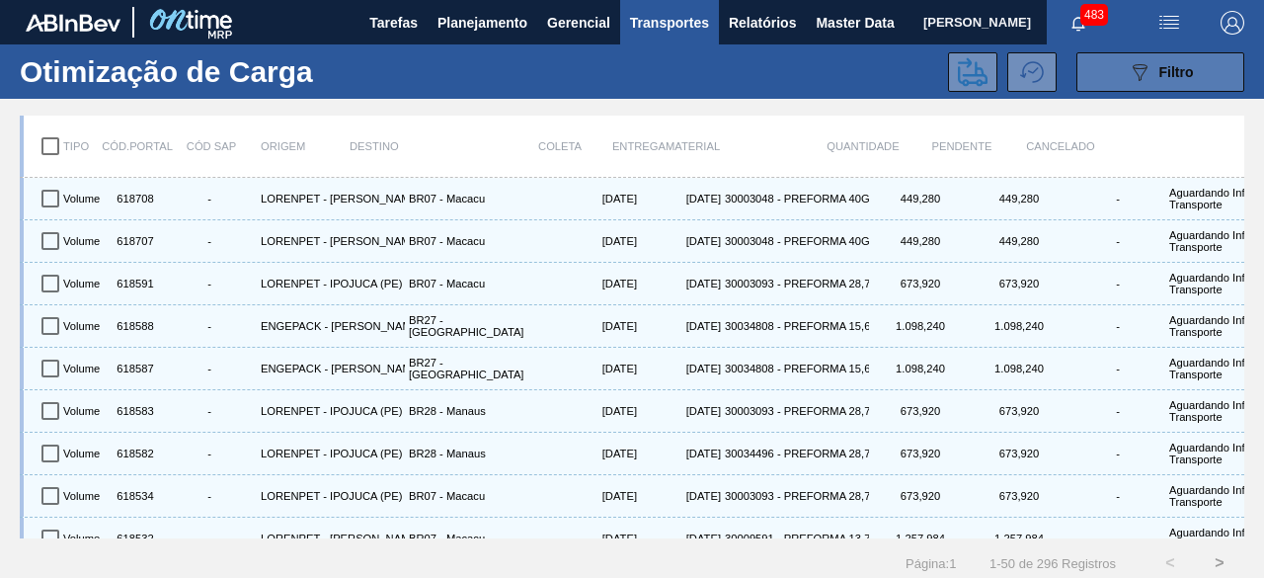
click at [1122, 80] on button "089F7B8B-B2A5-4AFE-B5C0-19BA573D28AC Filtro" at bounding box center [1161, 72] width 168 height 40
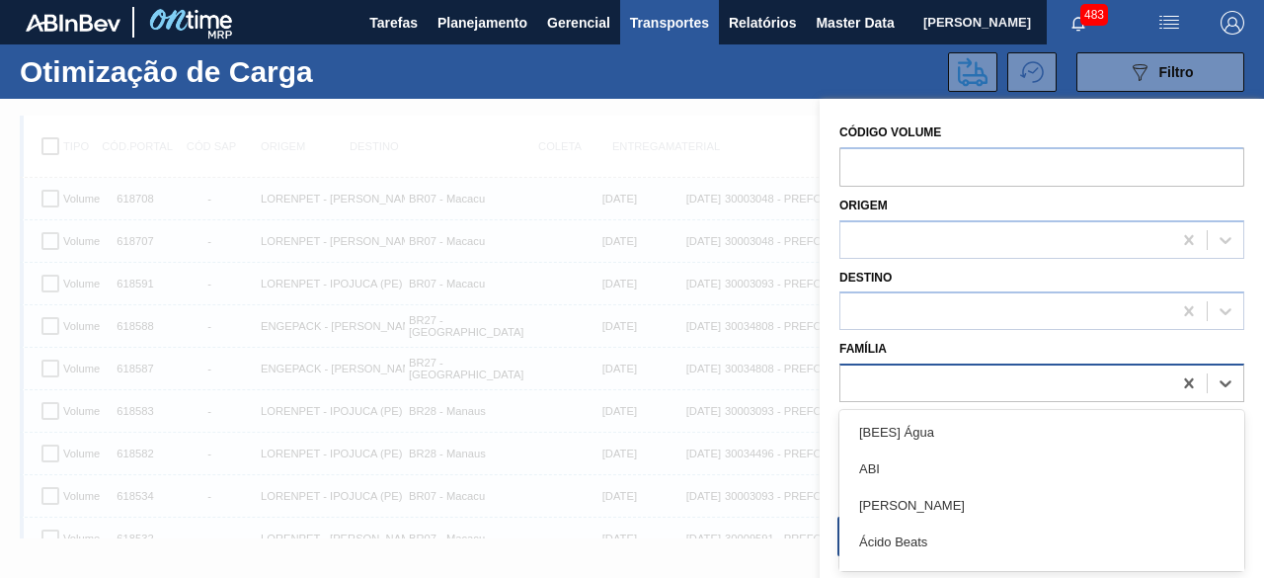
scroll to position [25, 0]
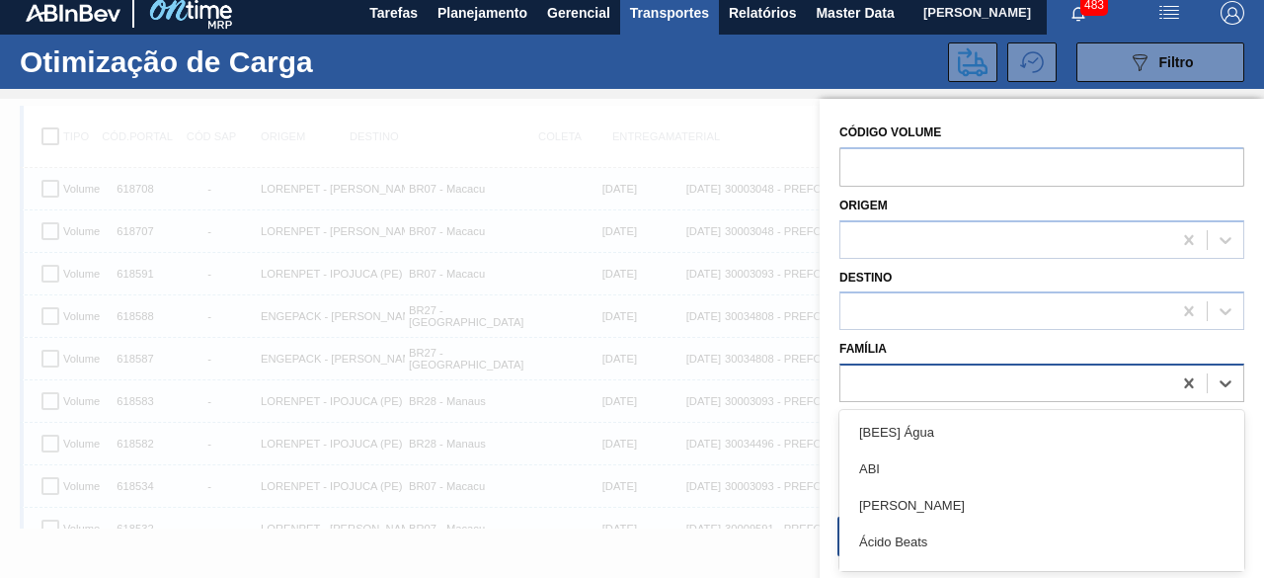
click at [978, 392] on div at bounding box center [1006, 383] width 331 height 29
type input "lata"
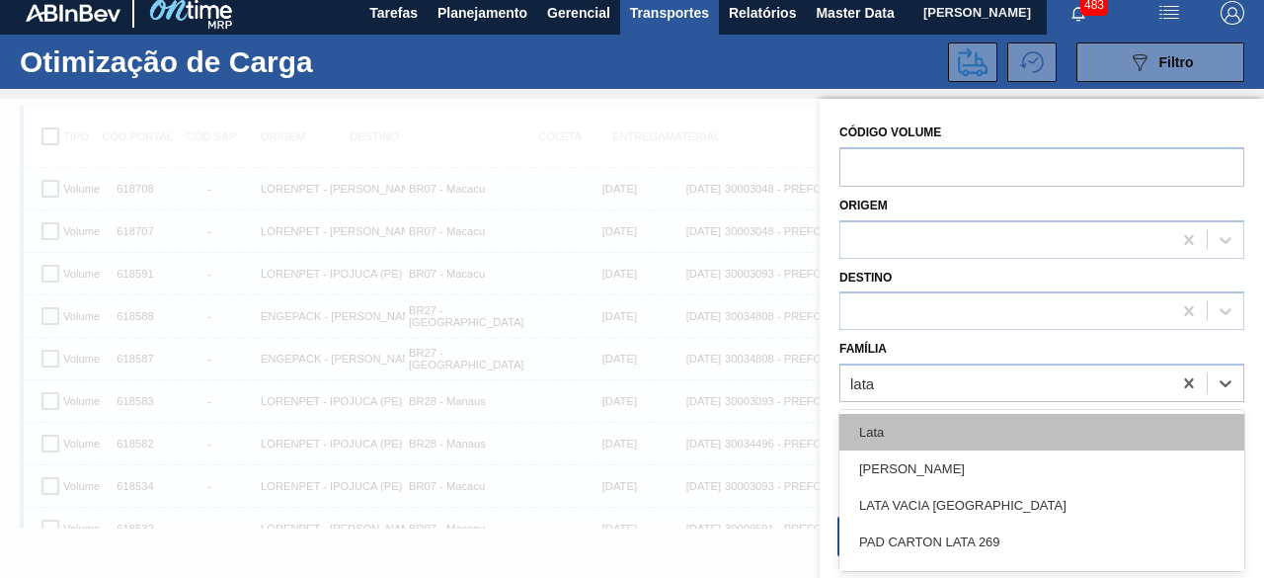
click at [950, 427] on div "Lata" at bounding box center [1042, 432] width 405 height 37
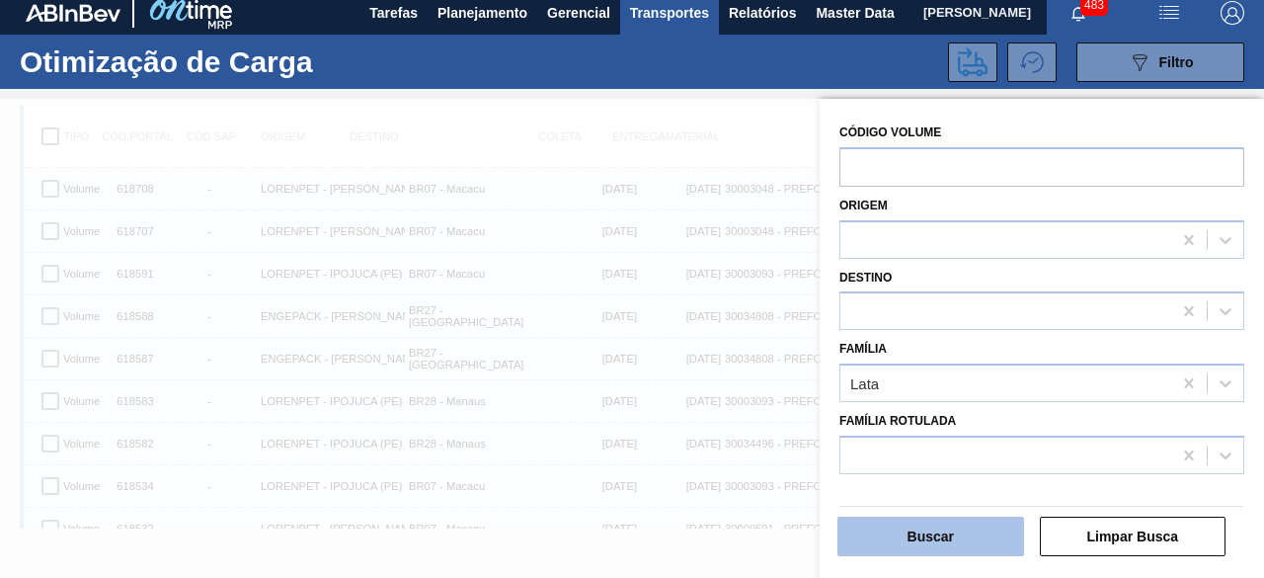
click at [945, 538] on button "Buscar" at bounding box center [931, 537] width 187 height 40
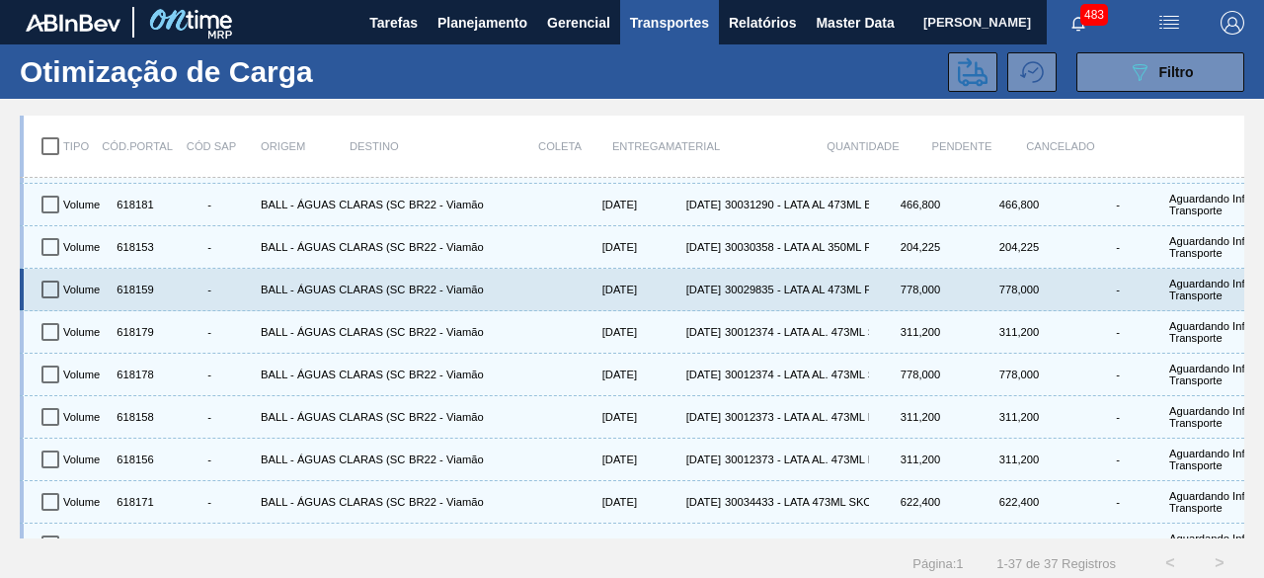
scroll to position [0, 0]
